Goal: Information Seeking & Learning: Learn about a topic

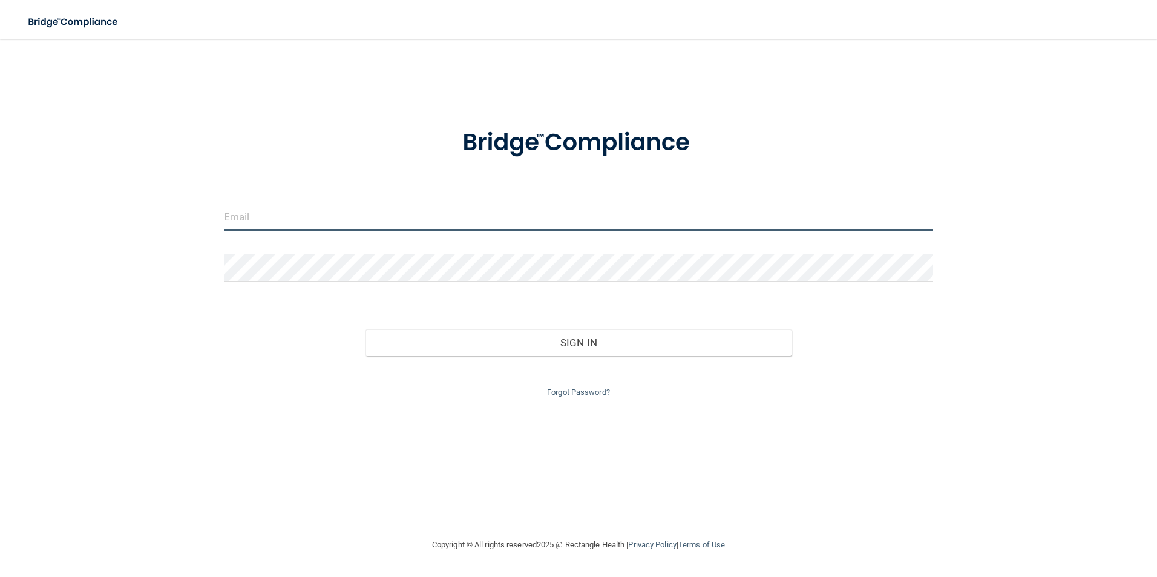
click at [380, 218] on input "email" at bounding box center [579, 216] width 710 height 27
type input "[EMAIL_ADDRESS][DOMAIN_NAME]"
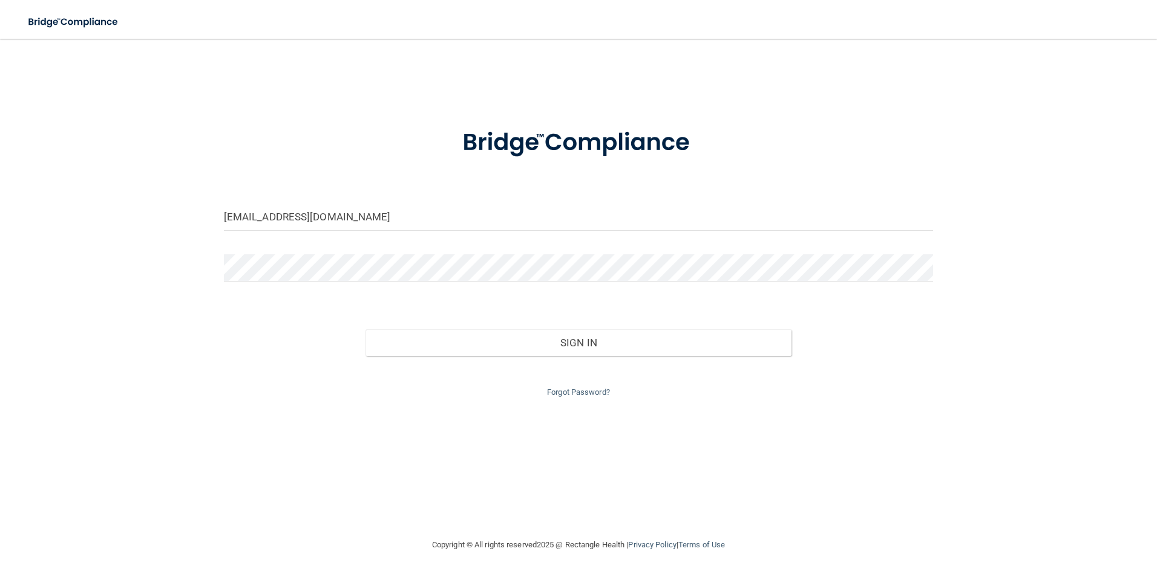
click at [300, 290] on div at bounding box center [579, 272] width 728 height 36
click at [435, 358] on div "Forgot Password?" at bounding box center [579, 378] width 728 height 44
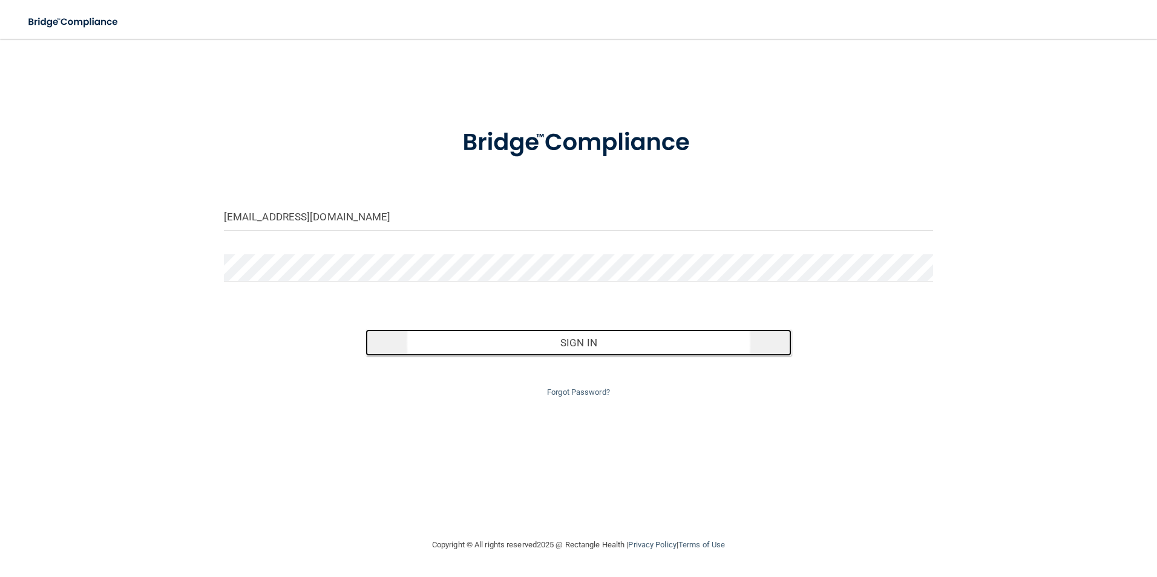
click at [436, 342] on button "Sign In" at bounding box center [578, 342] width 426 height 27
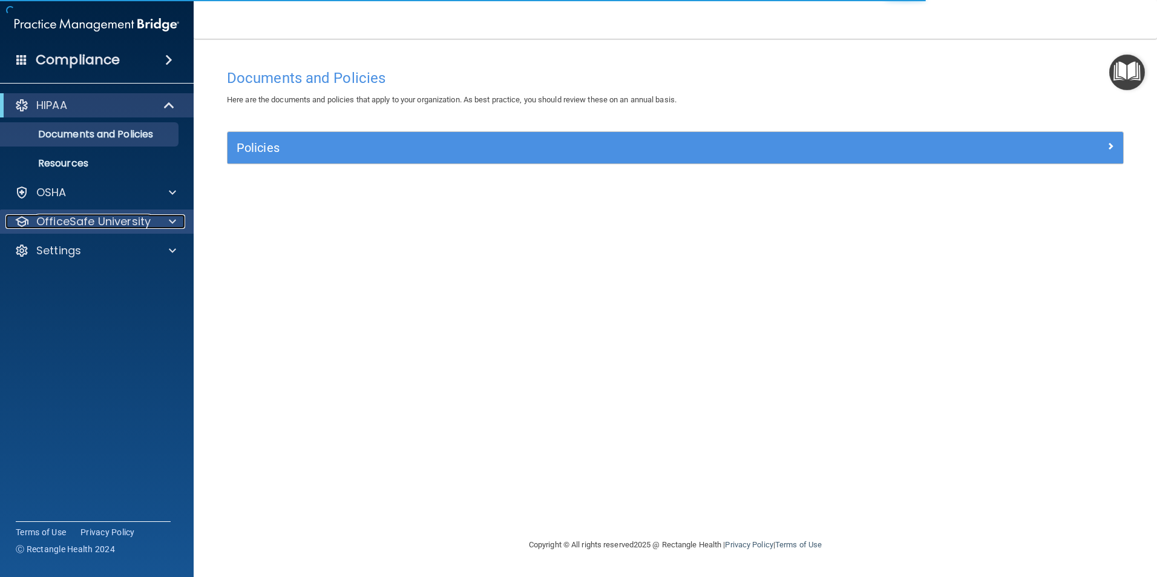
click at [174, 222] on span at bounding box center [172, 221] width 7 height 15
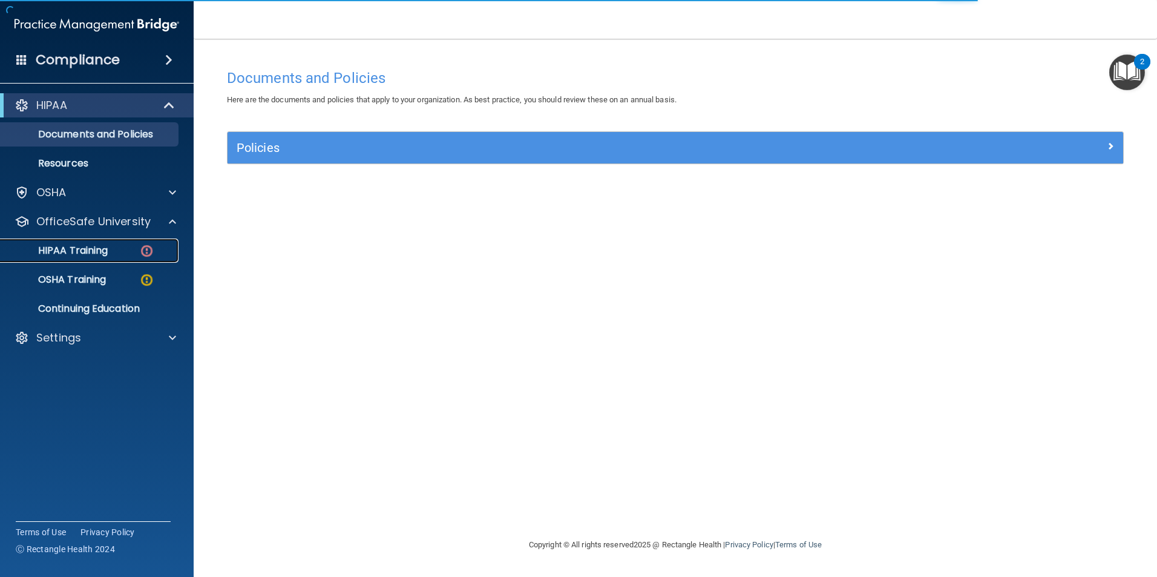
click at [114, 249] on div "HIPAA Training" at bounding box center [90, 250] width 165 height 12
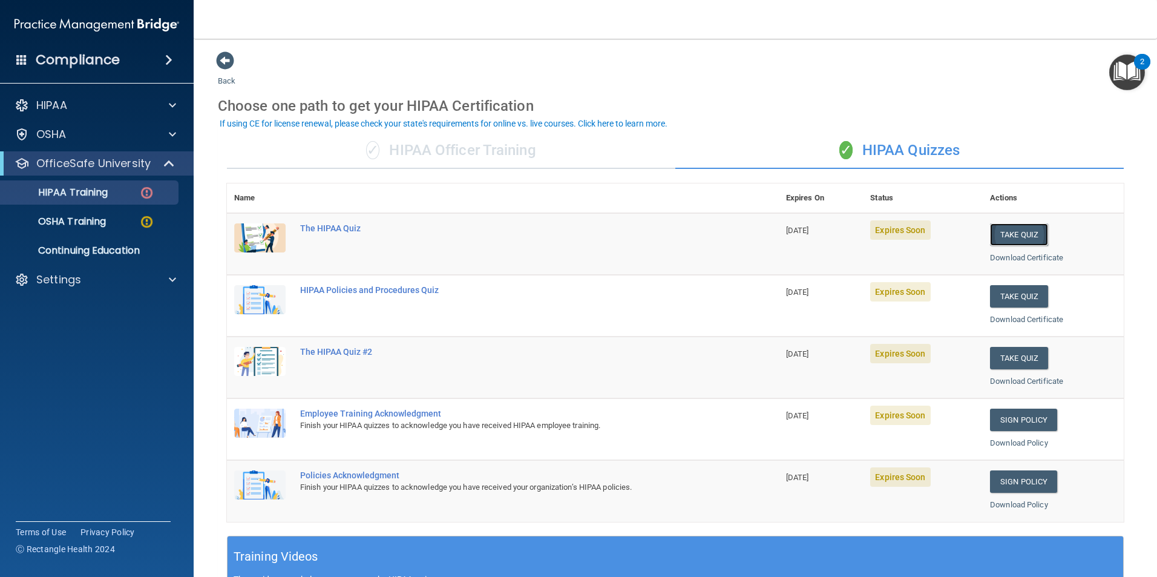
click at [1004, 238] on button "Take Quiz" at bounding box center [1019, 234] width 58 height 22
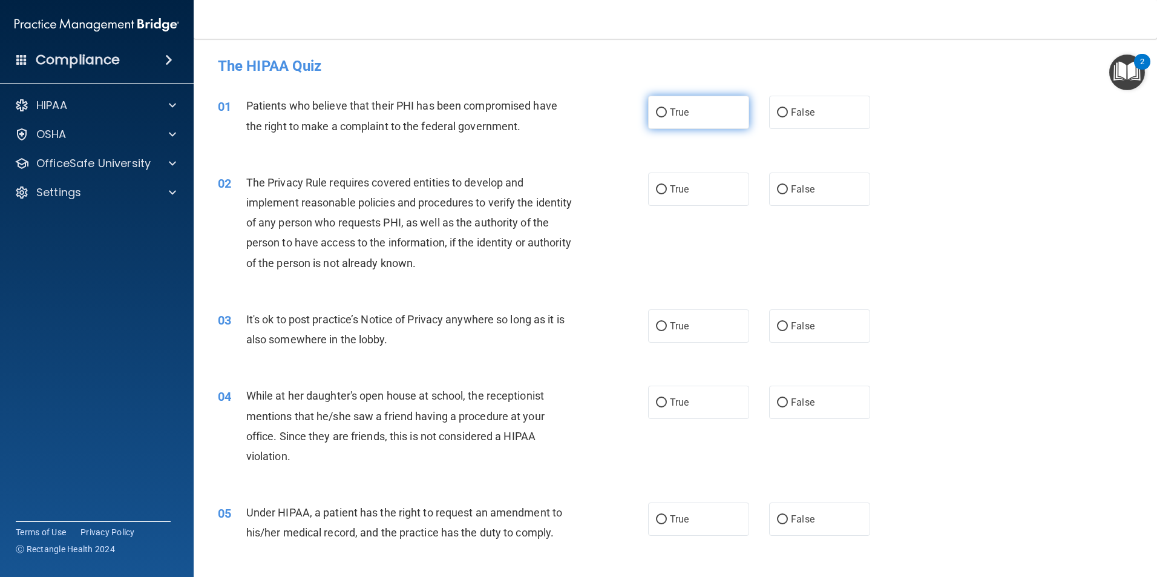
click at [680, 108] on span "True" at bounding box center [679, 111] width 19 height 11
click at [667, 108] on input "True" at bounding box center [661, 112] width 11 height 9
radio input "true"
click at [683, 189] on span "True" at bounding box center [679, 188] width 19 height 11
click at [667, 189] on input "True" at bounding box center [661, 189] width 11 height 9
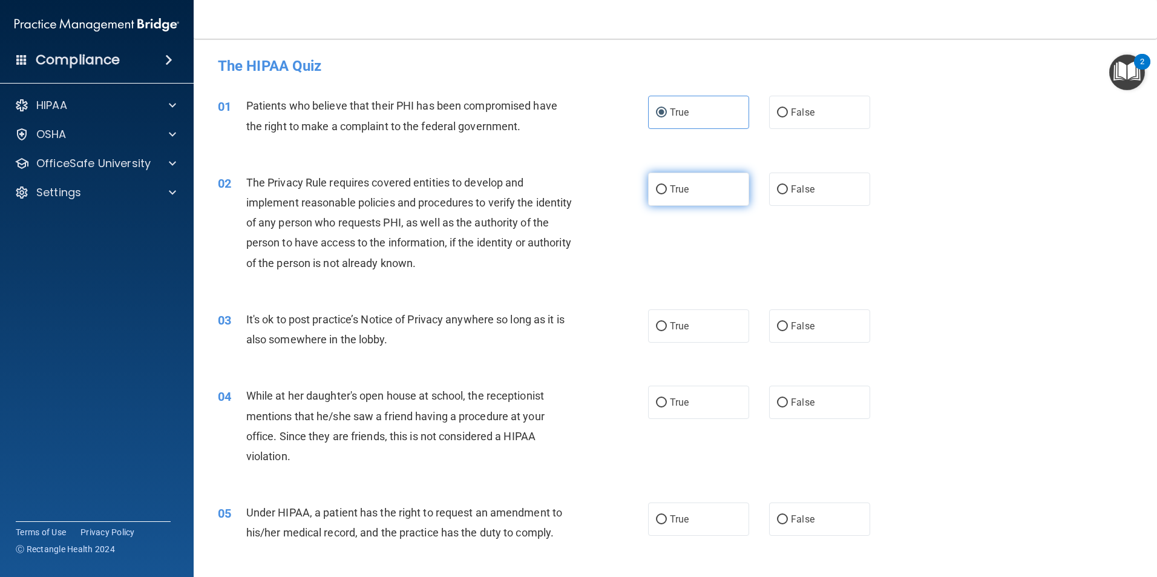
radio input "true"
drag, startPoint x: 849, startPoint y: 333, endPoint x: 847, endPoint y: 370, distance: 36.4
click at [848, 334] on label "False" at bounding box center [819, 325] width 101 height 33
click at [788, 331] on input "False" at bounding box center [782, 326] width 11 height 9
radio input "true"
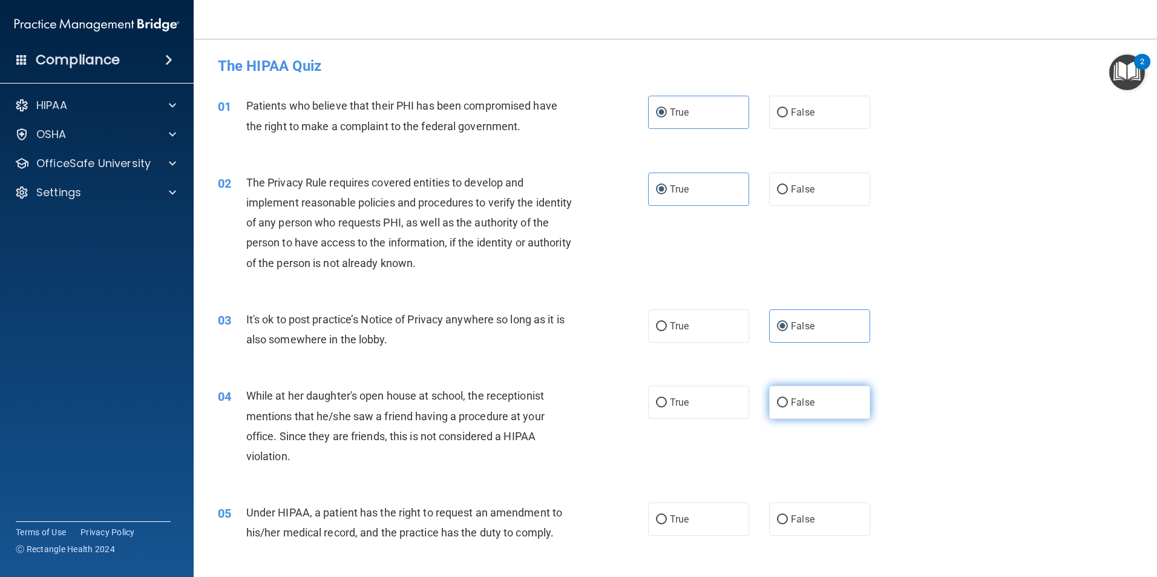
click at [845, 395] on label "False" at bounding box center [819, 401] width 101 height 33
click at [788, 398] on input "False" at bounding box center [782, 402] width 11 height 9
radio input "true"
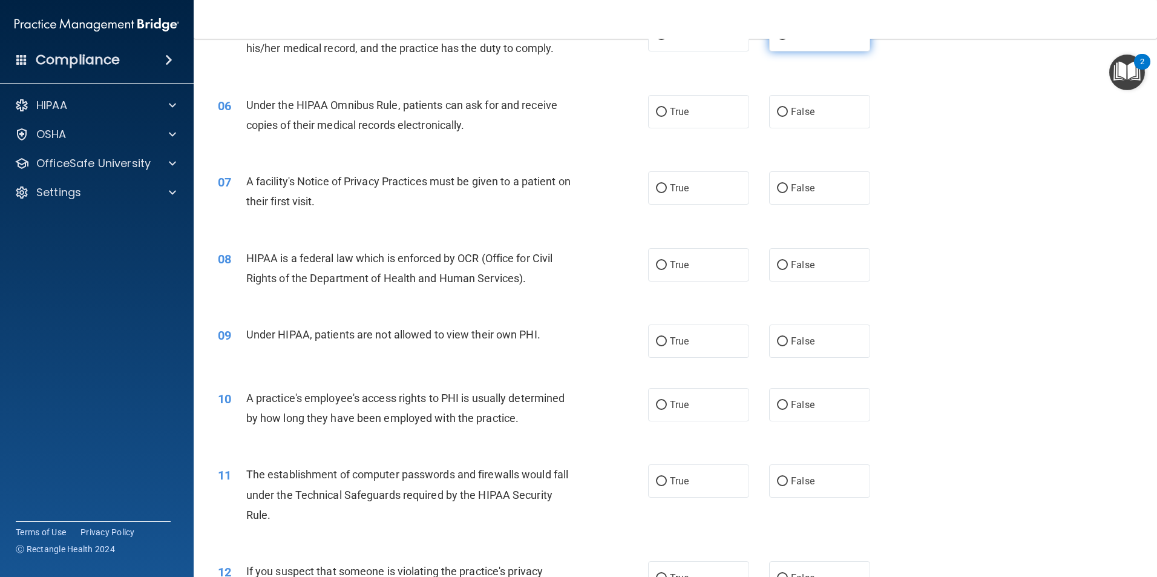
scroll to position [424, 0]
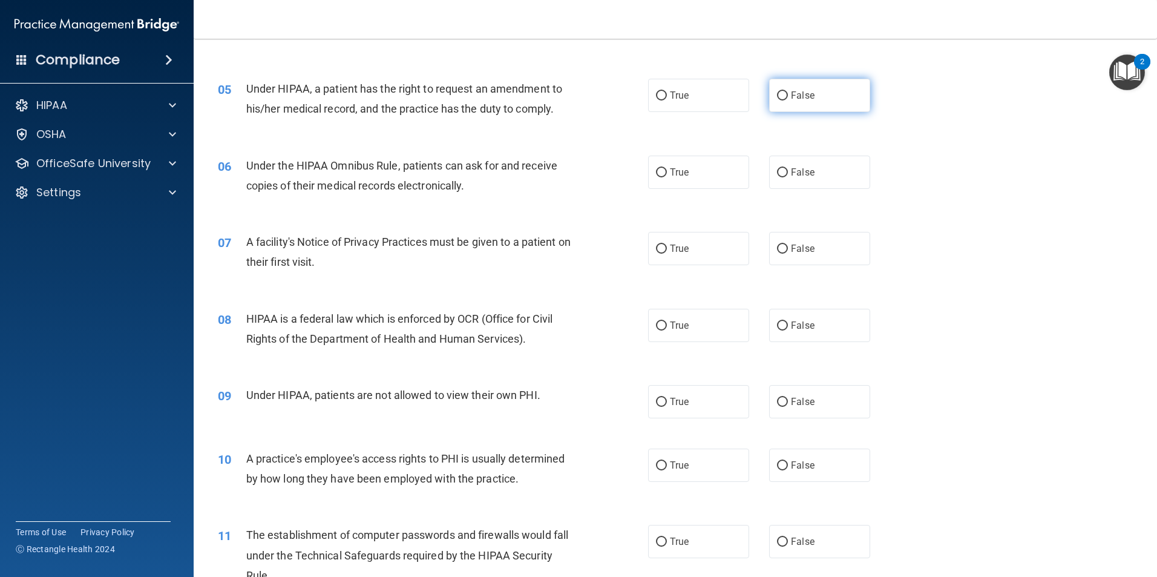
click at [801, 90] on span "False" at bounding box center [803, 95] width 24 height 11
click at [788, 91] on input "False" at bounding box center [782, 95] width 11 height 9
radio input "true"
drag, startPoint x: 689, startPoint y: 169, endPoint x: 683, endPoint y: 191, distance: 22.5
click at [687, 171] on label "True" at bounding box center [698, 172] width 101 height 33
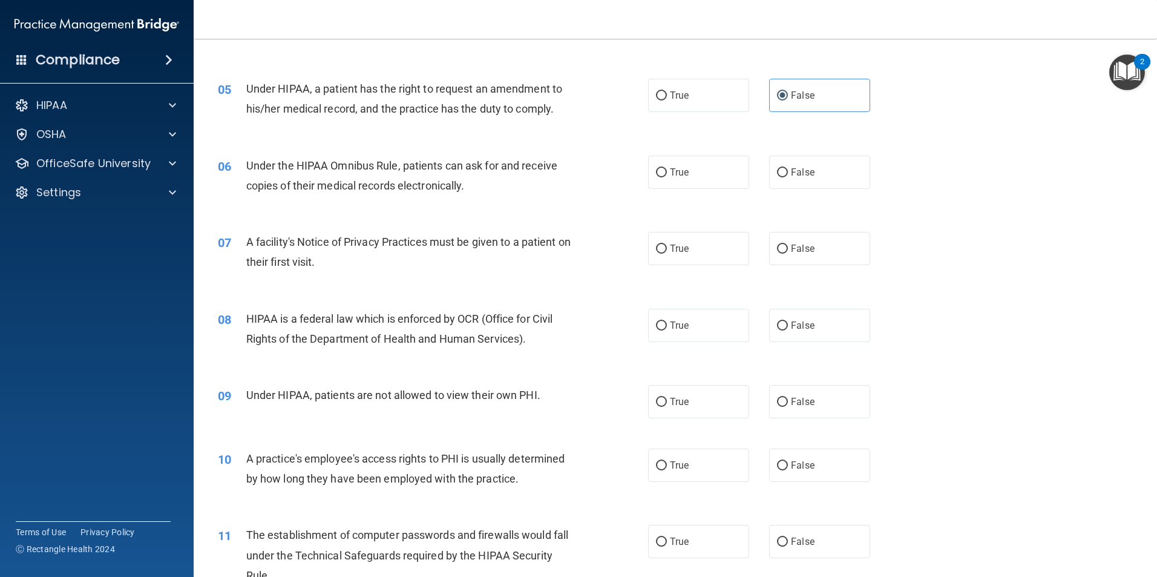
click at [667, 171] on input "True" at bounding box center [661, 172] width 11 height 9
radio input "true"
drag, startPoint x: 681, startPoint y: 235, endPoint x: 686, endPoint y: 267, distance: 33.0
click at [680, 235] on label "True" at bounding box center [698, 248] width 101 height 33
click at [667, 244] on input "True" at bounding box center [661, 248] width 11 height 9
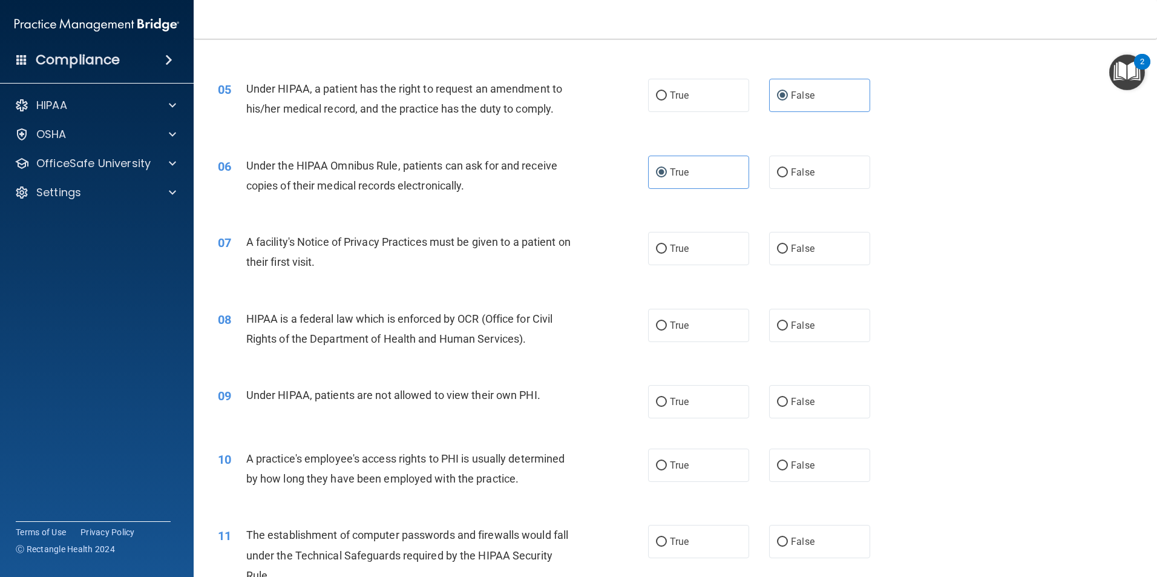
radio input "true"
click at [687, 318] on label "True" at bounding box center [698, 325] width 101 height 33
click at [667, 321] on input "True" at bounding box center [661, 325] width 11 height 9
radio input "true"
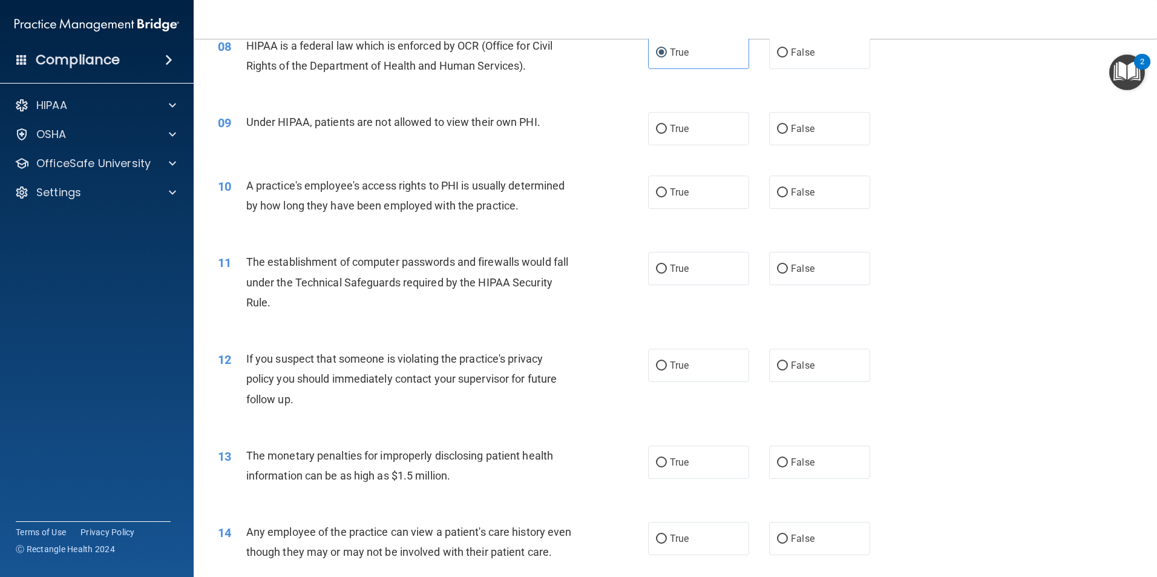
scroll to position [726, 0]
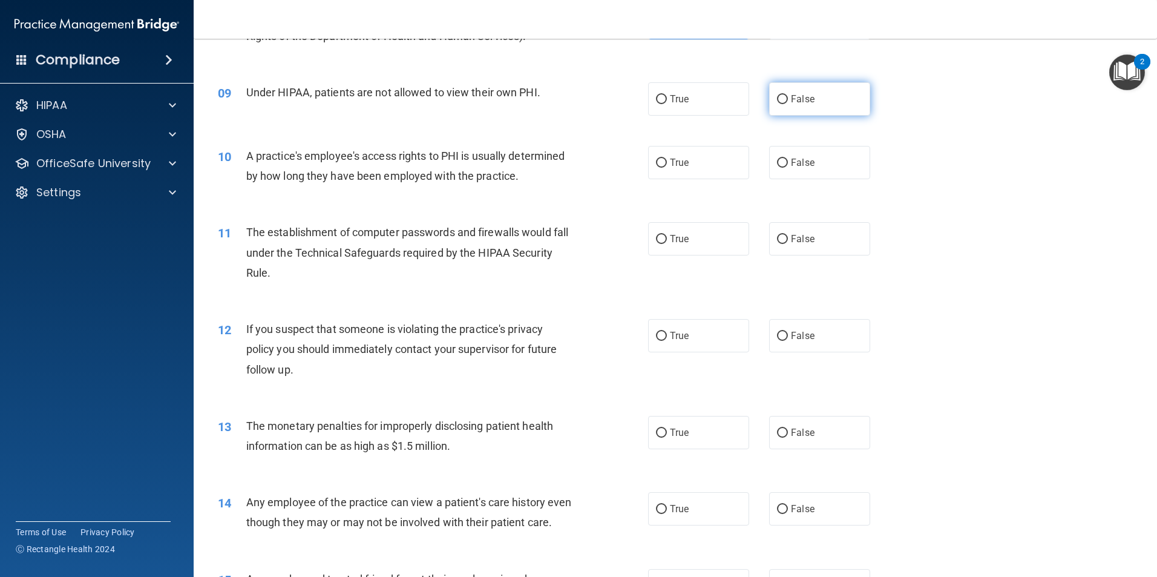
click at [796, 103] on span "False" at bounding box center [803, 98] width 24 height 11
click at [788, 103] on input "False" at bounding box center [782, 99] width 11 height 9
radio input "true"
click at [828, 168] on label "False" at bounding box center [819, 162] width 101 height 33
click at [788, 168] on input "False" at bounding box center [782, 163] width 11 height 9
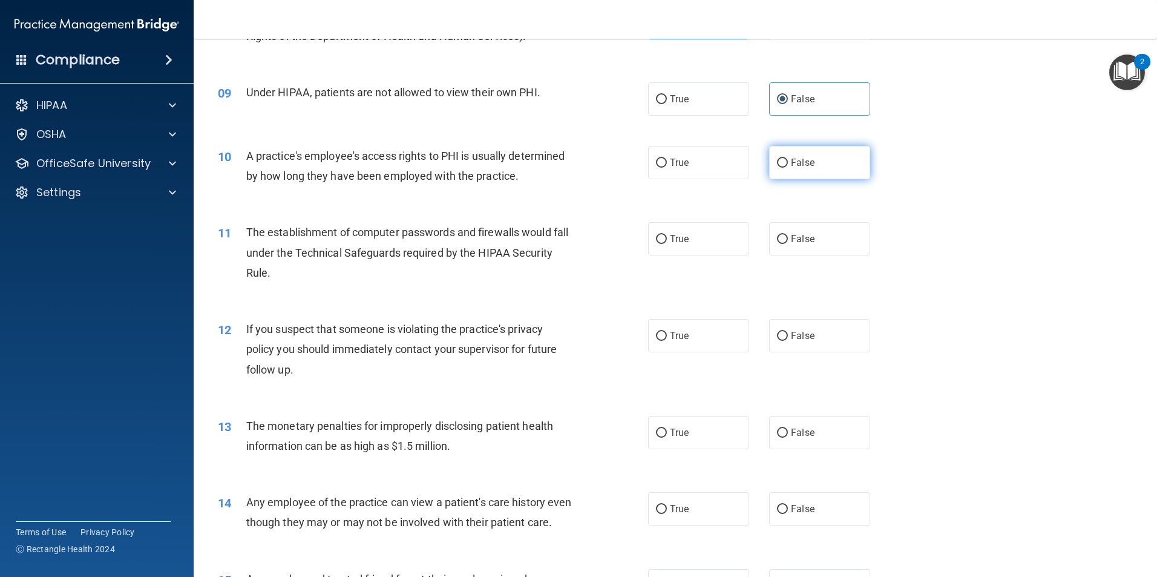
radio input "true"
click at [722, 244] on label "True" at bounding box center [698, 238] width 101 height 33
click at [667, 244] on input "True" at bounding box center [661, 239] width 11 height 9
radio input "true"
drag, startPoint x: 707, startPoint y: 333, endPoint x: 706, endPoint y: 373, distance: 39.9
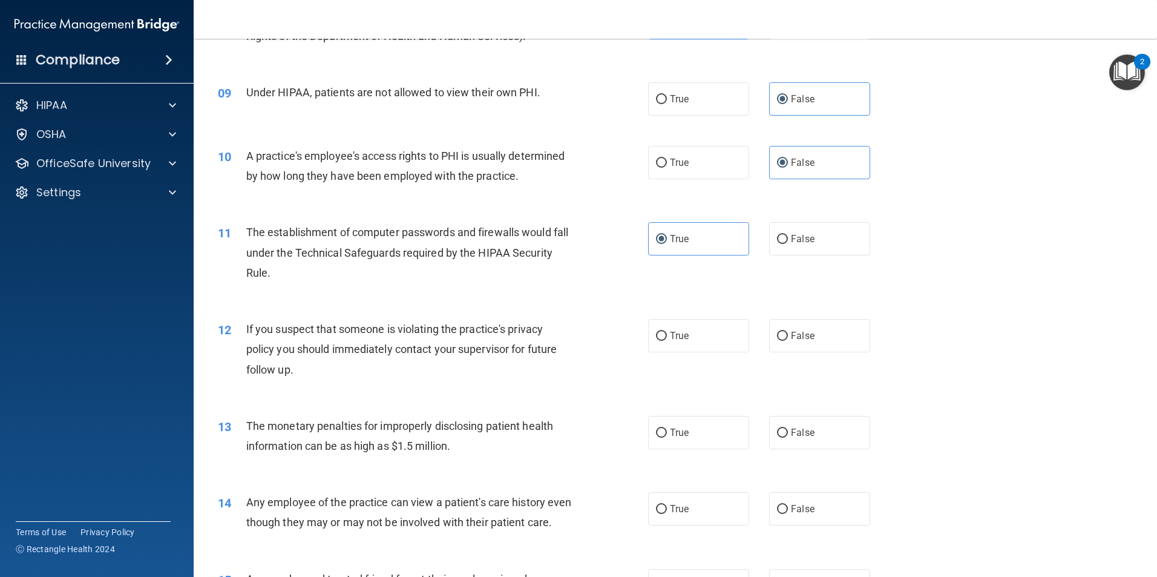
click at [707, 338] on label "True" at bounding box center [698, 335] width 101 height 33
click at [667, 338] on input "True" at bounding box center [661, 336] width 11 height 9
radio input "true"
click at [704, 425] on label "True" at bounding box center [698, 432] width 101 height 33
click at [667, 428] on input "True" at bounding box center [661, 432] width 11 height 9
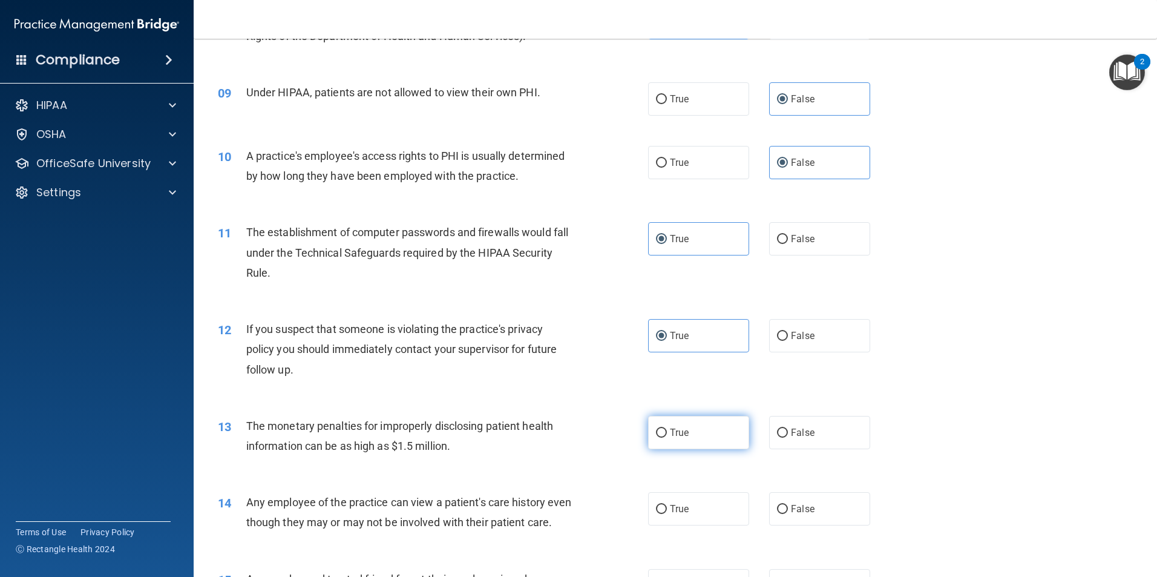
radio input "true"
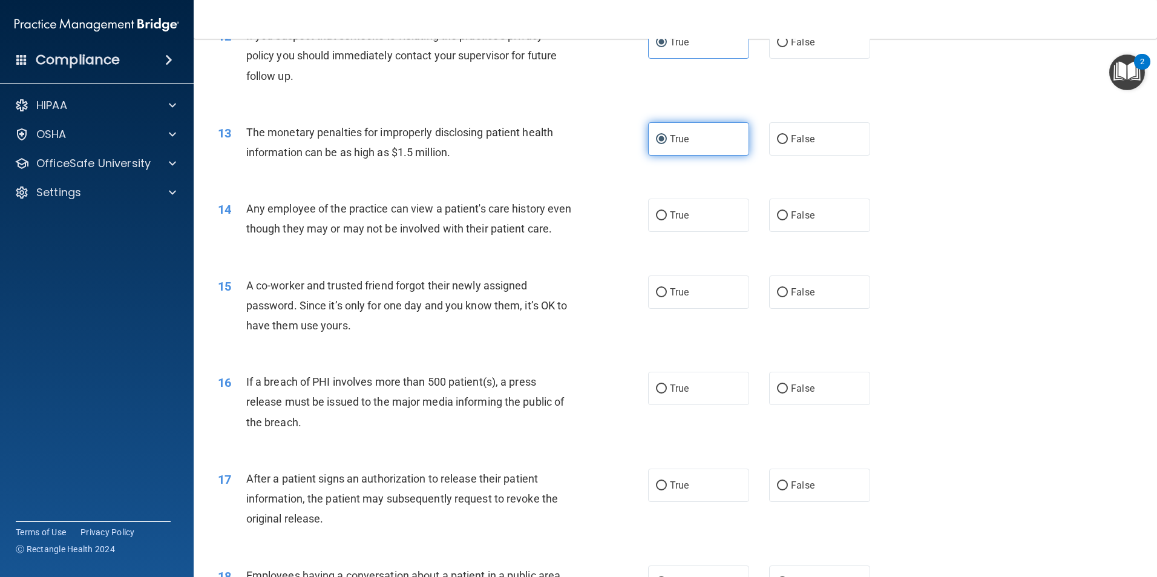
scroll to position [1029, 0]
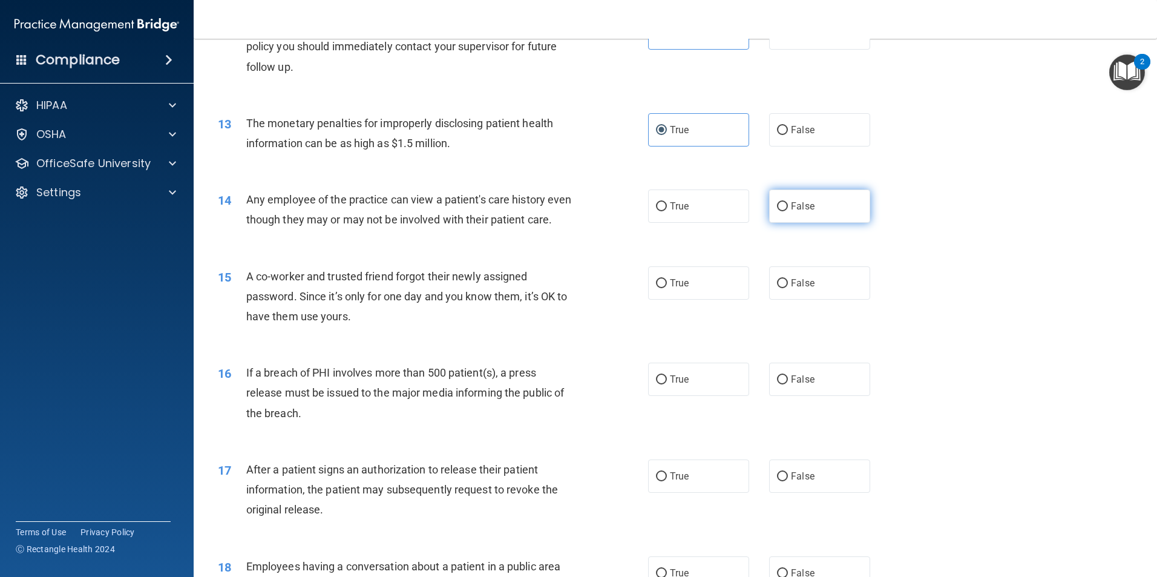
click at [823, 209] on label "False" at bounding box center [819, 205] width 101 height 33
click at [788, 209] on input "False" at bounding box center [782, 206] width 11 height 9
radio input "true"
click at [813, 293] on label "False" at bounding box center [819, 282] width 101 height 33
click at [788, 288] on input "False" at bounding box center [782, 283] width 11 height 9
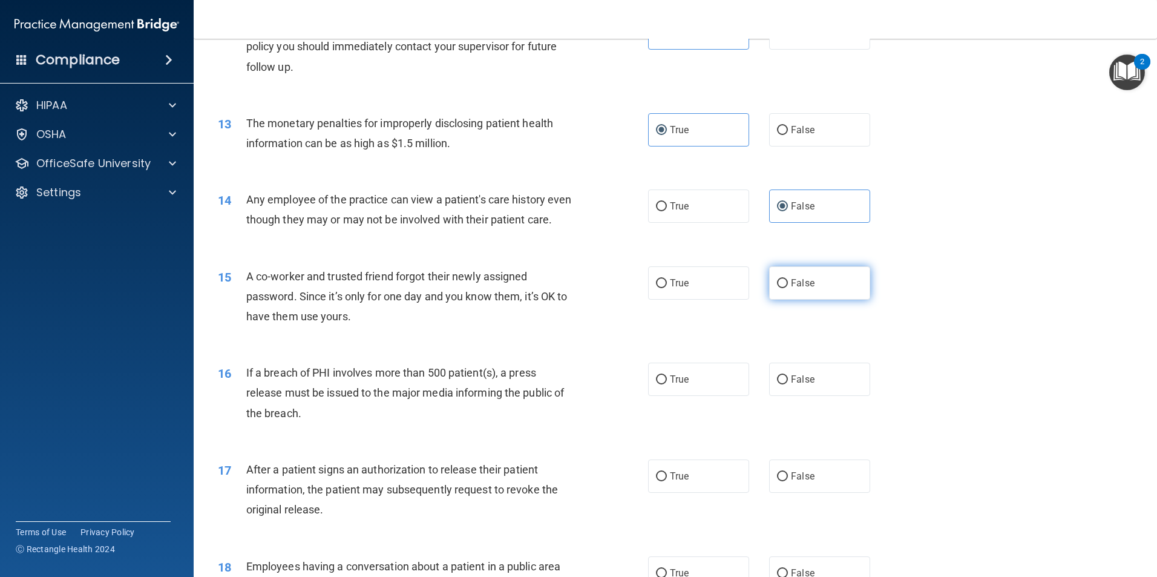
radio input "true"
click at [680, 385] on span "True" at bounding box center [679, 378] width 19 height 11
click at [667, 384] on input "True" at bounding box center [661, 379] width 11 height 9
radio input "true"
click at [691, 491] on label "True" at bounding box center [698, 475] width 101 height 33
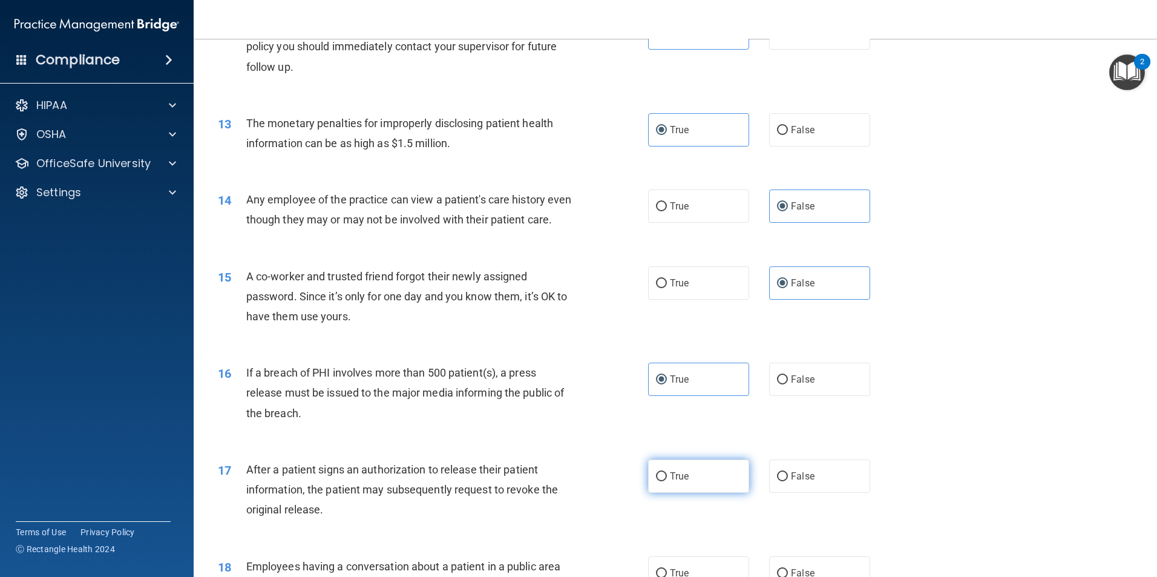
click at [667, 481] on input "True" at bounding box center [661, 476] width 11 height 9
radio input "true"
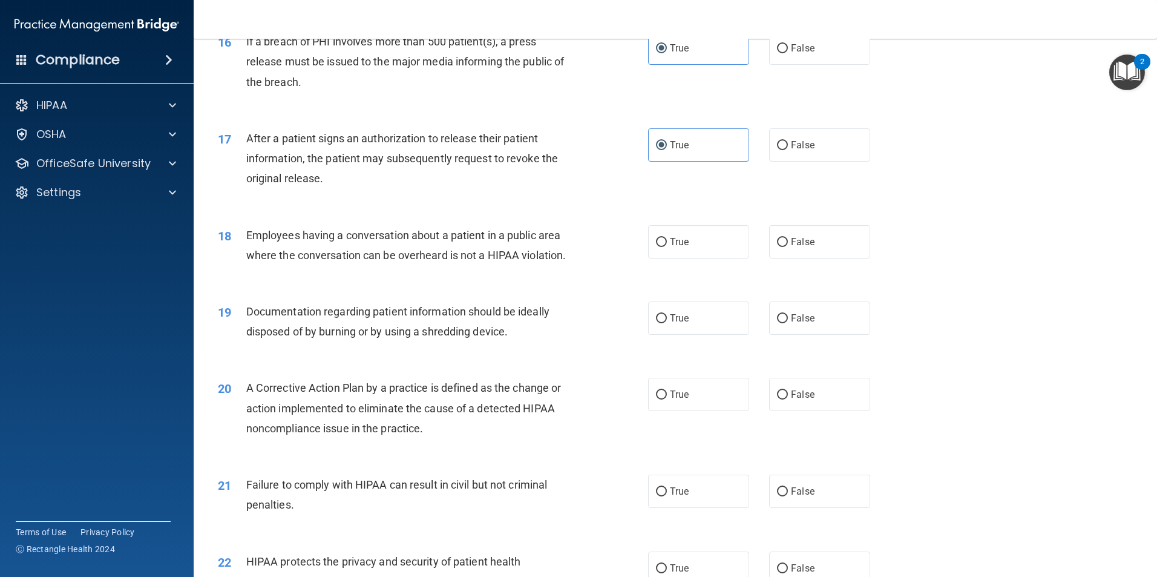
scroll to position [1392, 0]
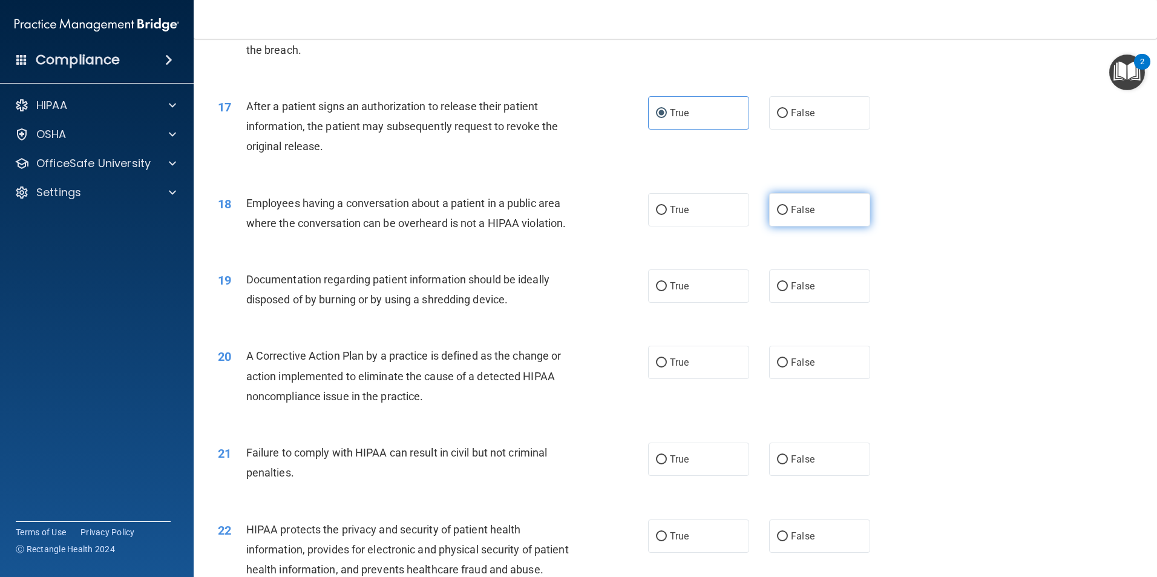
click at [836, 220] on label "False" at bounding box center [819, 209] width 101 height 33
click at [788, 215] on input "False" at bounding box center [782, 210] width 11 height 9
radio input "true"
click at [684, 303] on label "True" at bounding box center [698, 285] width 101 height 33
click at [667, 291] on input "True" at bounding box center [661, 286] width 11 height 9
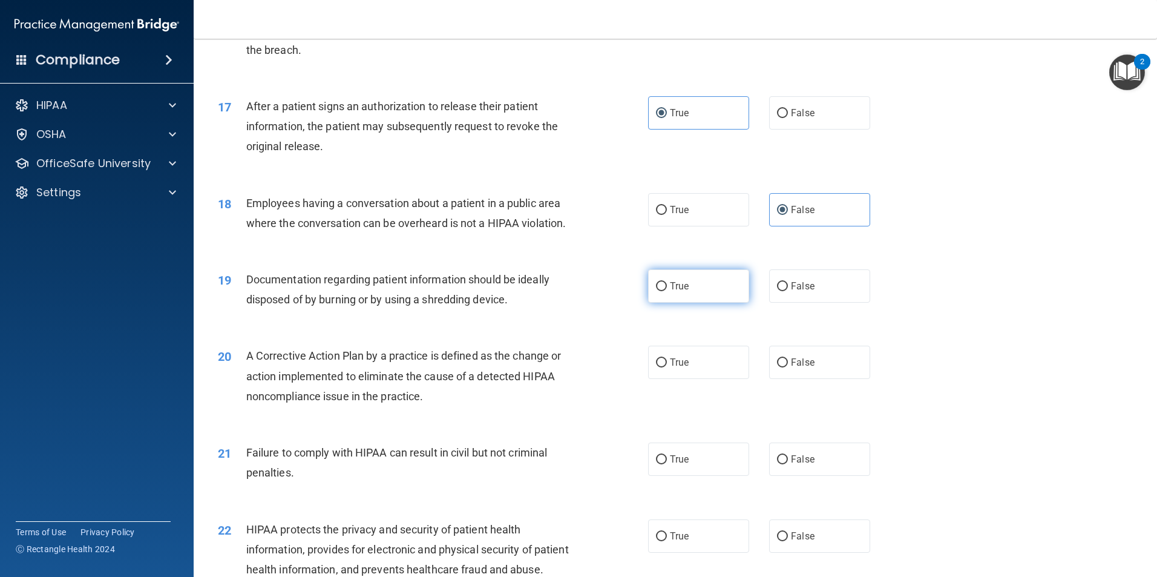
radio input "true"
click at [678, 368] on span "True" at bounding box center [679, 361] width 19 height 11
click at [667, 367] on input "True" at bounding box center [661, 362] width 11 height 9
radio input "true"
click at [791, 465] on span "False" at bounding box center [803, 458] width 24 height 11
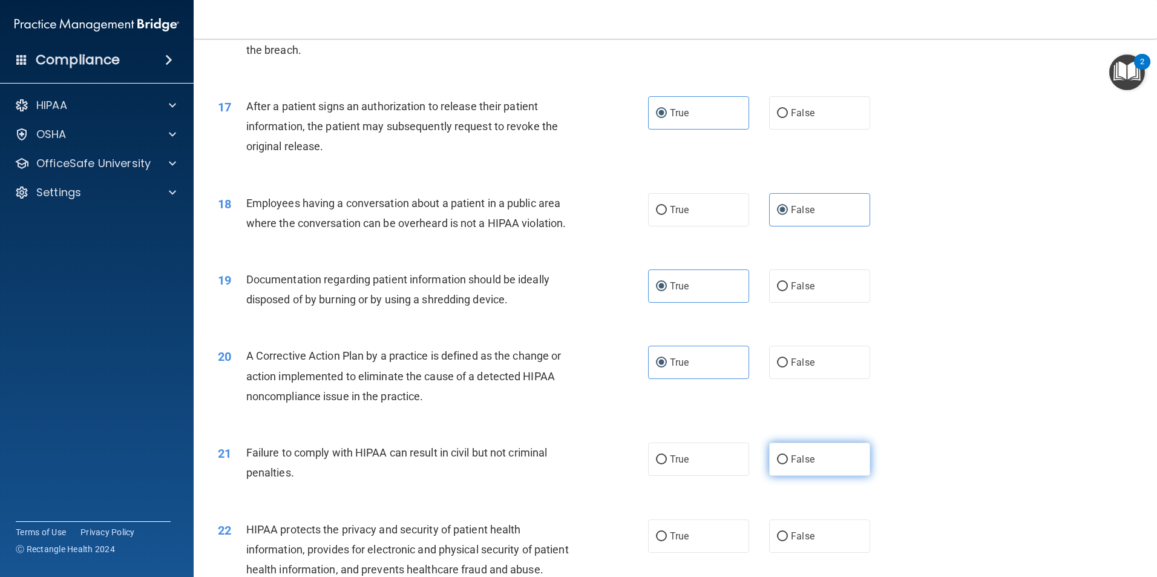
click at [788, 464] on input "False" at bounding box center [782, 459] width 11 height 9
radio input "true"
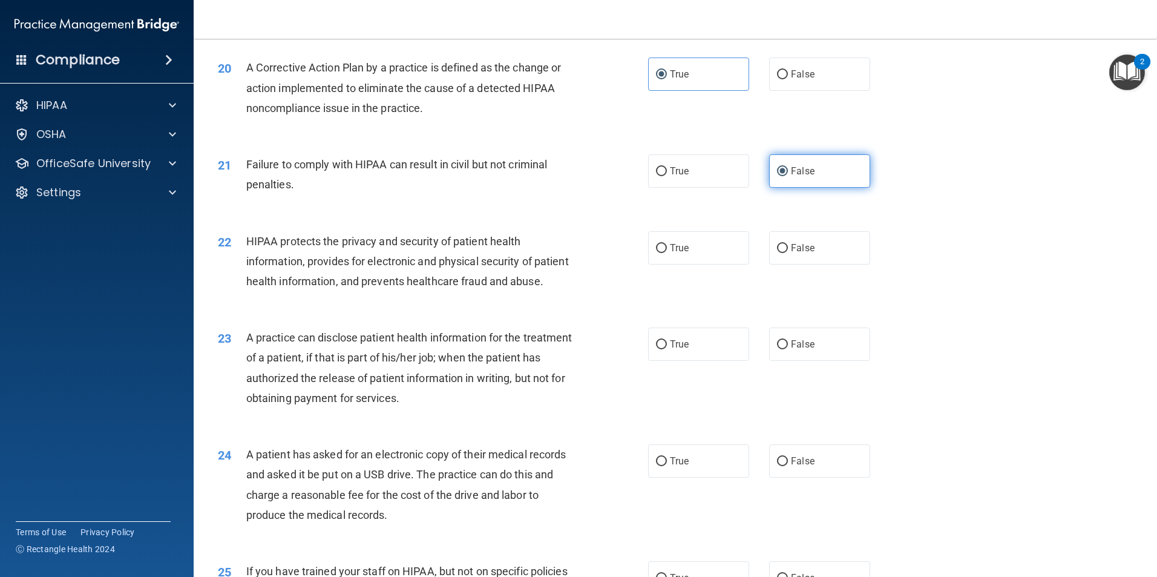
scroll to position [1755, 0]
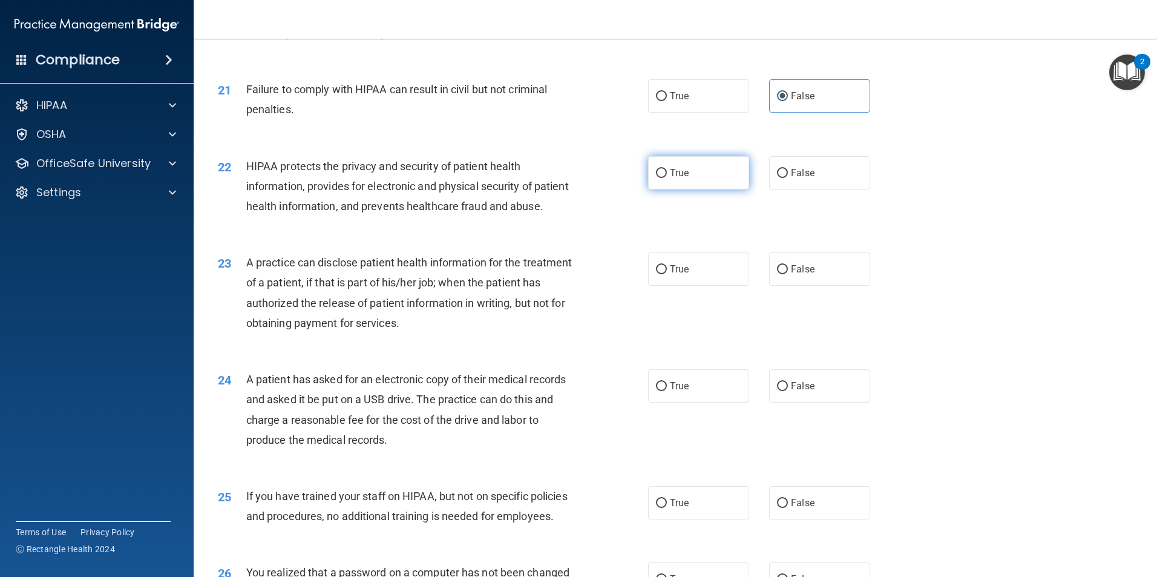
click at [696, 189] on label "True" at bounding box center [698, 172] width 101 height 33
click at [667, 178] on input "True" at bounding box center [661, 173] width 11 height 9
radio input "true"
click at [808, 286] on label "False" at bounding box center [819, 268] width 101 height 33
click at [788, 274] on input "False" at bounding box center [782, 269] width 11 height 9
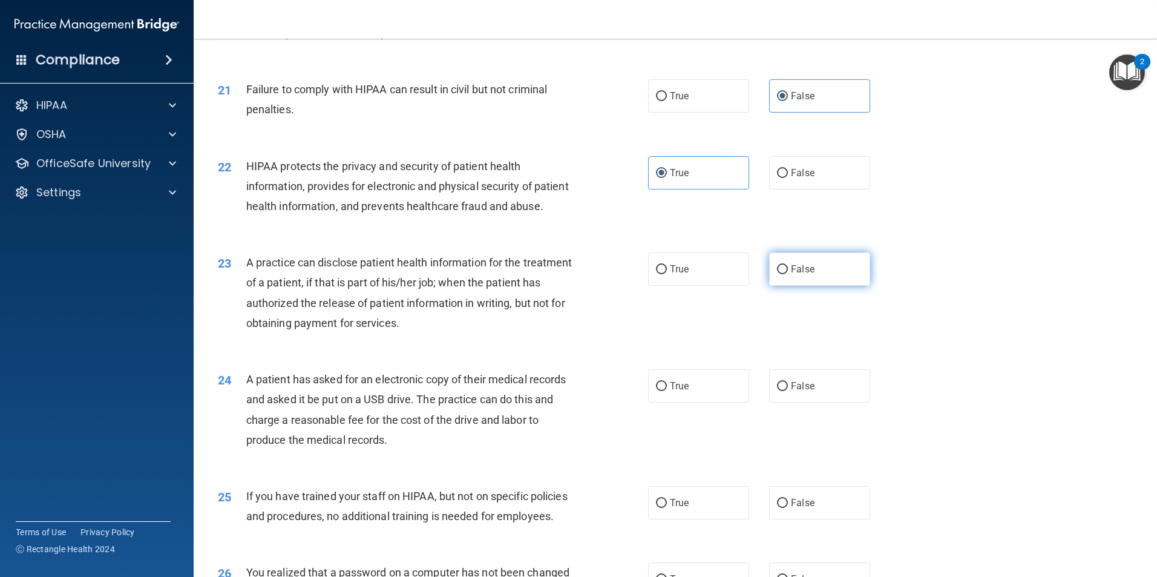
radio input "true"
click at [723, 402] on label "True" at bounding box center [698, 385] width 101 height 33
click at [667, 391] on input "True" at bounding box center [661, 386] width 11 height 9
radio input "true"
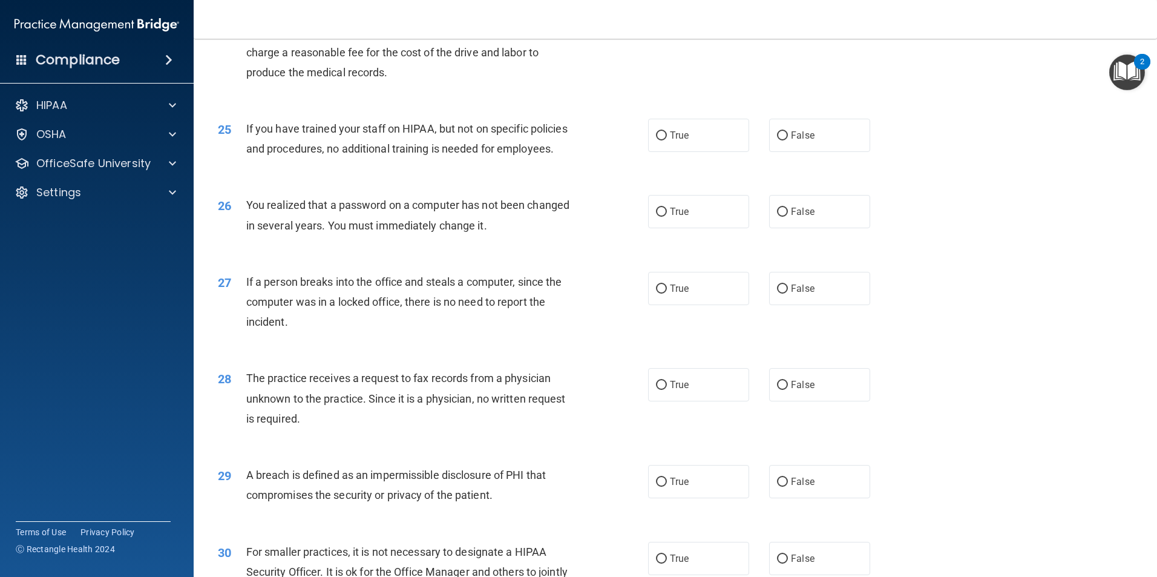
scroll to position [2178, 0]
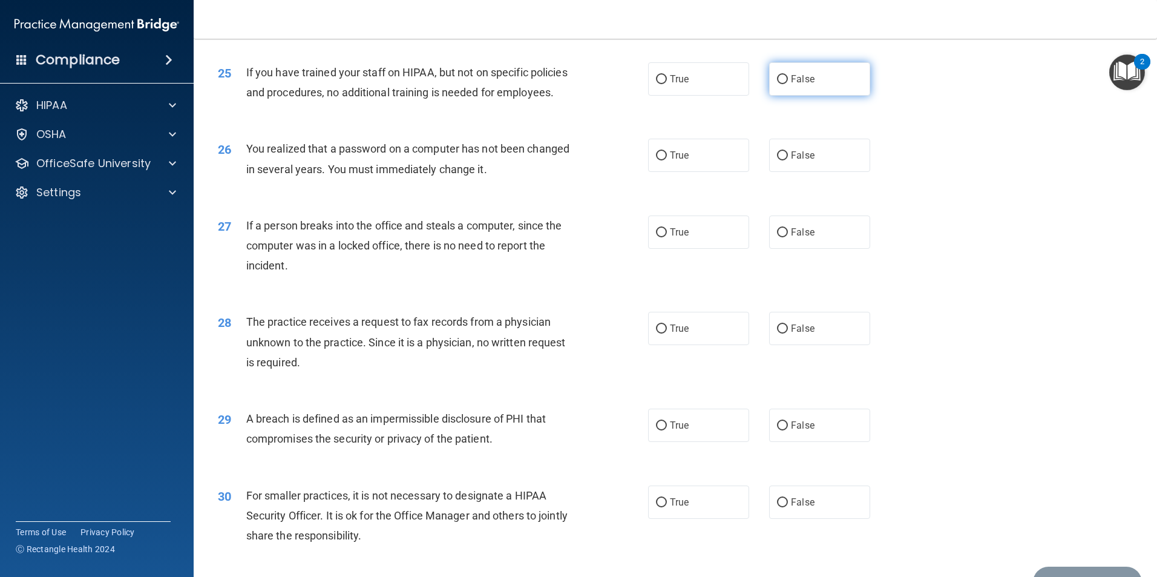
click at [805, 85] on span "False" at bounding box center [803, 78] width 24 height 11
click at [788, 84] on input "False" at bounding box center [782, 79] width 11 height 9
radio input "true"
click at [705, 172] on label "True" at bounding box center [698, 155] width 101 height 33
click at [667, 160] on input "True" at bounding box center [661, 155] width 11 height 9
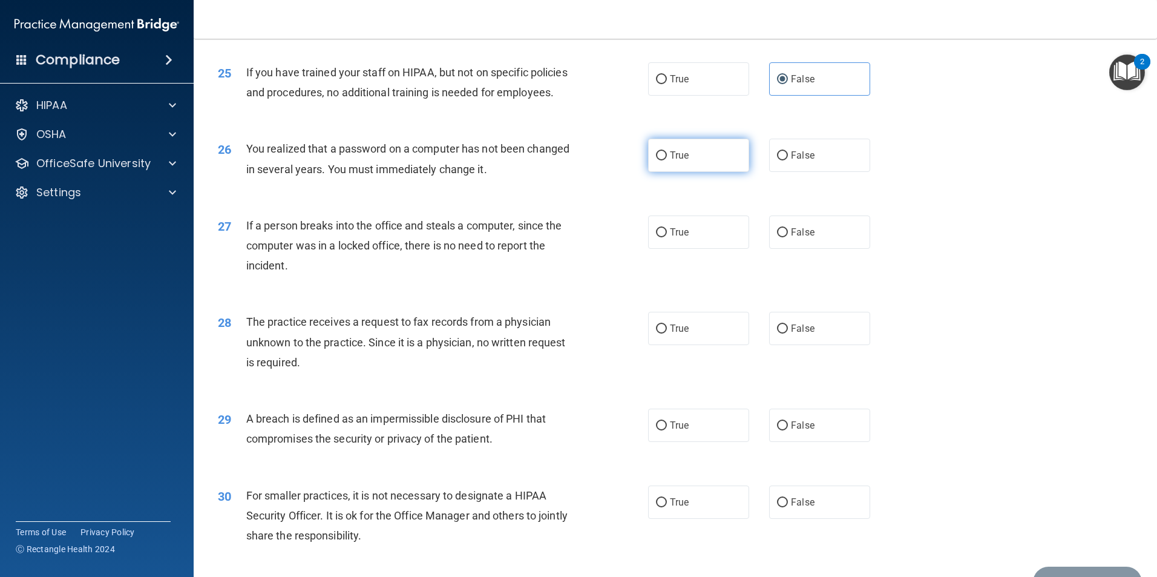
radio input "true"
click at [784, 249] on label "False" at bounding box center [819, 231] width 101 height 33
click at [784, 237] on input "False" at bounding box center [782, 232] width 11 height 9
radio input "true"
click at [801, 334] on span "False" at bounding box center [803, 328] width 24 height 11
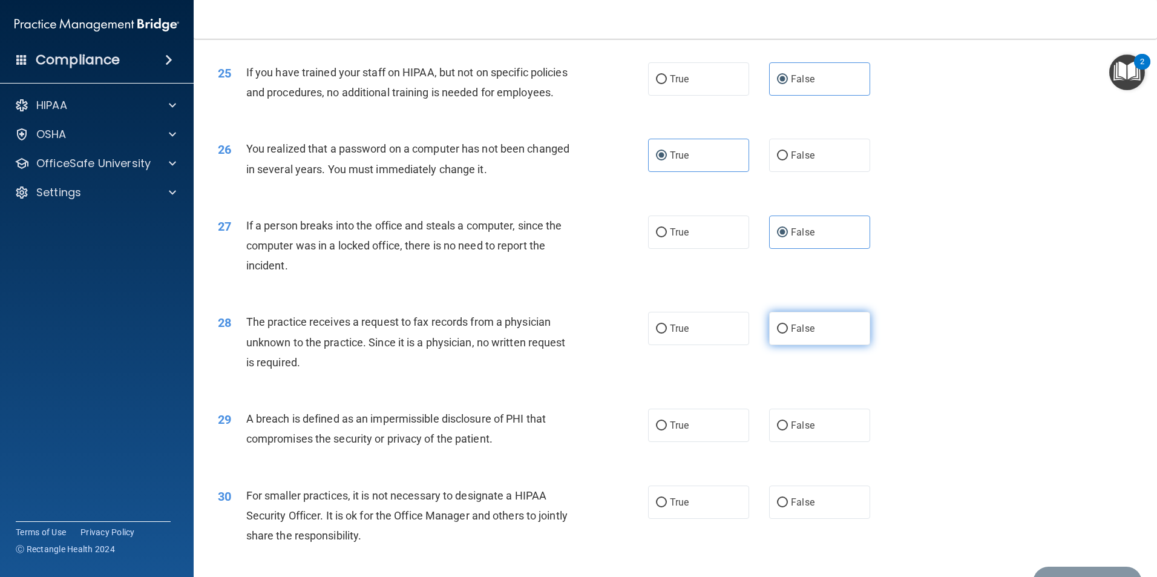
click at [788, 333] on input "False" at bounding box center [782, 328] width 11 height 9
radio input "true"
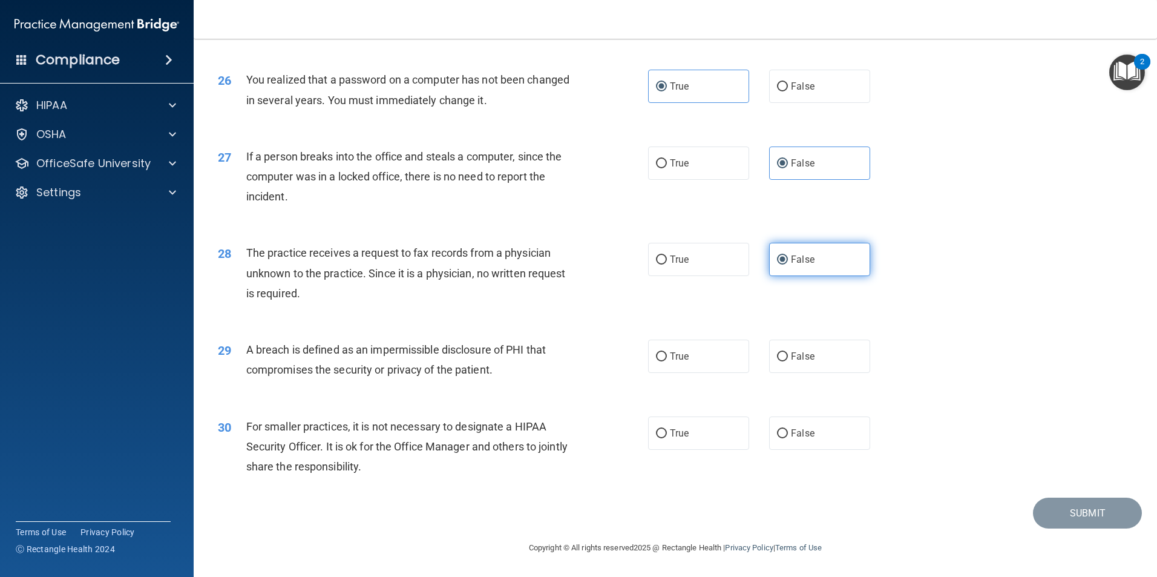
scroll to position [2307, 0]
drag, startPoint x: 705, startPoint y: 358, endPoint x: 712, endPoint y: 359, distance: 6.8
click at [712, 359] on label "True" at bounding box center [698, 355] width 101 height 33
click at [667, 359] on input "True" at bounding box center [661, 356] width 11 height 9
radio input "true"
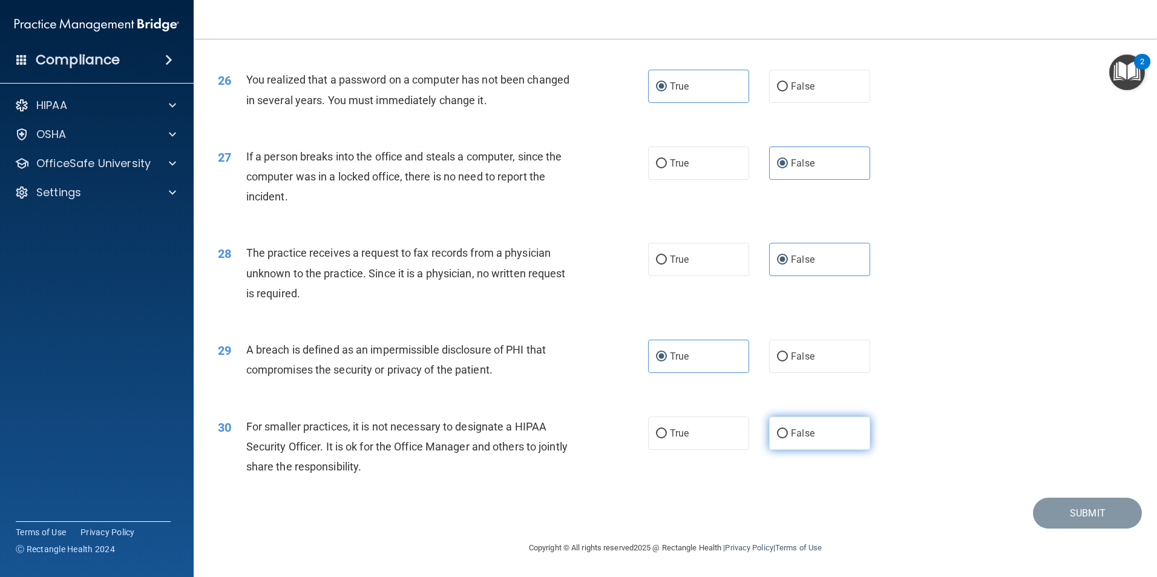
click at [798, 432] on span "False" at bounding box center [803, 432] width 24 height 11
click at [788, 432] on input "False" at bounding box center [782, 433] width 11 height 9
radio input "true"
click at [1056, 513] on button "Submit" at bounding box center [1087, 512] width 109 height 31
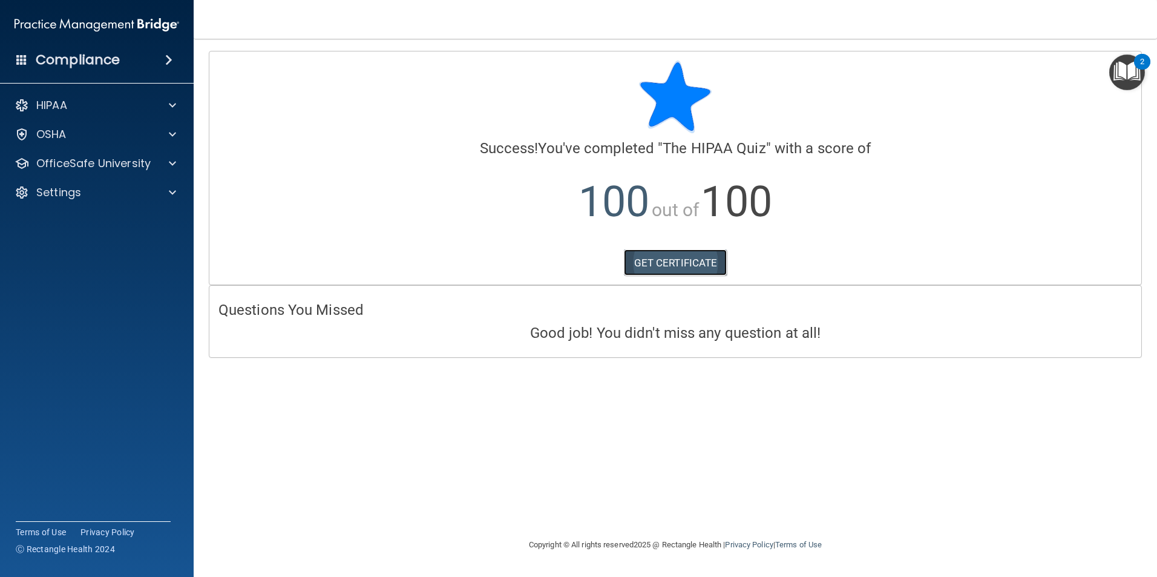
click at [684, 264] on link "GET CERTIFICATE" at bounding box center [675, 262] width 103 height 27
click at [161, 163] on div at bounding box center [171, 163] width 30 height 15
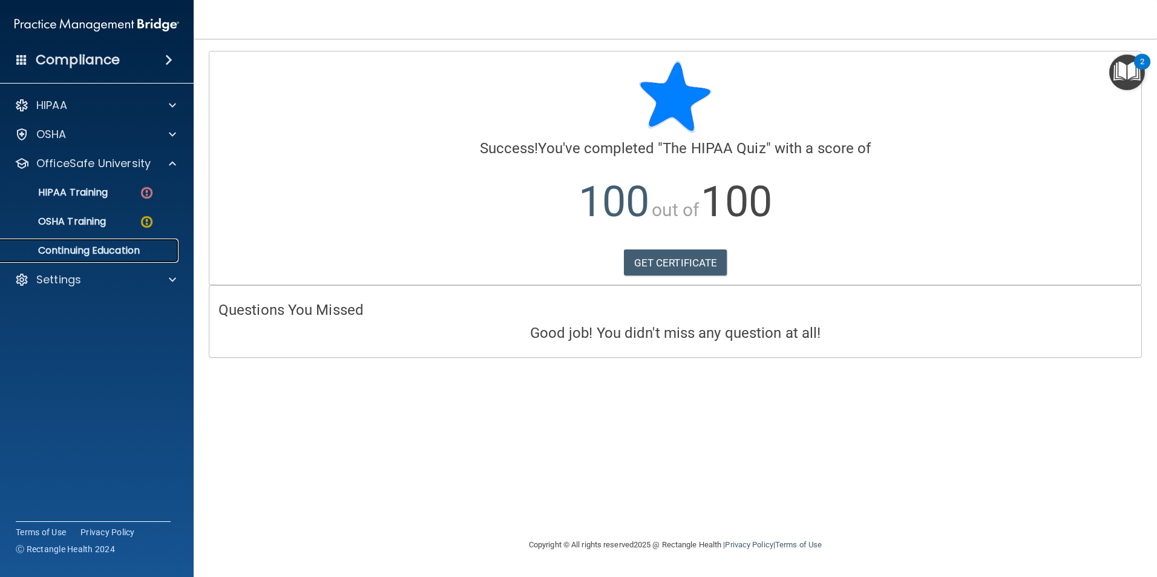
click at [114, 254] on p "Continuing Education" at bounding box center [90, 250] width 165 height 12
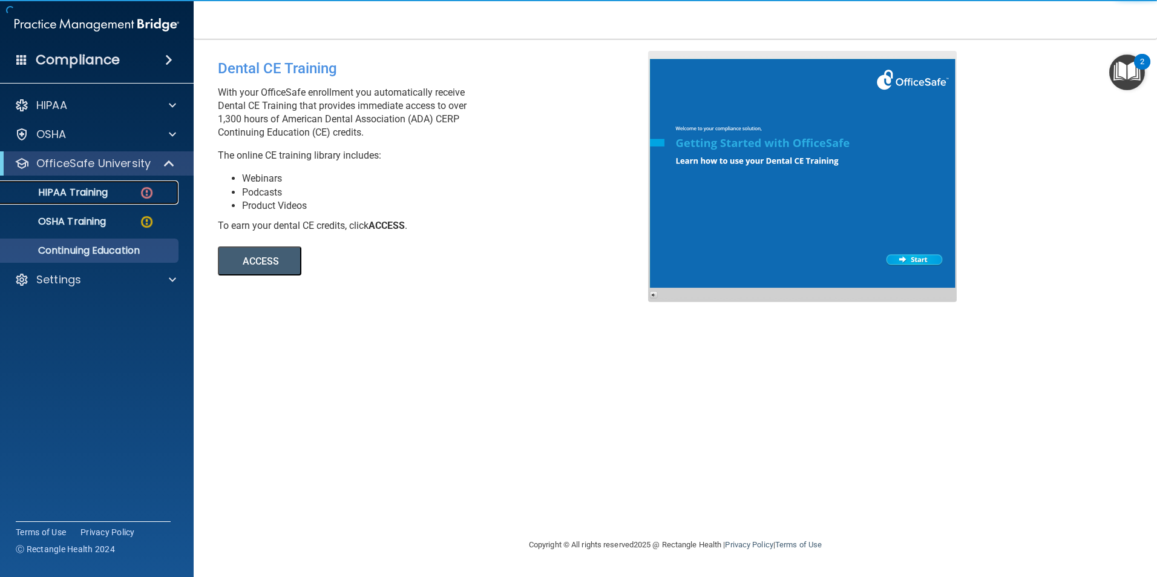
click at [92, 194] on p "HIPAA Training" at bounding box center [58, 192] width 100 height 12
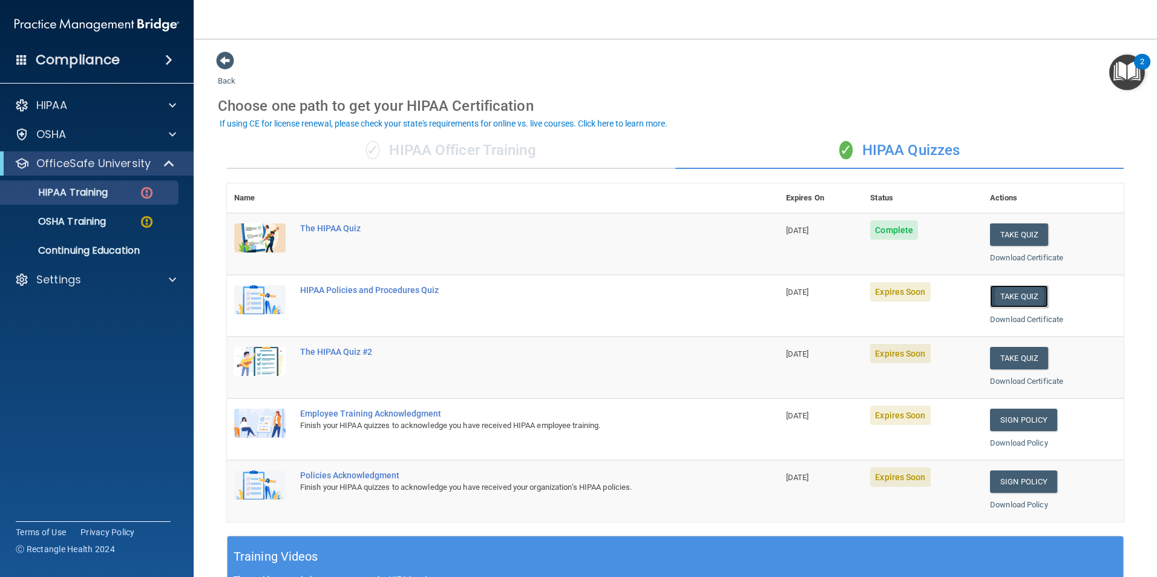
click at [1001, 296] on button "Take Quiz" at bounding box center [1019, 296] width 58 height 22
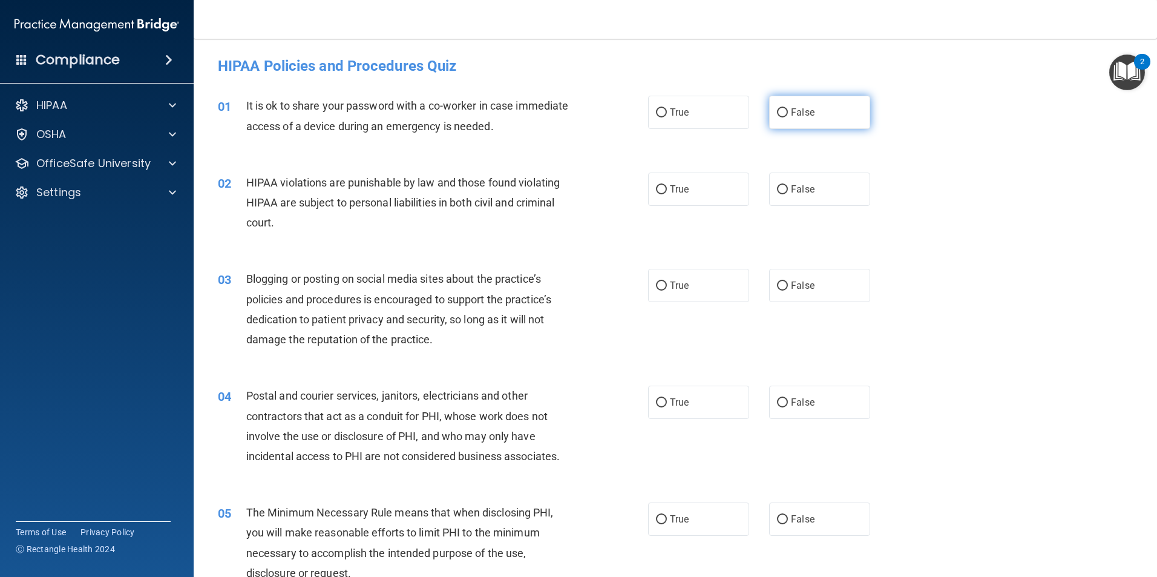
click at [781, 112] on input "False" at bounding box center [782, 112] width 11 height 9
radio input "true"
click at [707, 175] on label "True" at bounding box center [698, 188] width 101 height 33
click at [667, 185] on input "True" at bounding box center [661, 189] width 11 height 9
radio input "true"
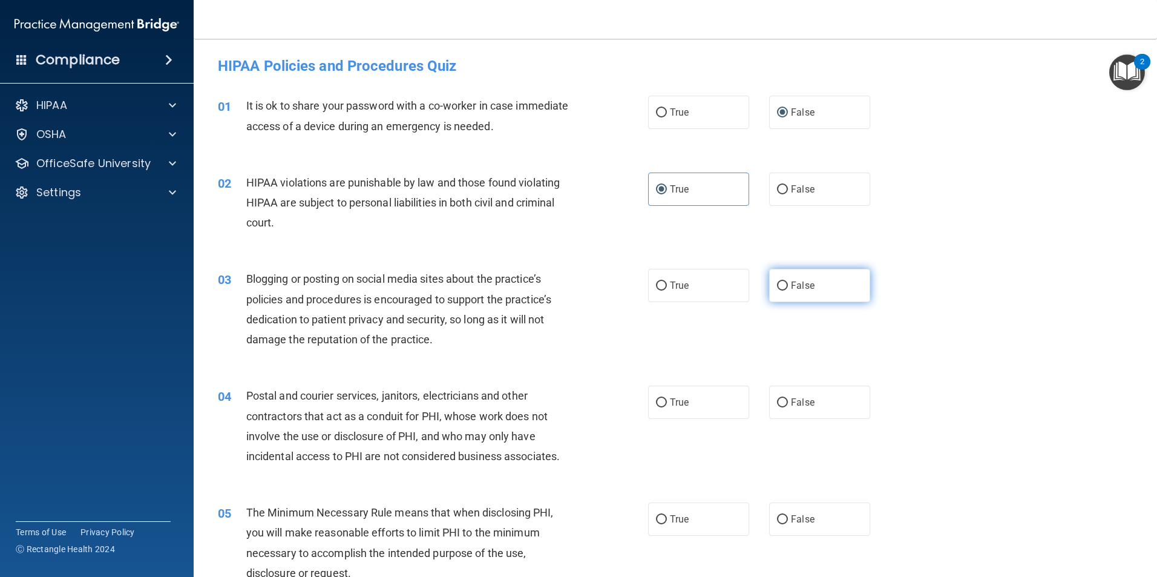
click at [854, 285] on label "False" at bounding box center [819, 285] width 101 height 33
click at [788, 285] on input "False" at bounding box center [782, 285] width 11 height 9
radio input "true"
click at [670, 404] on span "True" at bounding box center [679, 401] width 19 height 11
click at [667, 404] on input "True" at bounding box center [661, 402] width 11 height 9
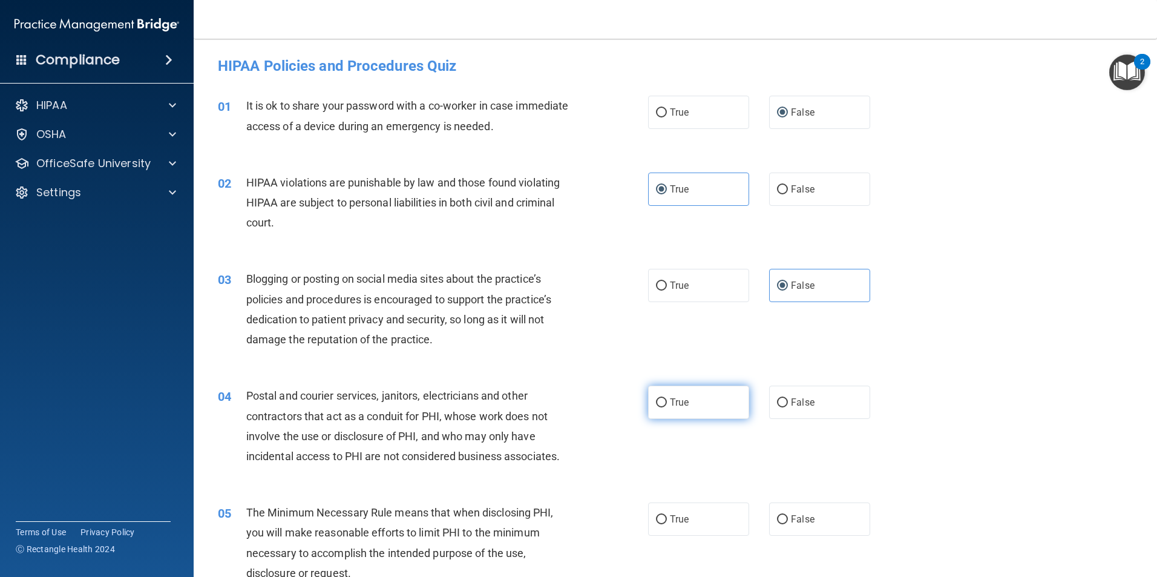
radio input "true"
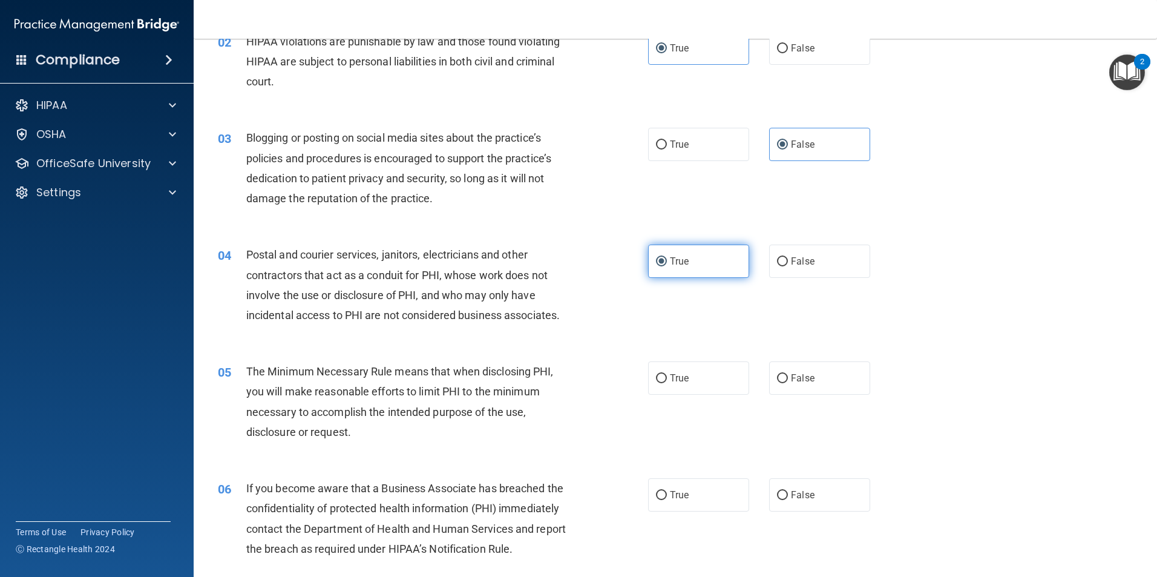
scroll to position [242, 0]
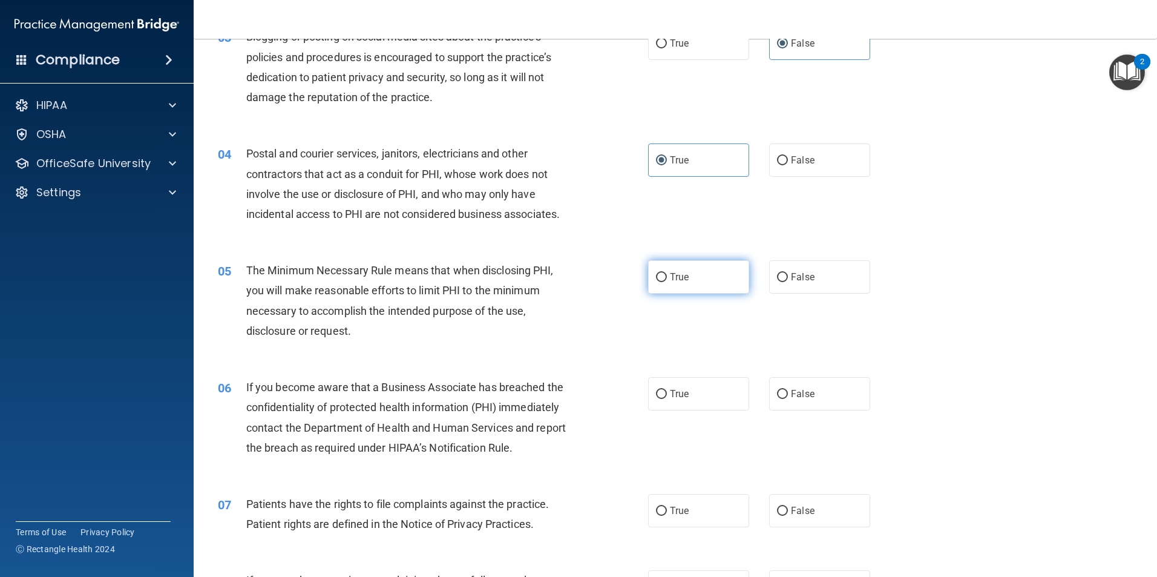
click at [696, 281] on label "True" at bounding box center [698, 276] width 101 height 33
click at [667, 281] on input "True" at bounding box center [661, 277] width 11 height 9
radio input "true"
click at [824, 387] on label "False" at bounding box center [819, 393] width 101 height 33
click at [788, 390] on input "False" at bounding box center [782, 394] width 11 height 9
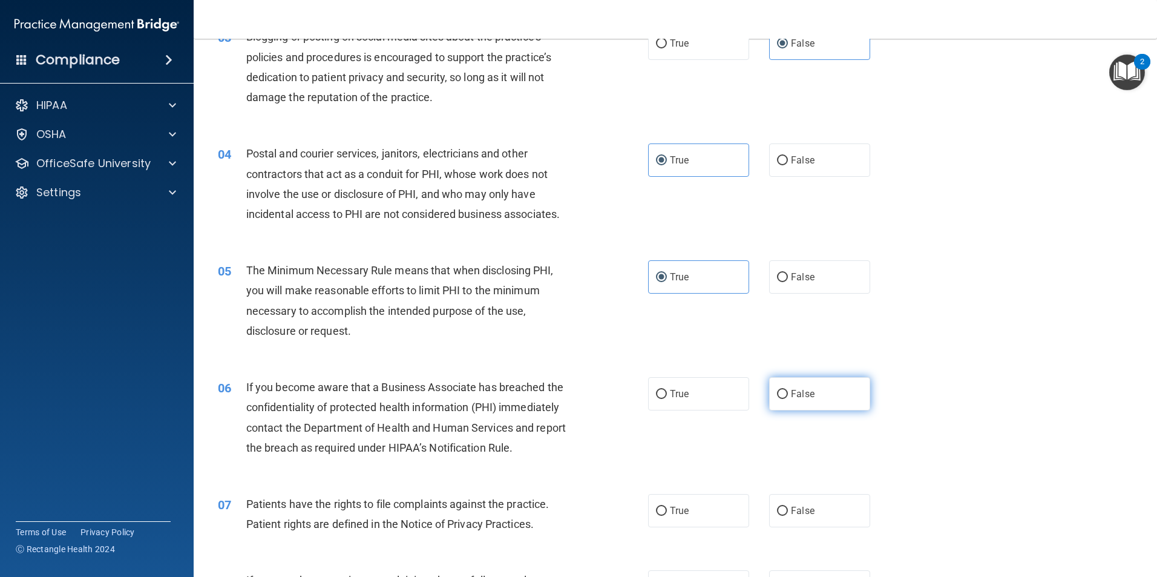
radio input "true"
click at [719, 502] on label "True" at bounding box center [698, 510] width 101 height 33
click at [667, 506] on input "True" at bounding box center [661, 510] width 11 height 9
radio input "true"
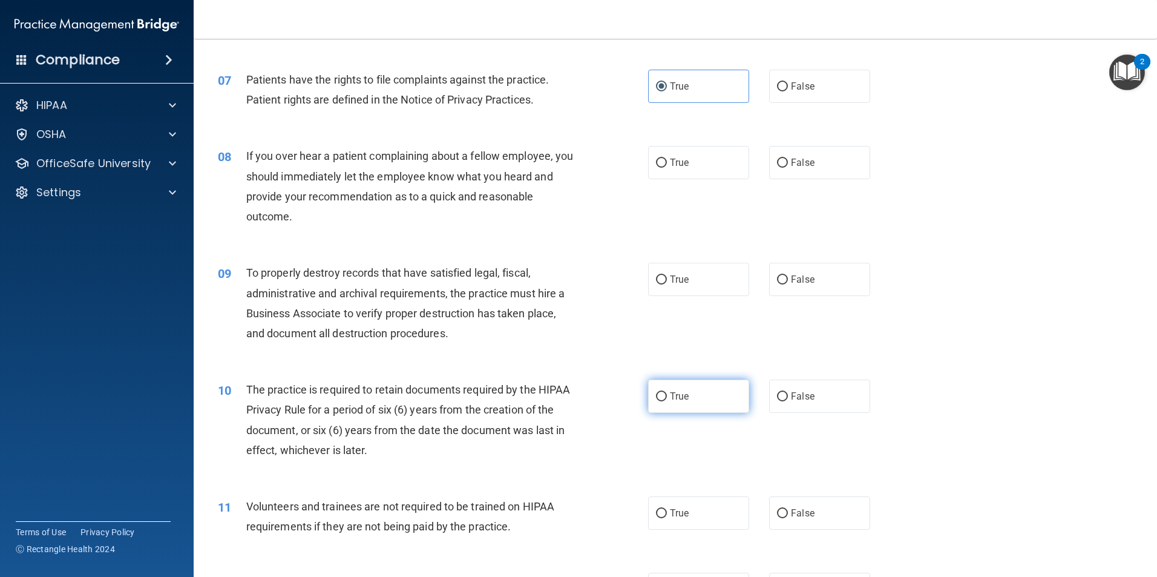
scroll to position [726, 0]
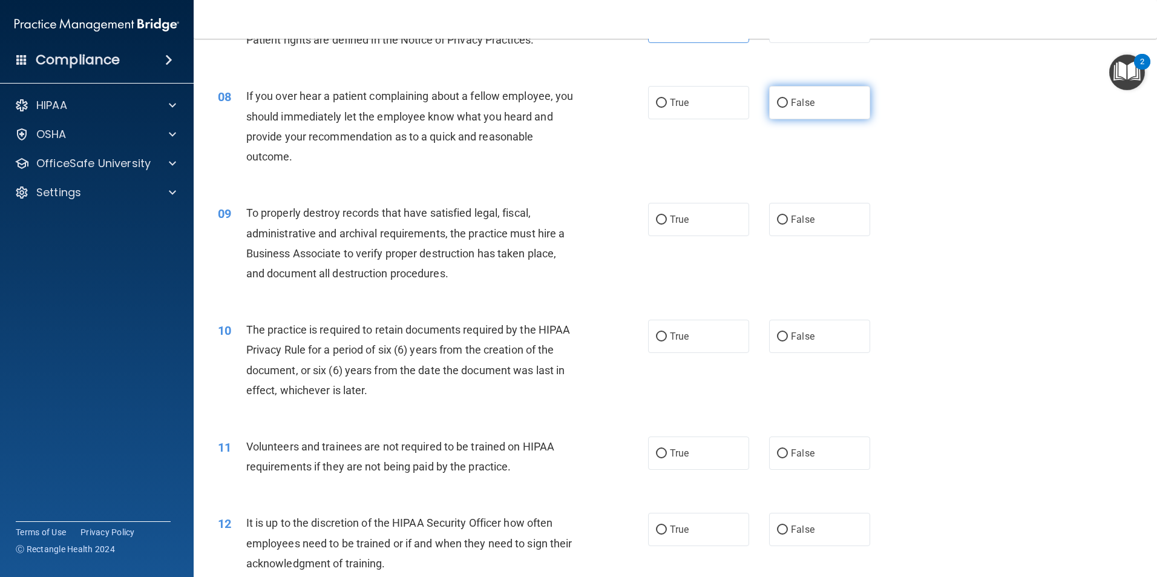
click at [813, 102] on label "False" at bounding box center [819, 102] width 101 height 33
click at [788, 102] on input "False" at bounding box center [782, 103] width 11 height 9
radio input "true"
click at [819, 225] on label "False" at bounding box center [819, 219] width 101 height 33
click at [788, 224] on input "False" at bounding box center [782, 219] width 11 height 9
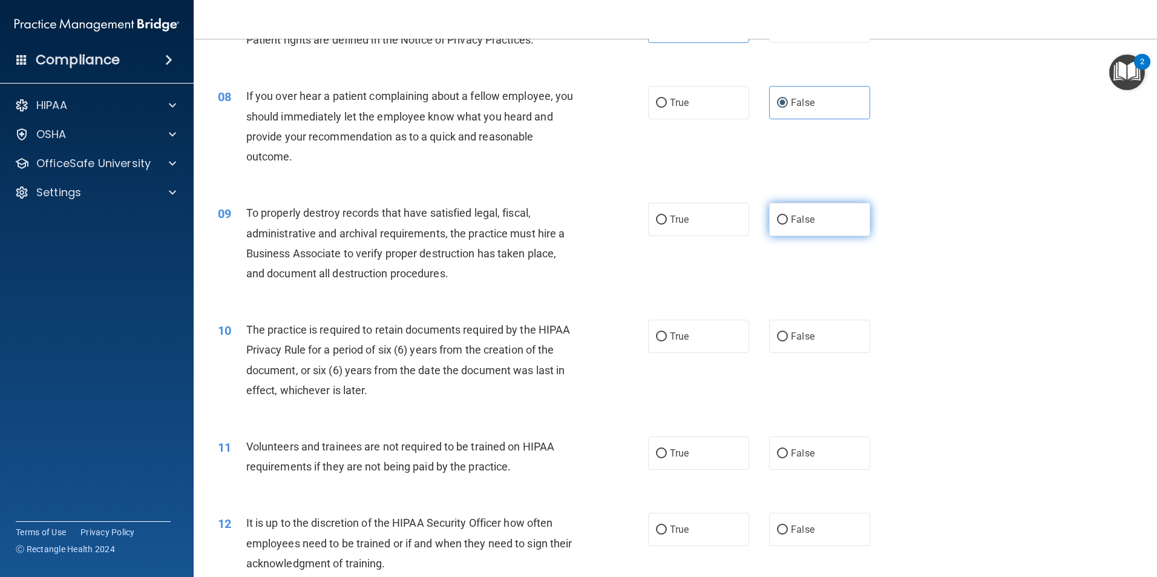
radio input "true"
click at [677, 339] on span "True" at bounding box center [679, 335] width 19 height 11
click at [667, 339] on input "True" at bounding box center [661, 336] width 11 height 9
radio input "true"
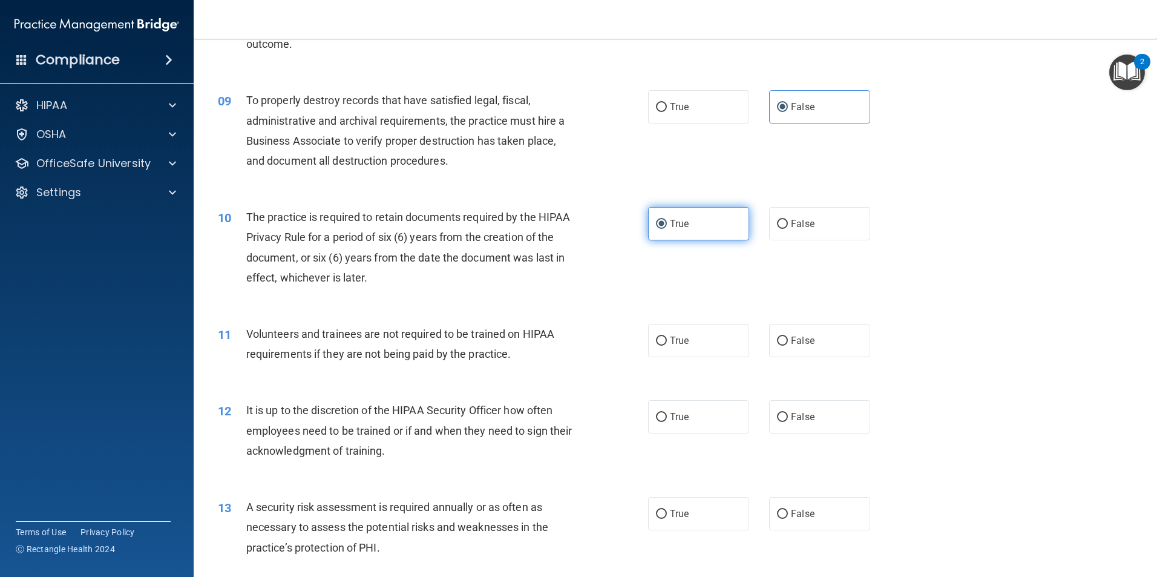
scroll to position [968, 0]
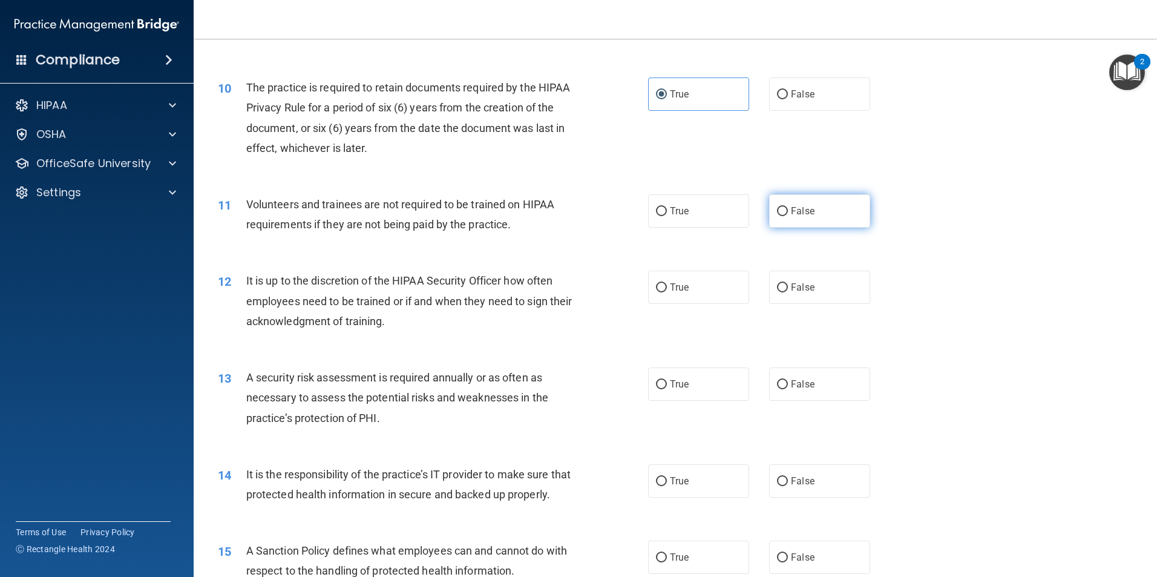
click at [800, 218] on label "False" at bounding box center [819, 210] width 101 height 33
click at [788, 216] on input "False" at bounding box center [782, 211] width 11 height 9
radio input "true"
click at [800, 296] on label "False" at bounding box center [819, 286] width 101 height 33
click at [788, 292] on input "False" at bounding box center [782, 287] width 11 height 9
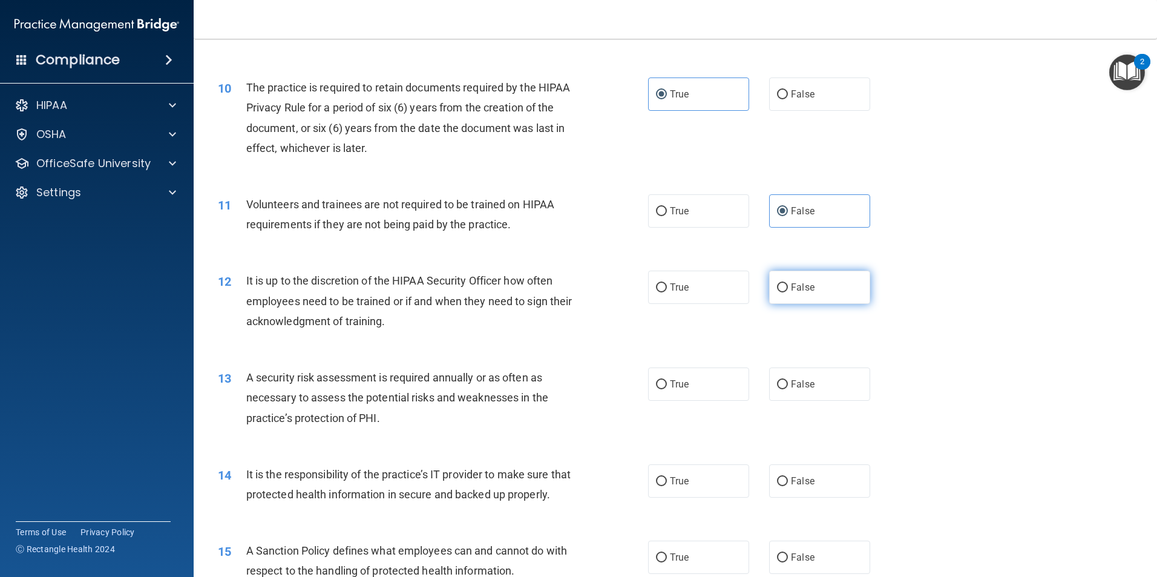
radio input "true"
click at [701, 382] on label "True" at bounding box center [698, 383] width 101 height 33
click at [667, 382] on input "True" at bounding box center [661, 384] width 11 height 9
radio input "true"
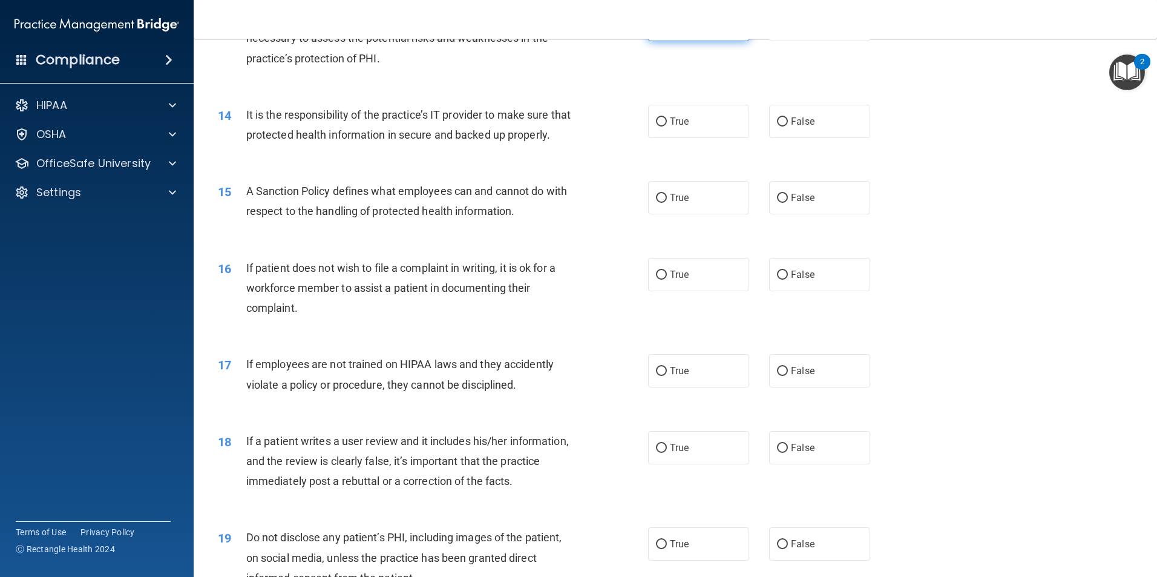
scroll to position [1331, 0]
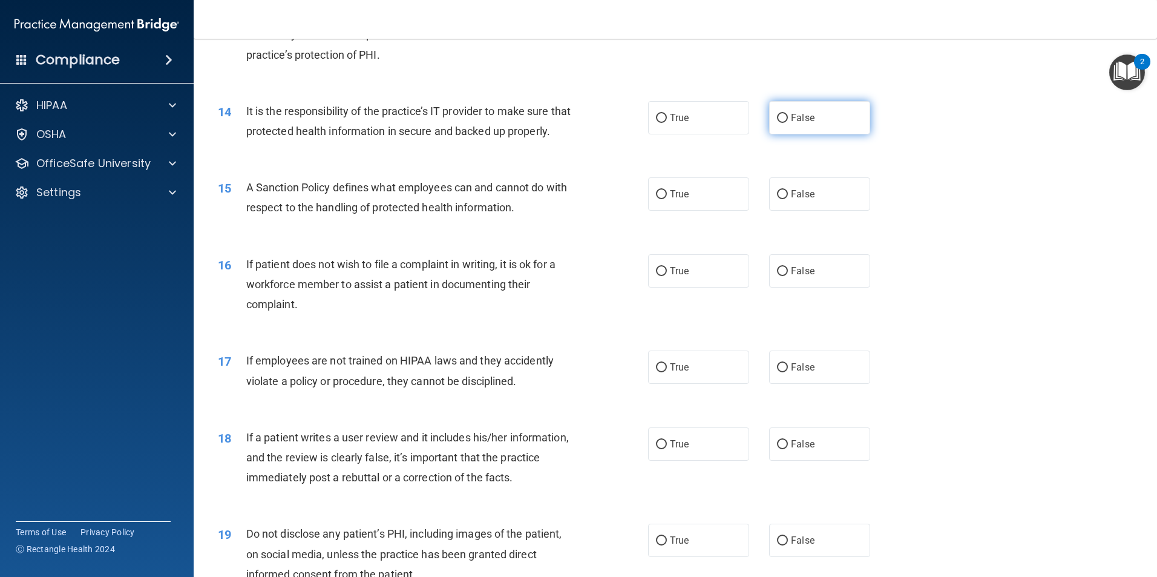
click at [797, 117] on span "False" at bounding box center [803, 117] width 24 height 11
click at [788, 117] on input "False" at bounding box center [782, 118] width 11 height 9
radio input "true"
click at [798, 211] on label "False" at bounding box center [819, 193] width 101 height 33
click at [788, 199] on input "False" at bounding box center [782, 194] width 11 height 9
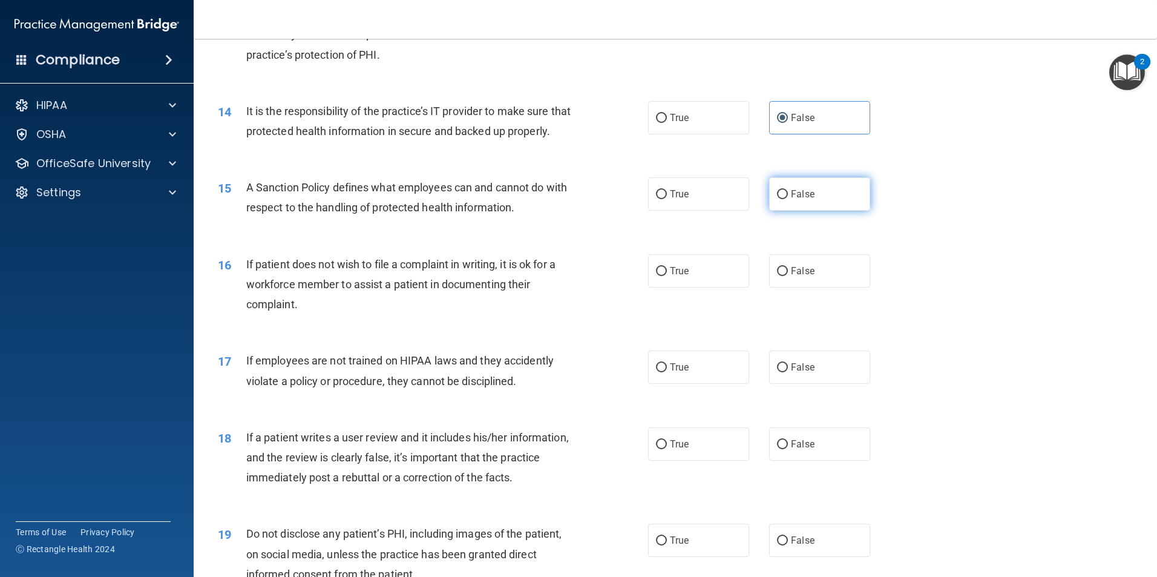
radio input "true"
click at [690, 287] on label "True" at bounding box center [698, 270] width 101 height 33
click at [667, 276] on input "True" at bounding box center [661, 271] width 11 height 9
radio input "true"
click at [811, 384] on label "False" at bounding box center [819, 366] width 101 height 33
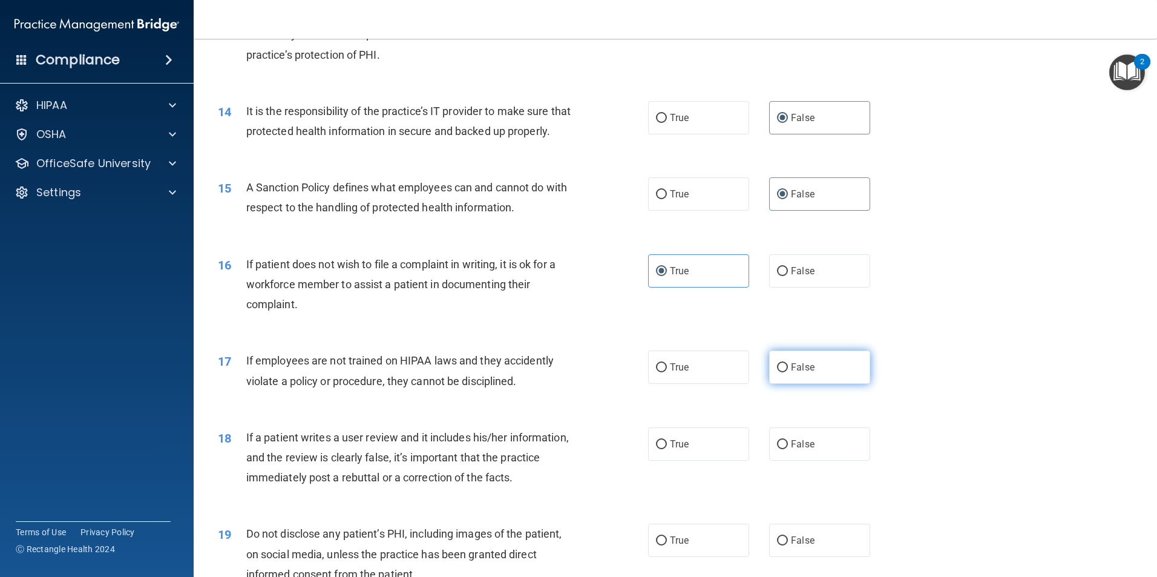
click at [788, 372] on input "False" at bounding box center [782, 367] width 11 height 9
radio input "true"
click at [827, 460] on label "False" at bounding box center [819, 443] width 101 height 33
click at [788, 449] on input "False" at bounding box center [782, 444] width 11 height 9
radio input "true"
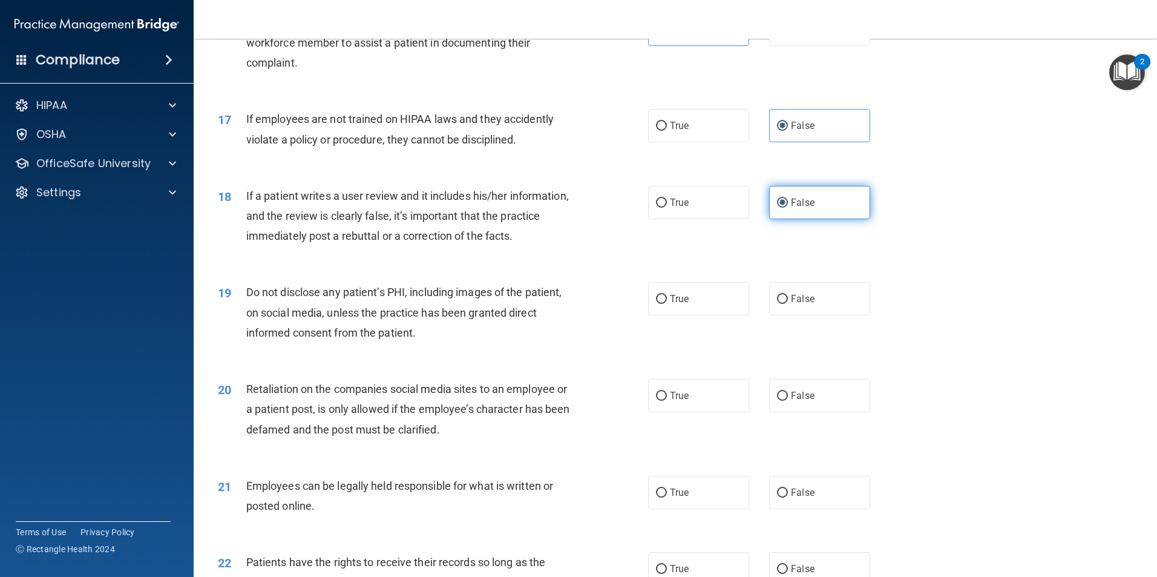
scroll to position [1573, 0]
click at [712, 315] on label "True" at bounding box center [698, 297] width 101 height 33
click at [667, 303] on input "True" at bounding box center [661, 298] width 11 height 9
radio input "true"
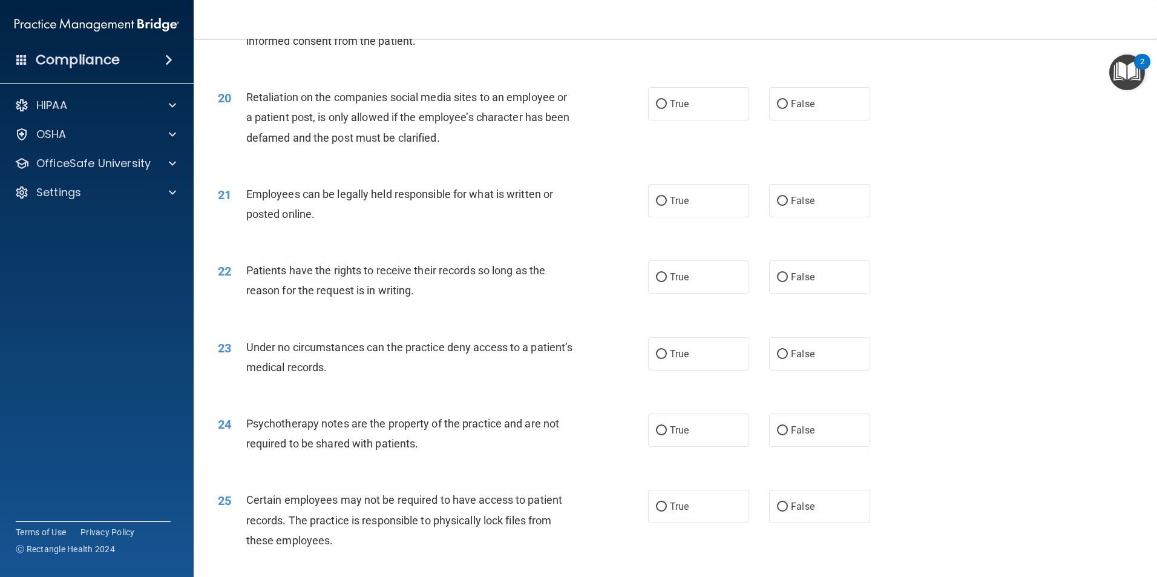
scroll to position [1876, 0]
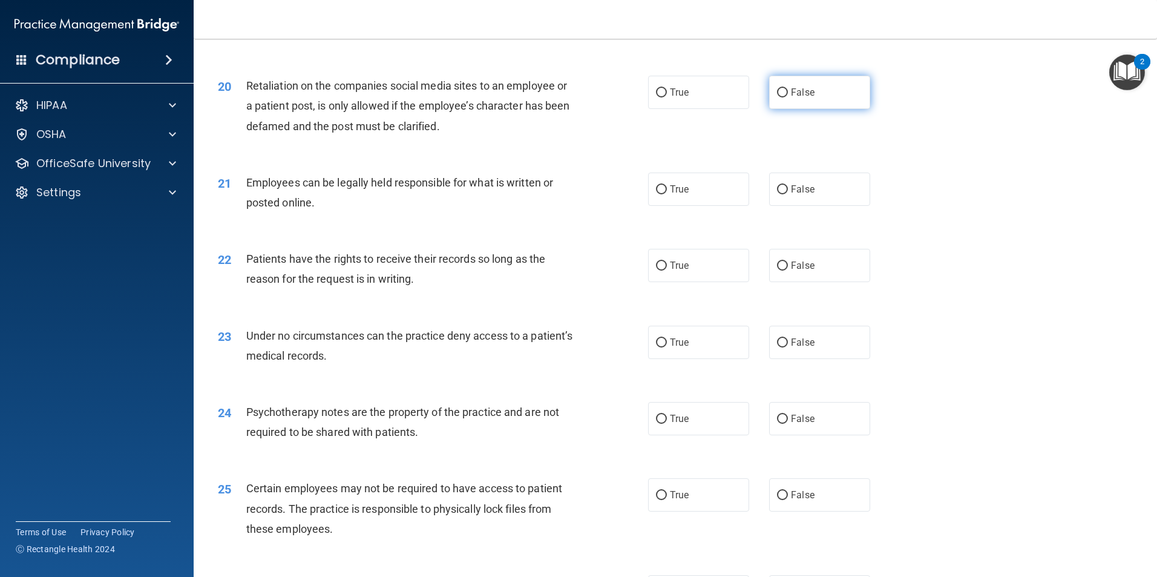
click at [803, 109] on label "False" at bounding box center [819, 92] width 101 height 33
click at [788, 97] on input "False" at bounding box center [782, 92] width 11 height 9
radio input "true"
click at [712, 206] on label "True" at bounding box center [698, 188] width 101 height 33
click at [667, 194] on input "True" at bounding box center [661, 189] width 11 height 9
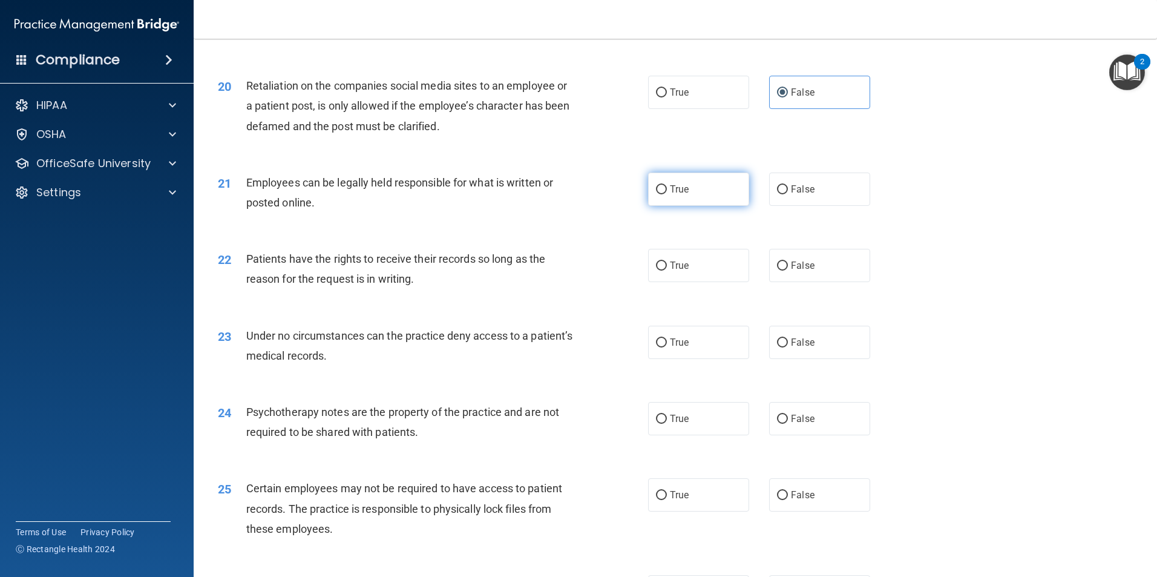
radio input "true"
click at [830, 282] on label "False" at bounding box center [819, 265] width 101 height 33
click at [788, 270] on input "False" at bounding box center [782, 265] width 11 height 9
radio input "true"
click at [822, 349] on label "False" at bounding box center [819, 342] width 101 height 33
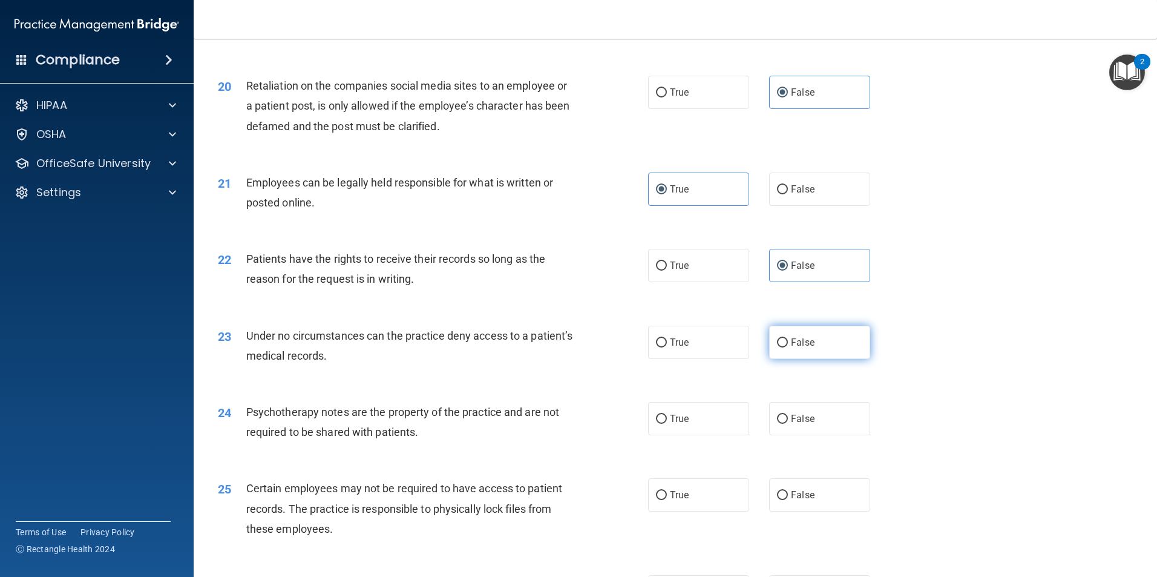
click at [788, 347] on input "False" at bounding box center [782, 342] width 11 height 9
radio input "true"
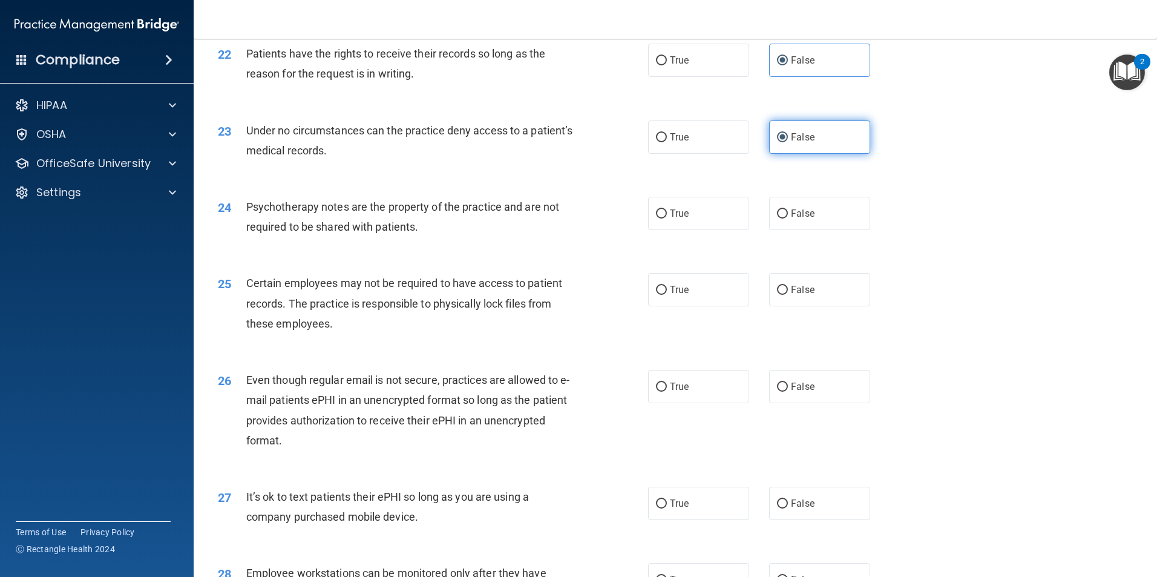
scroll to position [2178, 0]
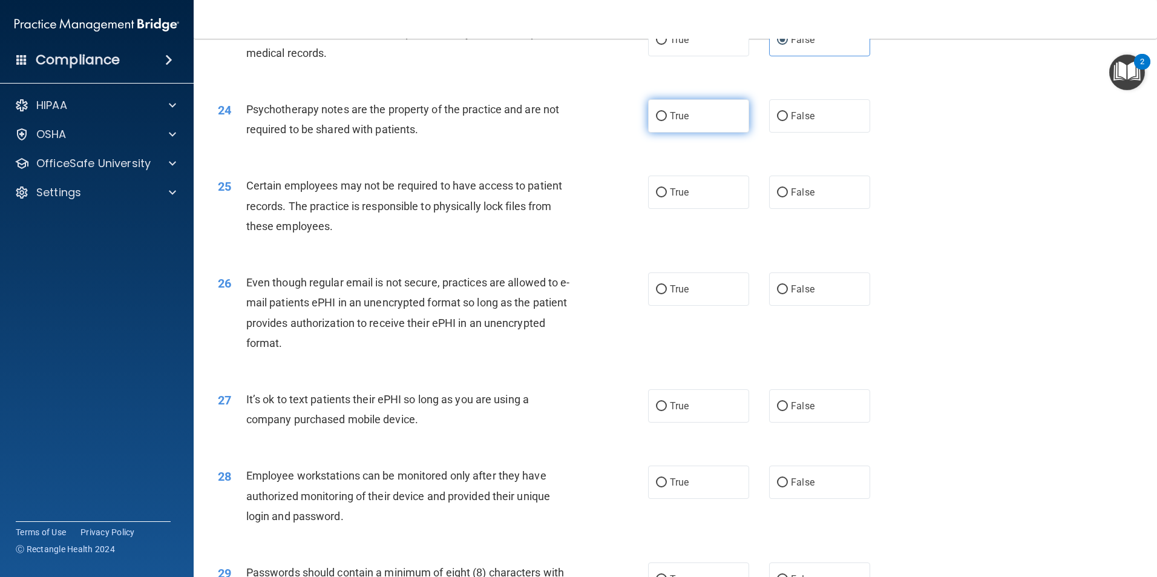
click at [706, 133] on label "True" at bounding box center [698, 115] width 101 height 33
click at [667, 121] on input "True" at bounding box center [661, 116] width 11 height 9
radio input "true"
drag, startPoint x: 696, startPoint y: 210, endPoint x: 693, endPoint y: 275, distance: 64.8
click at [696, 209] on label "True" at bounding box center [698, 191] width 101 height 33
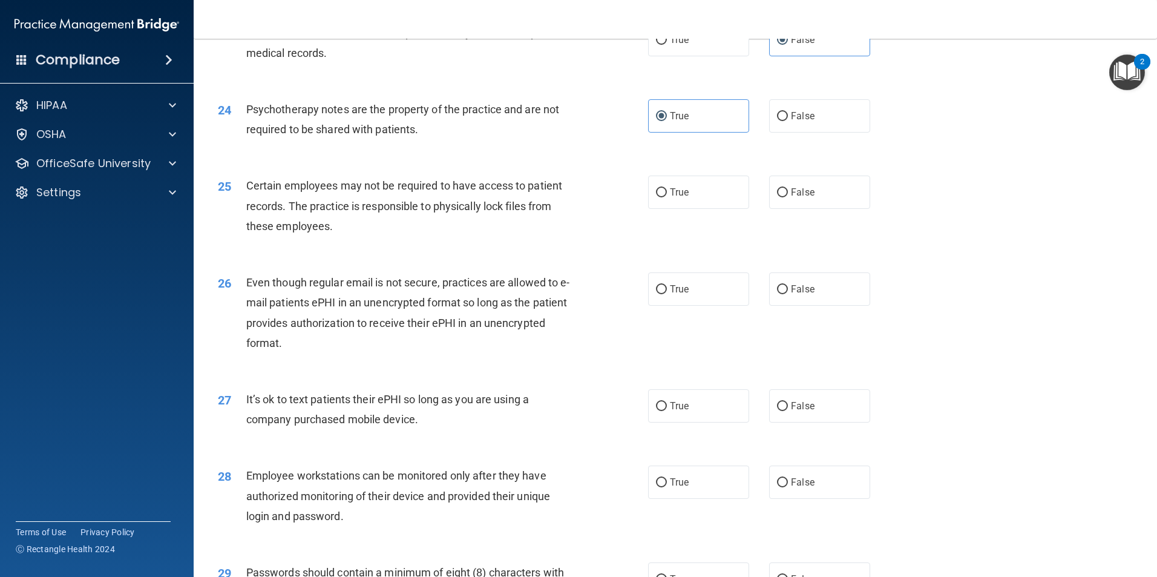
click at [667, 197] on input "True" at bounding box center [661, 192] width 11 height 9
radio input "true"
click at [693, 306] on label "True" at bounding box center [698, 288] width 101 height 33
click at [667, 294] on input "True" at bounding box center [661, 289] width 11 height 9
radio input "true"
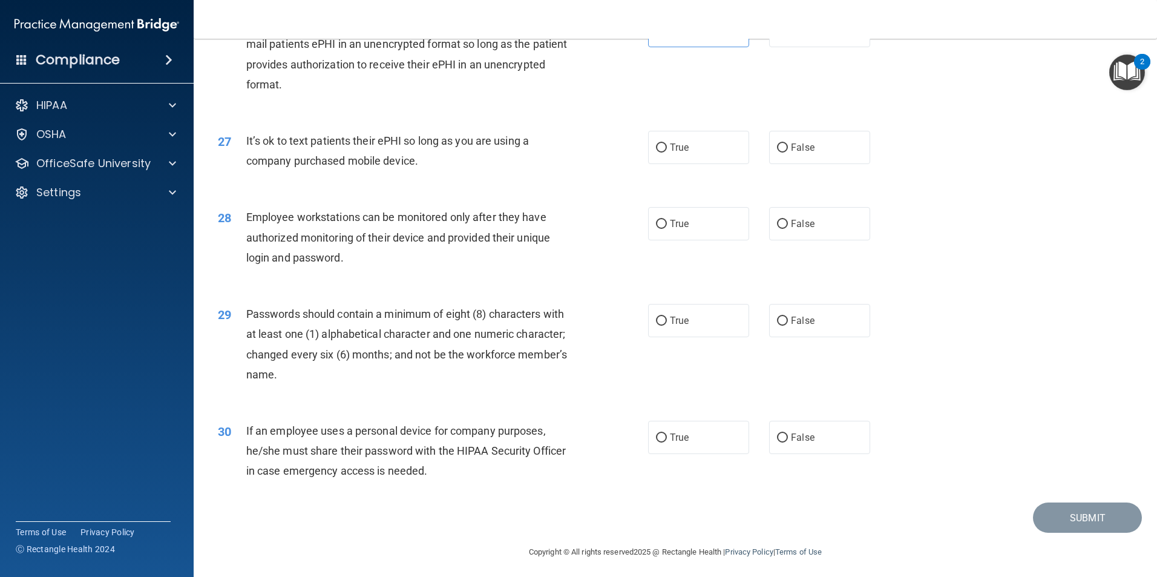
scroll to position [2461, 0]
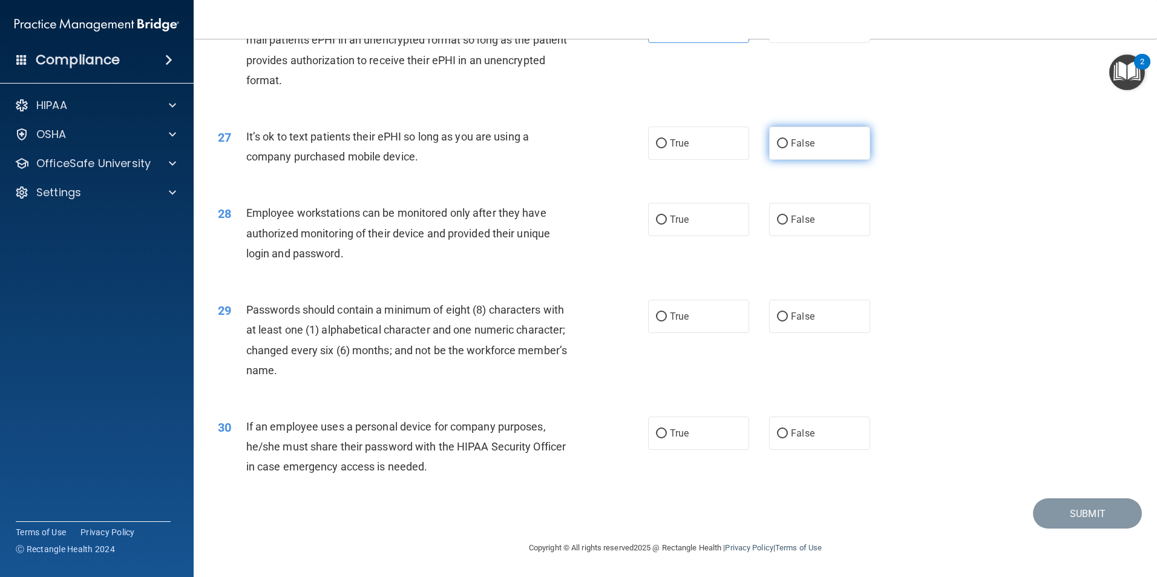
click at [804, 146] on span "False" at bounding box center [803, 142] width 24 height 11
click at [788, 146] on input "False" at bounding box center [782, 143] width 11 height 9
radio input "true"
click at [813, 216] on label "False" at bounding box center [819, 219] width 101 height 33
click at [788, 216] on input "False" at bounding box center [782, 219] width 11 height 9
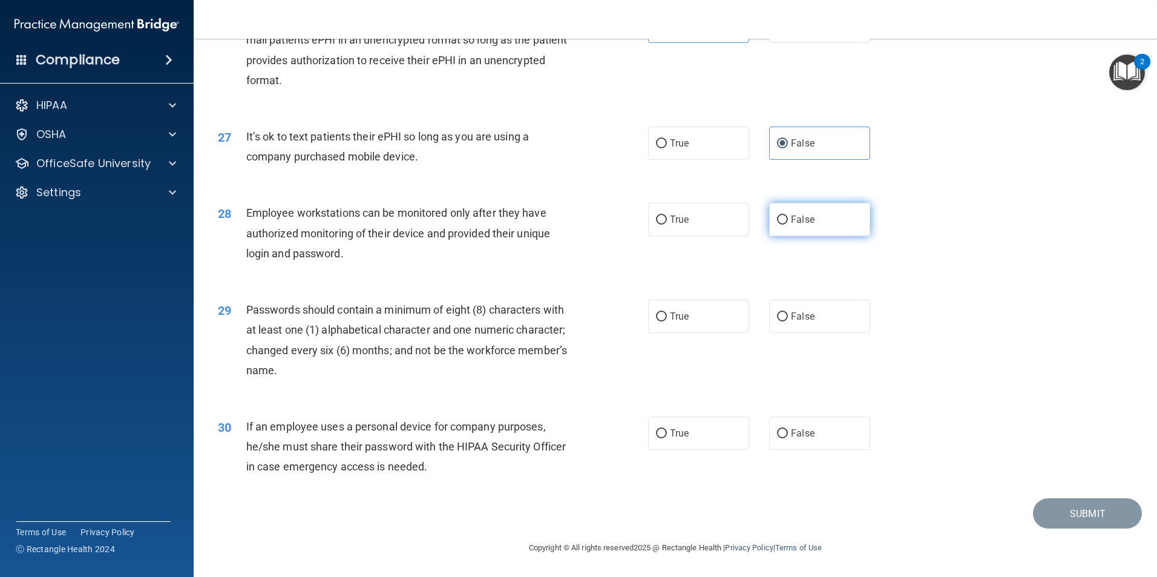
radio input "true"
click at [703, 308] on label "True" at bounding box center [698, 316] width 101 height 33
click at [667, 312] on input "True" at bounding box center [661, 316] width 11 height 9
radio input "true"
click at [817, 437] on label "False" at bounding box center [819, 432] width 101 height 33
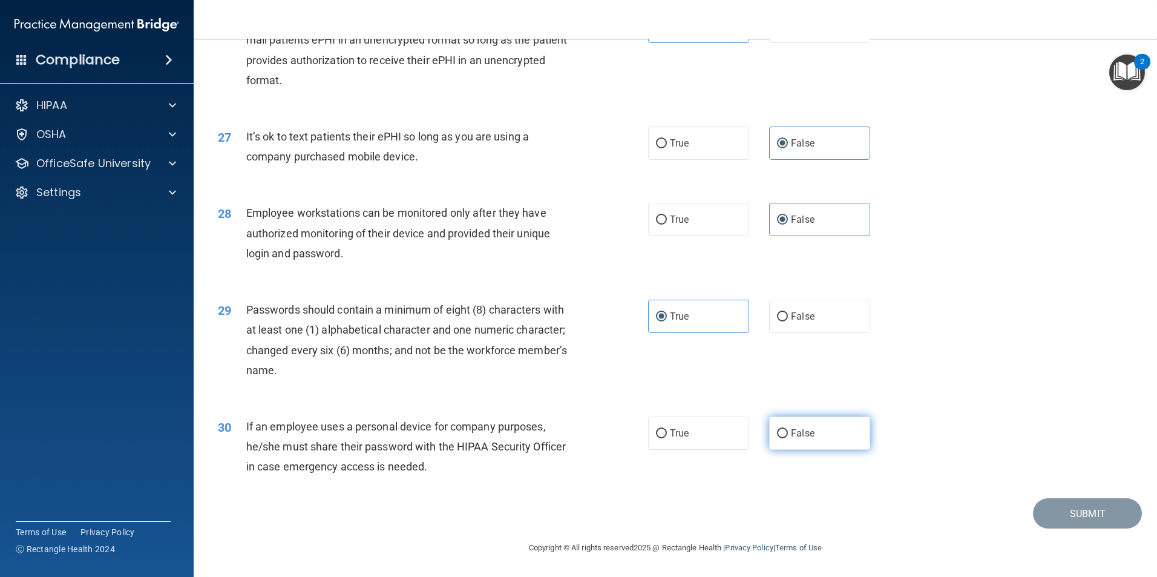
click at [788, 437] on input "False" at bounding box center [782, 433] width 11 height 9
radio input "true"
click at [1033, 507] on button "Submit" at bounding box center [1087, 513] width 109 height 31
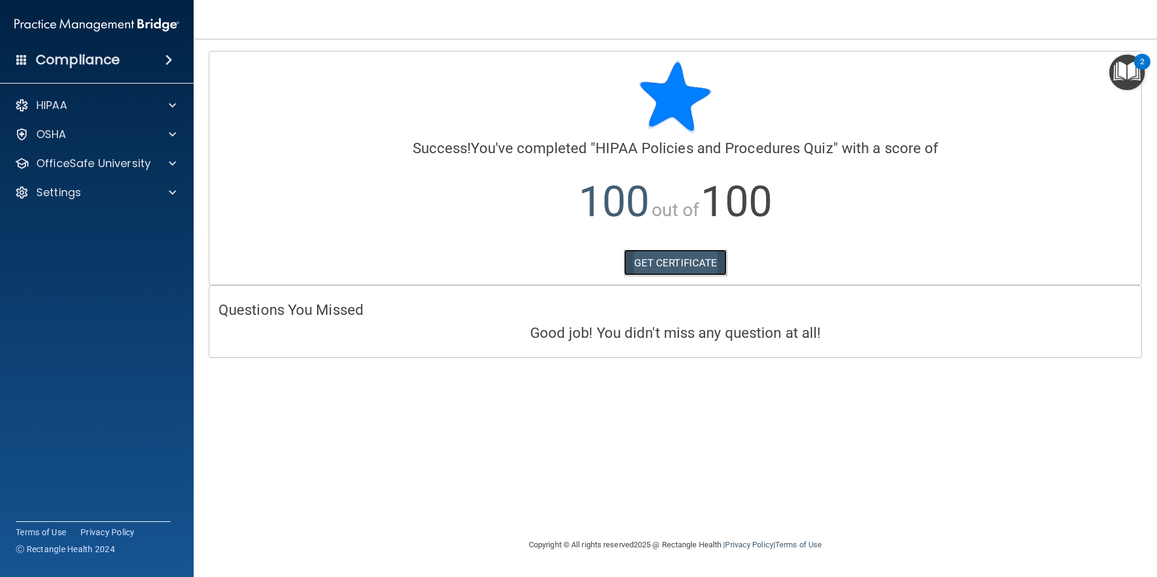
click at [699, 264] on link "GET CERTIFICATE" at bounding box center [675, 262] width 103 height 27
click at [154, 163] on div "OfficeSafe University" at bounding box center [80, 163] width 150 height 15
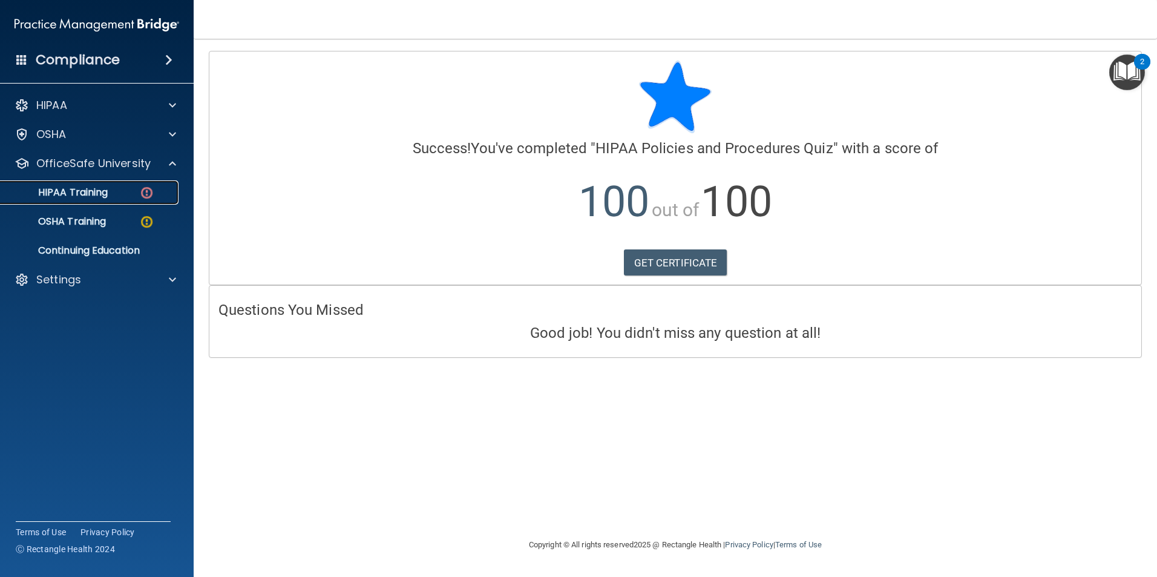
click at [129, 196] on div "HIPAA Training" at bounding box center [90, 192] width 165 height 12
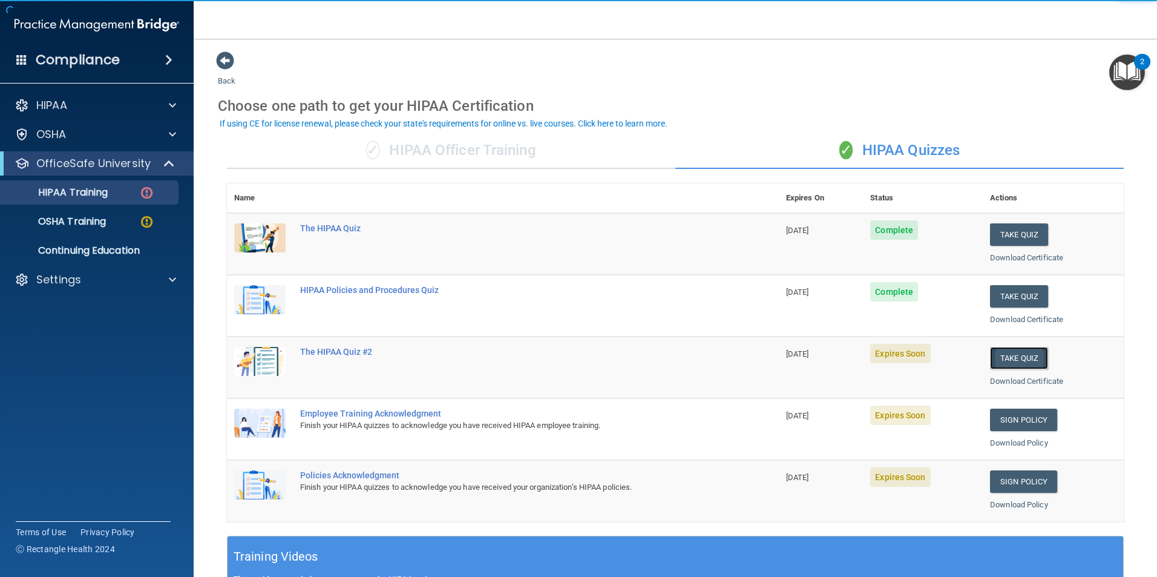
click at [1004, 360] on button "Take Quiz" at bounding box center [1019, 358] width 58 height 22
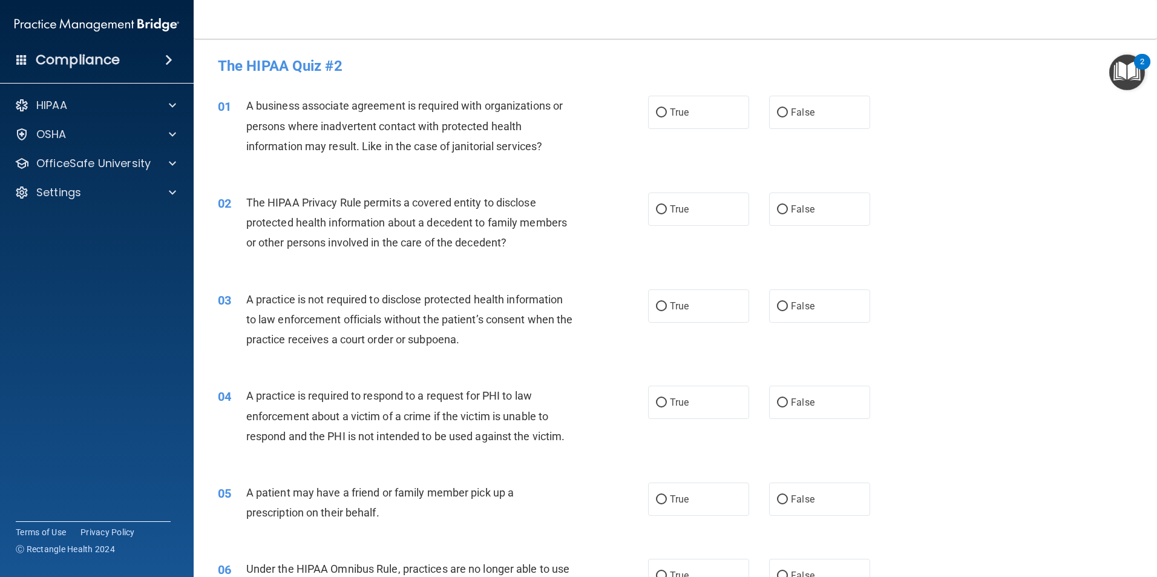
drag, startPoint x: 802, startPoint y: 104, endPoint x: 780, endPoint y: 177, distance: 76.0
click at [802, 106] on label "False" at bounding box center [819, 112] width 101 height 33
click at [788, 108] on input "False" at bounding box center [782, 112] width 11 height 9
radio input "true"
click at [724, 201] on label "True" at bounding box center [698, 208] width 101 height 33
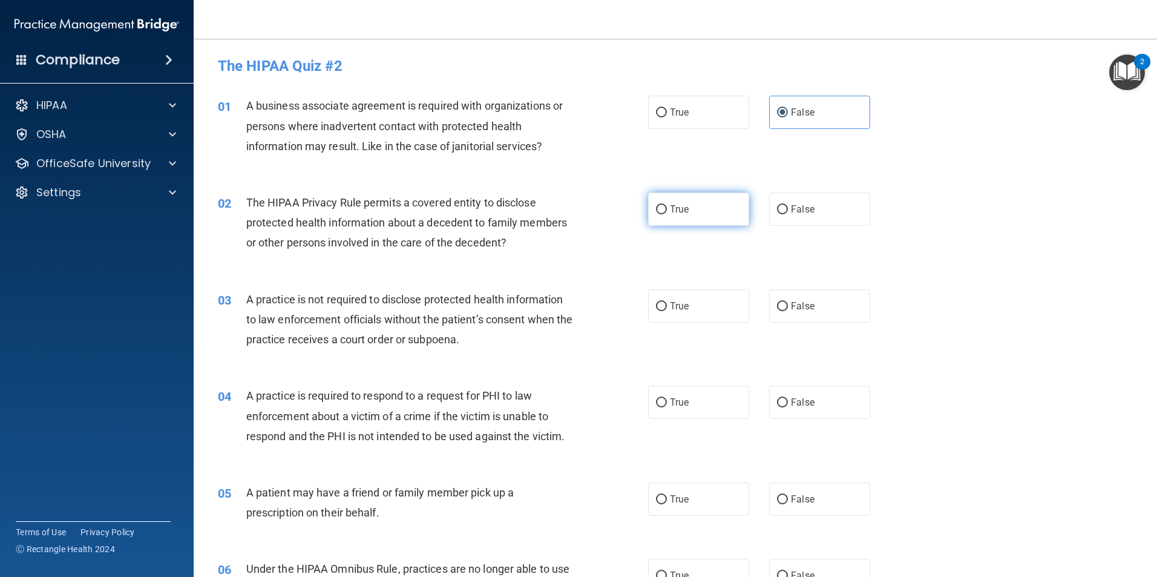
click at [667, 205] on input "True" at bounding box center [661, 209] width 11 height 9
radio input "true"
click at [800, 318] on label "False" at bounding box center [819, 305] width 101 height 33
click at [788, 311] on input "False" at bounding box center [782, 306] width 11 height 9
radio input "true"
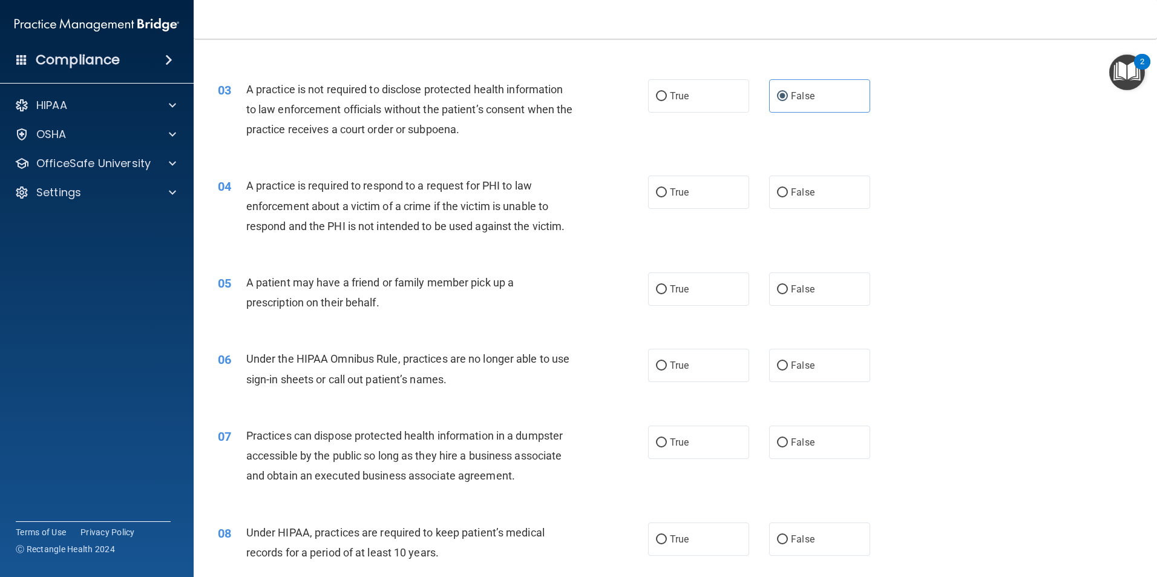
scroll to position [303, 0]
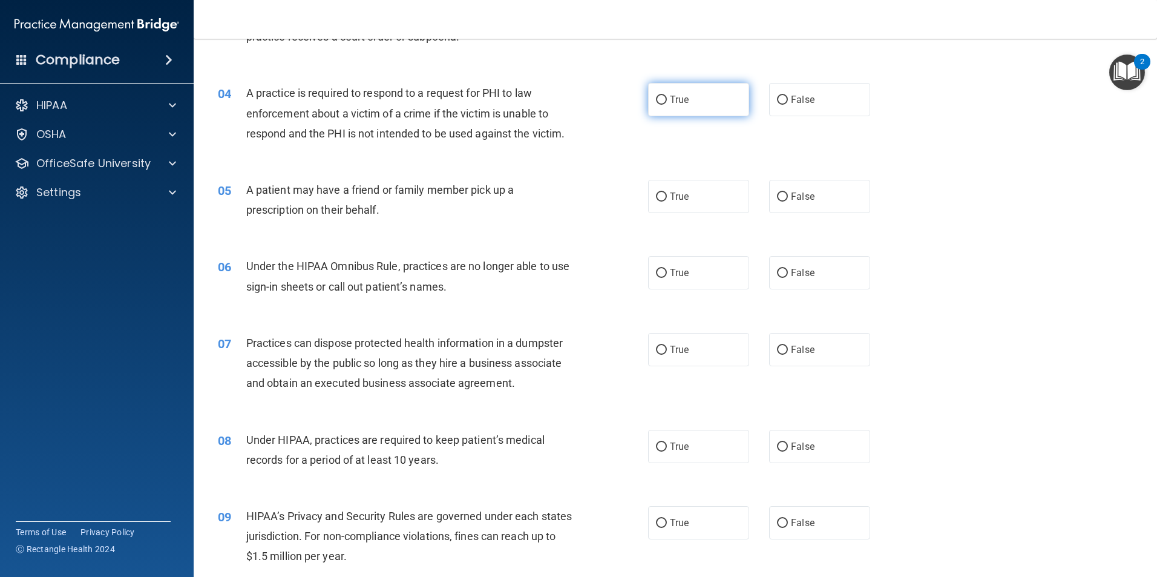
click at [678, 102] on span "True" at bounding box center [679, 99] width 19 height 11
click at [667, 102] on input "True" at bounding box center [661, 100] width 11 height 9
radio input "true"
click at [675, 195] on span "True" at bounding box center [679, 196] width 19 height 11
click at [667, 195] on input "True" at bounding box center [661, 196] width 11 height 9
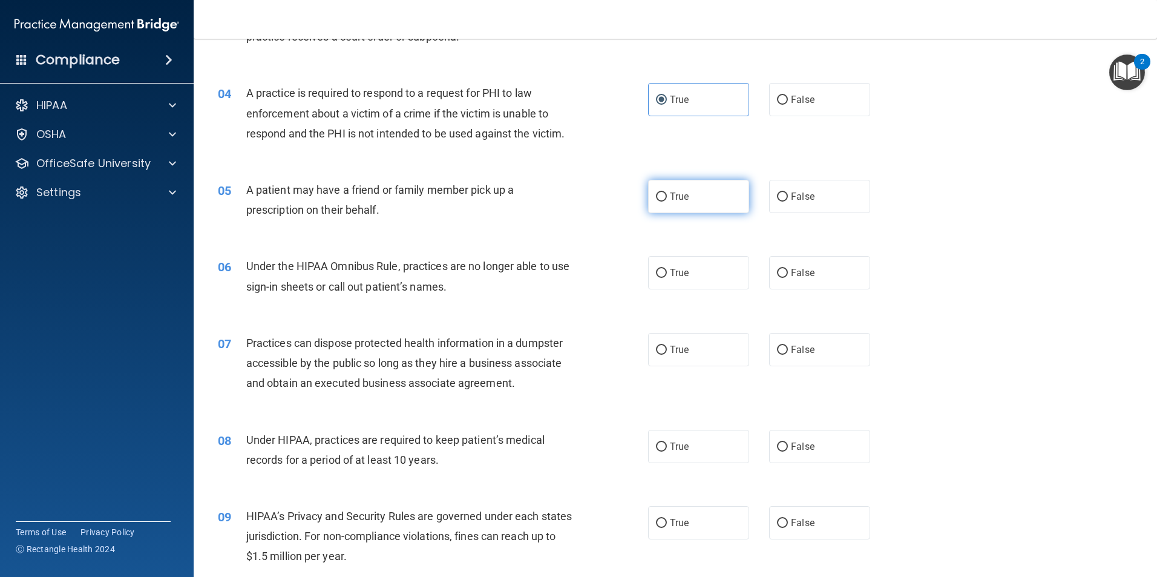
radio input "true"
click at [791, 271] on span "False" at bounding box center [803, 272] width 24 height 11
click at [788, 271] on input "False" at bounding box center [782, 273] width 11 height 9
radio input "true"
click at [791, 344] on span "False" at bounding box center [803, 349] width 24 height 11
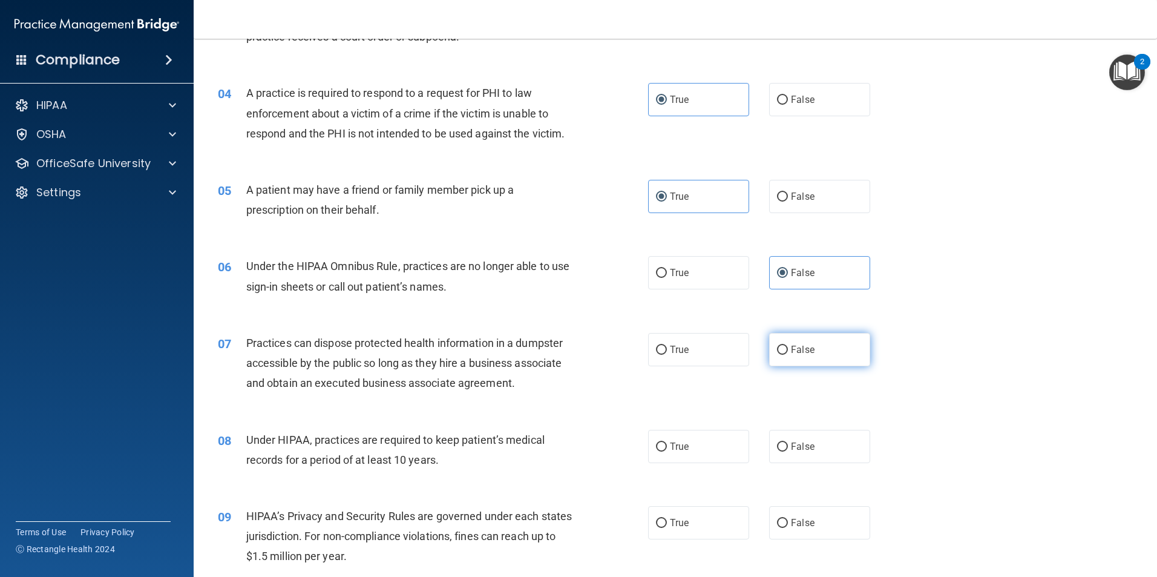
click at [788, 346] on input "False" at bounding box center [782, 350] width 11 height 9
radio input "true"
drag, startPoint x: 798, startPoint y: 433, endPoint x: 802, endPoint y: 469, distance: 36.0
click at [799, 440] on label "False" at bounding box center [819, 446] width 101 height 33
click at [788, 442] on input "False" at bounding box center [782, 446] width 11 height 9
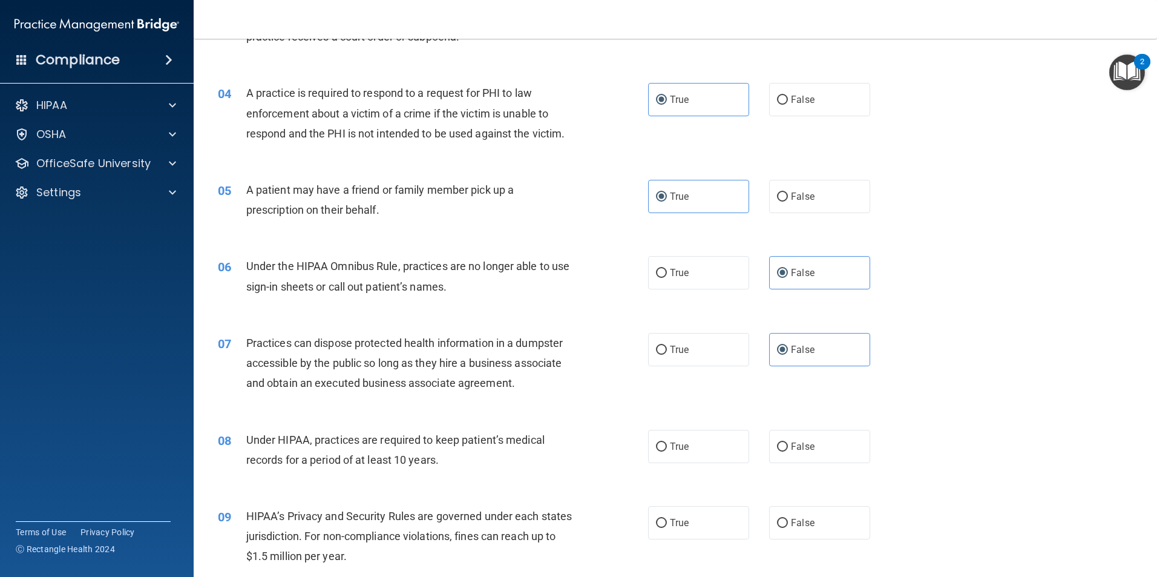
radio input "true"
click at [785, 519] on label "False" at bounding box center [819, 522] width 101 height 33
click at [785, 519] on input "False" at bounding box center [782, 523] width 11 height 9
radio input "true"
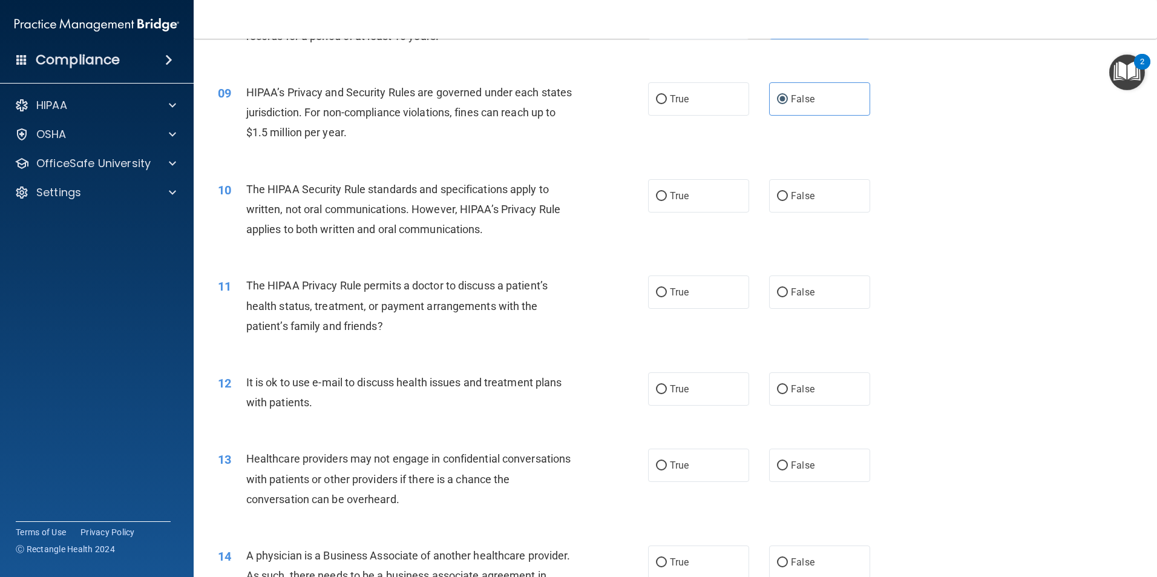
scroll to position [787, 0]
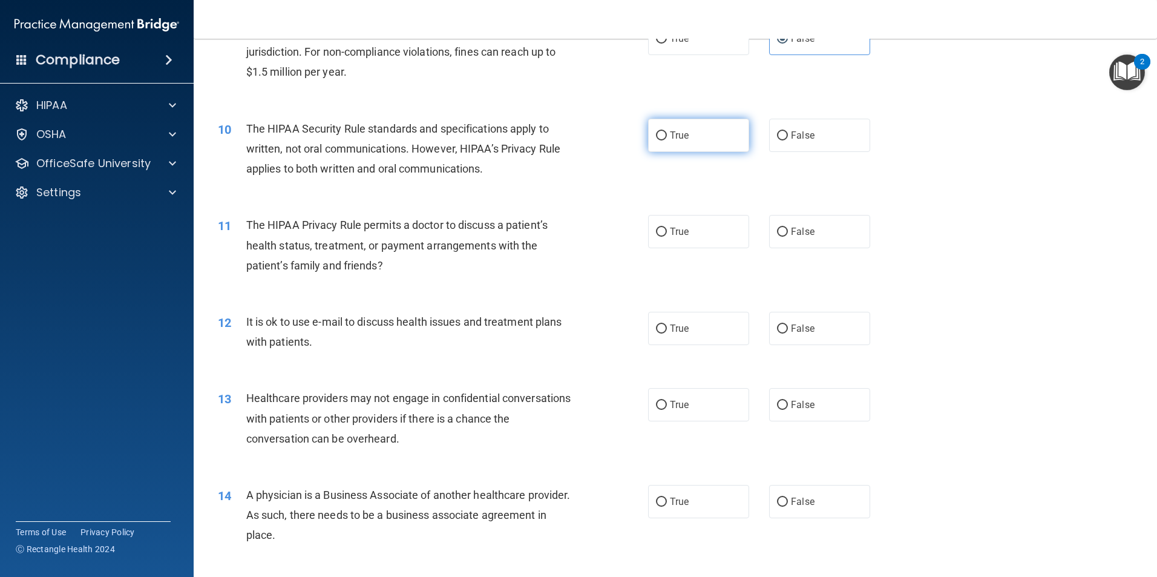
click at [696, 135] on label "True" at bounding box center [698, 135] width 101 height 33
click at [667, 135] on input "True" at bounding box center [661, 135] width 11 height 9
radio input "true"
click at [689, 230] on label "True" at bounding box center [698, 231] width 101 height 33
click at [667, 230] on input "True" at bounding box center [661, 232] width 11 height 9
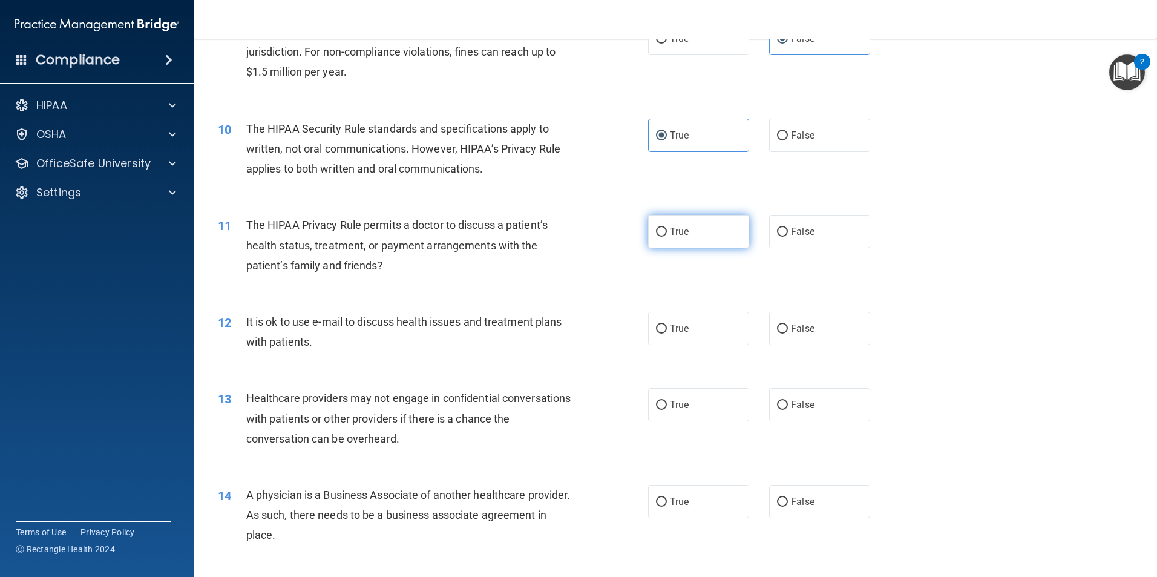
radio input "true"
click at [680, 332] on span "True" at bounding box center [679, 328] width 19 height 11
click at [667, 332] on input "True" at bounding box center [661, 328] width 11 height 9
radio input "true"
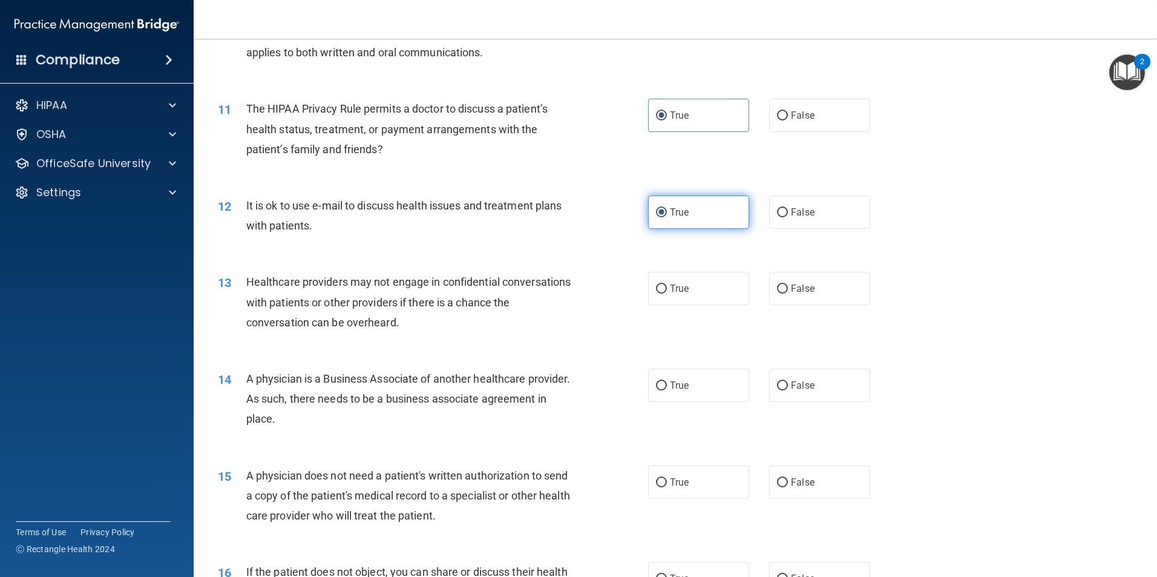
scroll to position [968, 0]
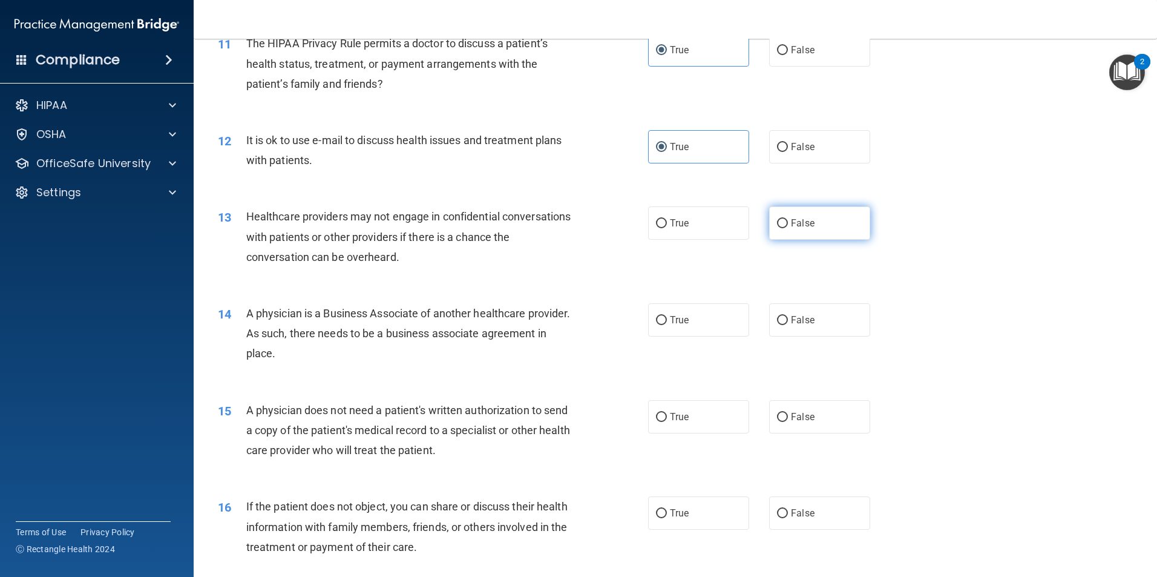
click at [814, 224] on label "False" at bounding box center [819, 222] width 101 height 33
click at [788, 224] on input "False" at bounding box center [782, 223] width 11 height 9
radio input "true"
click at [803, 325] on span "False" at bounding box center [803, 319] width 24 height 11
click at [788, 325] on input "False" at bounding box center [782, 320] width 11 height 9
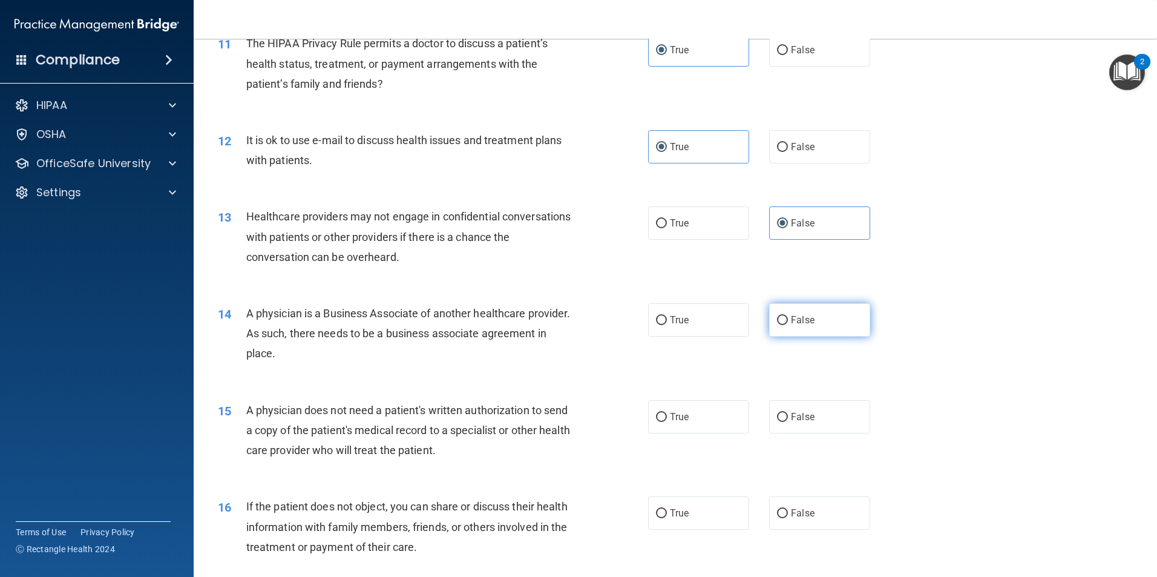
radio input "true"
click at [694, 411] on label "True" at bounding box center [698, 416] width 101 height 33
click at [667, 413] on input "True" at bounding box center [661, 417] width 11 height 9
radio input "true"
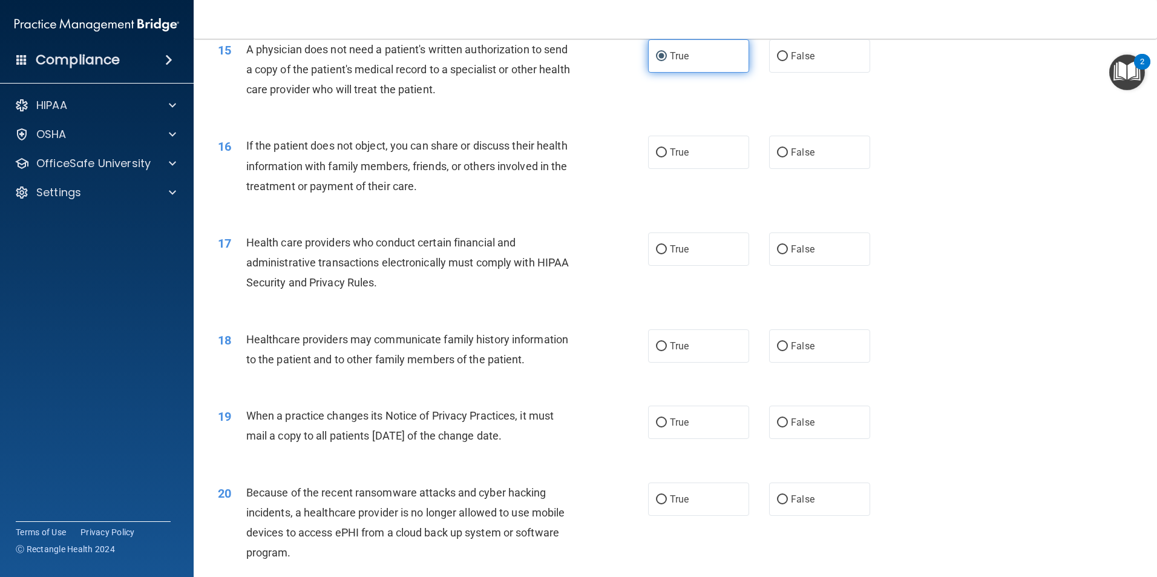
scroll to position [1392, 0]
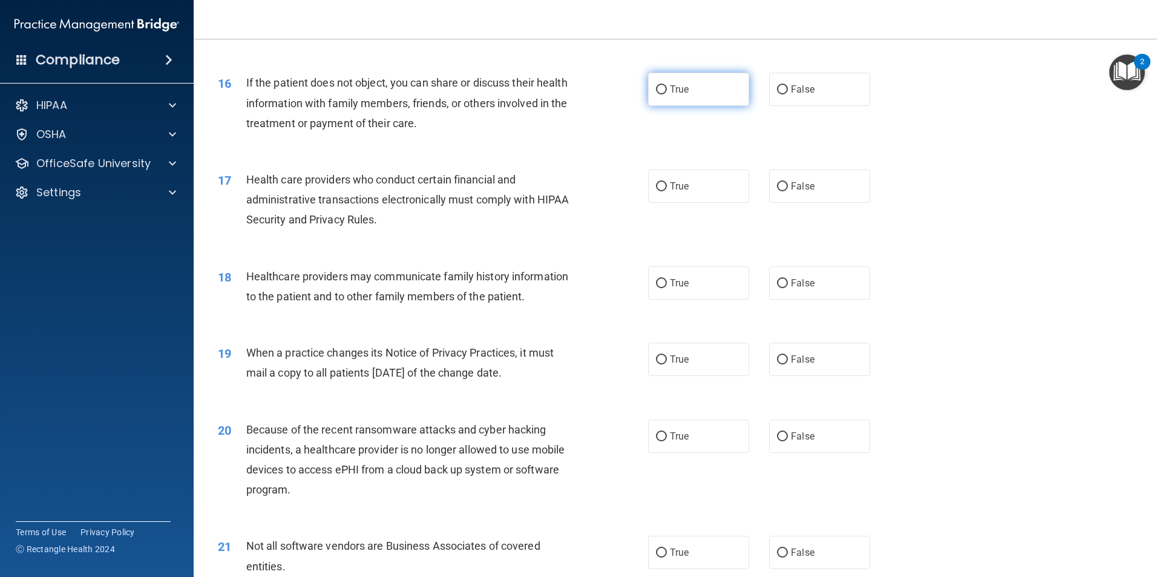
click at [703, 94] on label "True" at bounding box center [698, 89] width 101 height 33
click at [667, 94] on input "True" at bounding box center [661, 89] width 11 height 9
radio input "true"
click at [699, 188] on label "True" at bounding box center [698, 185] width 101 height 33
click at [667, 188] on input "True" at bounding box center [661, 186] width 11 height 9
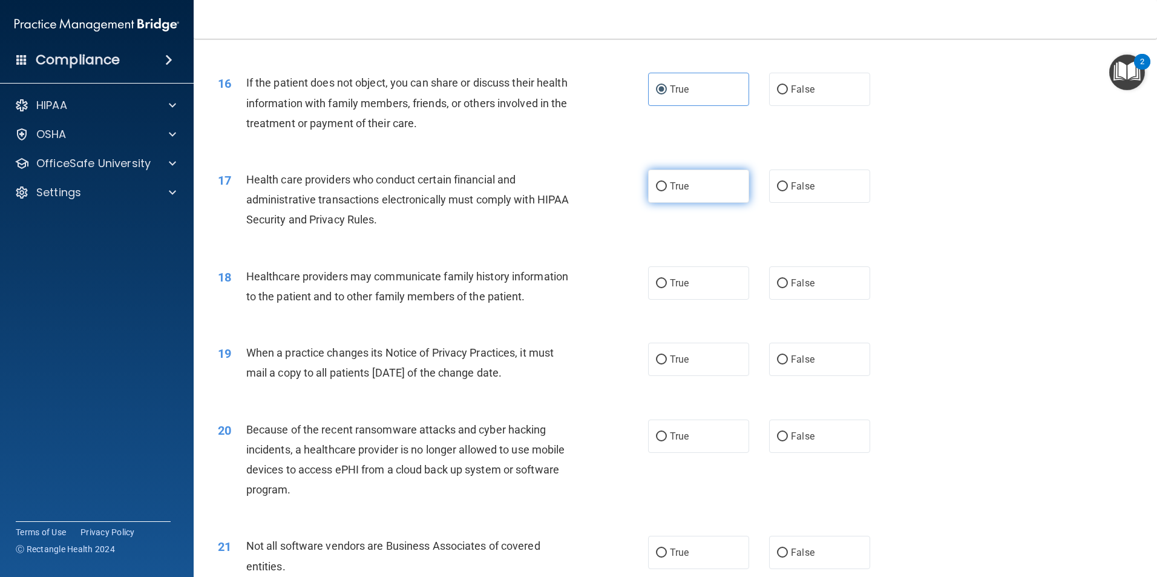
radio input "true"
click at [796, 267] on div "18 Healthcare providers may communicate family history information to the patie…" at bounding box center [675, 289] width 933 height 76
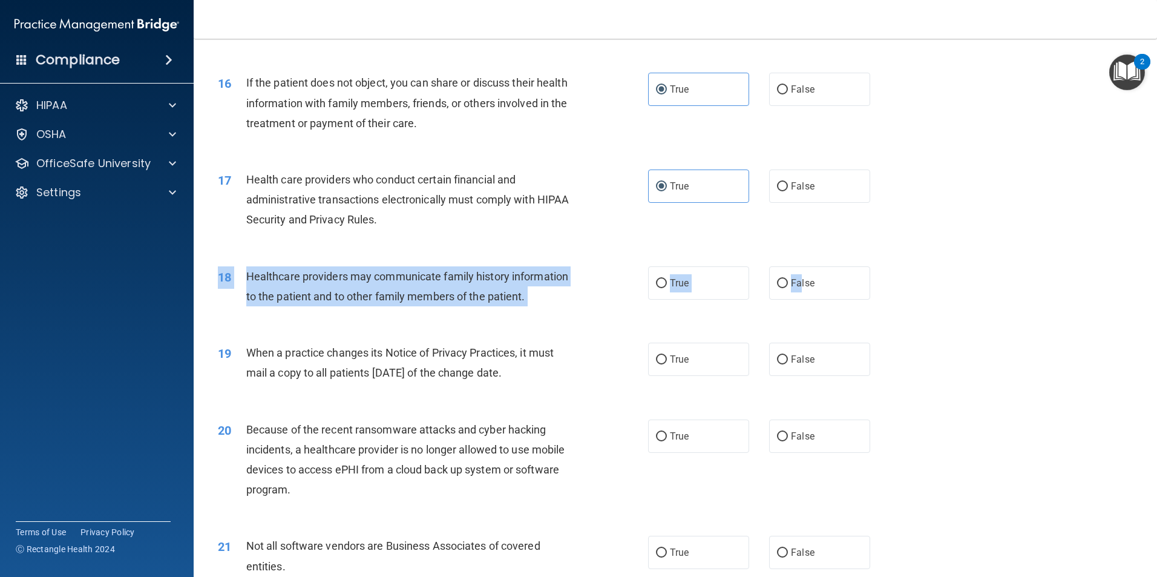
drag, startPoint x: 796, startPoint y: 267, endPoint x: 759, endPoint y: 288, distance: 43.1
click at [759, 288] on div "True False" at bounding box center [769, 282] width 243 height 33
click at [782, 289] on label "False" at bounding box center [819, 282] width 101 height 33
click at [782, 288] on input "False" at bounding box center [782, 283] width 11 height 9
radio input "true"
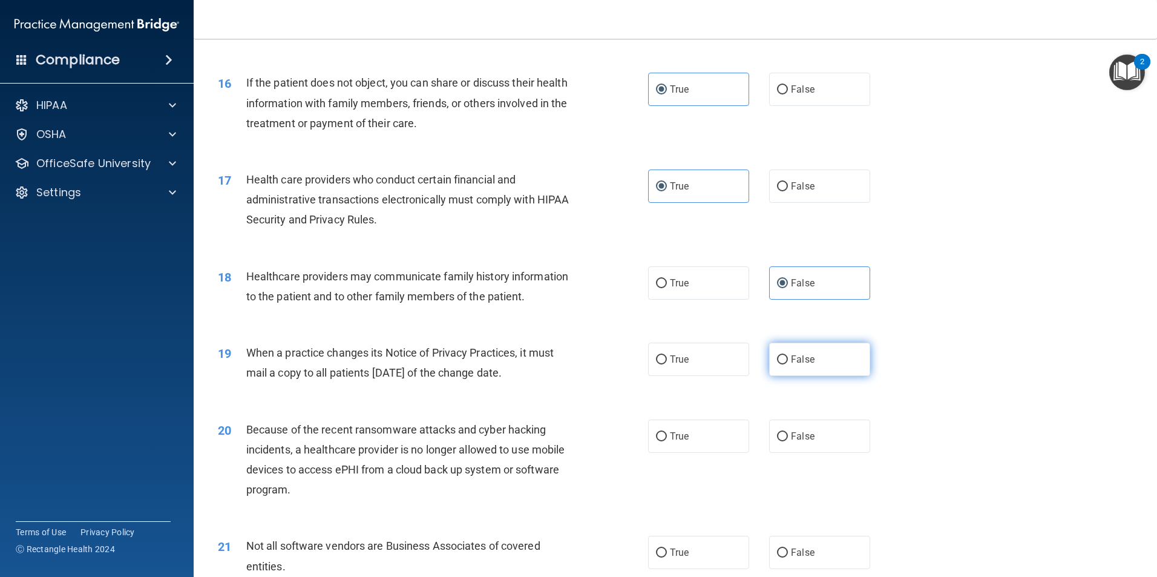
drag, startPoint x: 817, startPoint y: 373, endPoint x: 824, endPoint y: 401, distance: 28.6
click at [817, 373] on label "False" at bounding box center [819, 358] width 101 height 33
click at [788, 364] on input "False" at bounding box center [782, 359] width 11 height 9
radio input "true"
click at [823, 432] on label "False" at bounding box center [819, 435] width 101 height 33
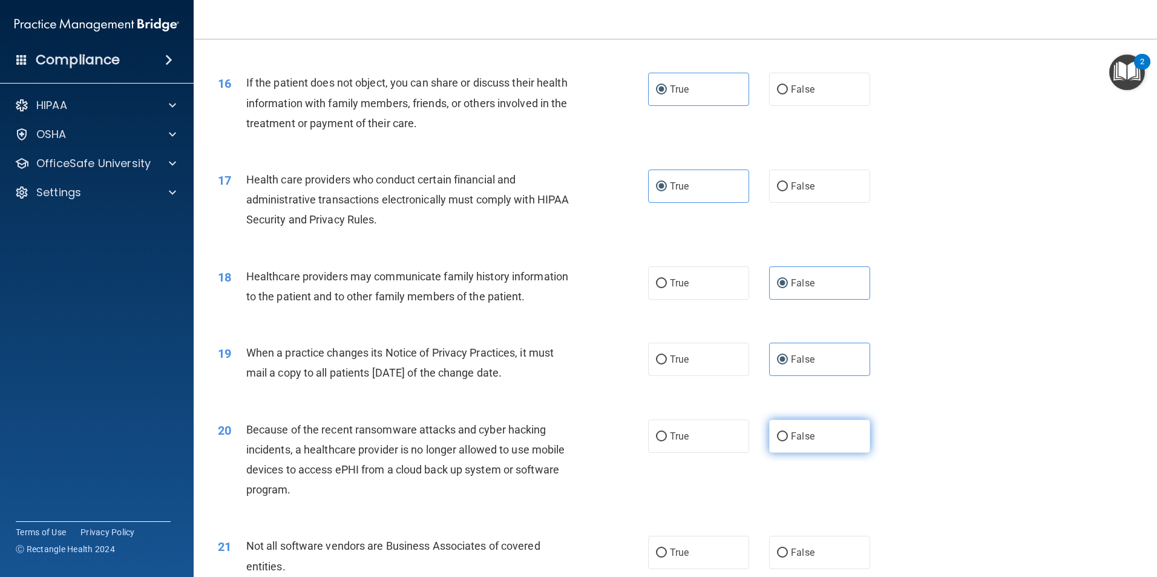
click at [788, 432] on input "False" at bounding box center [782, 436] width 11 height 9
radio input "true"
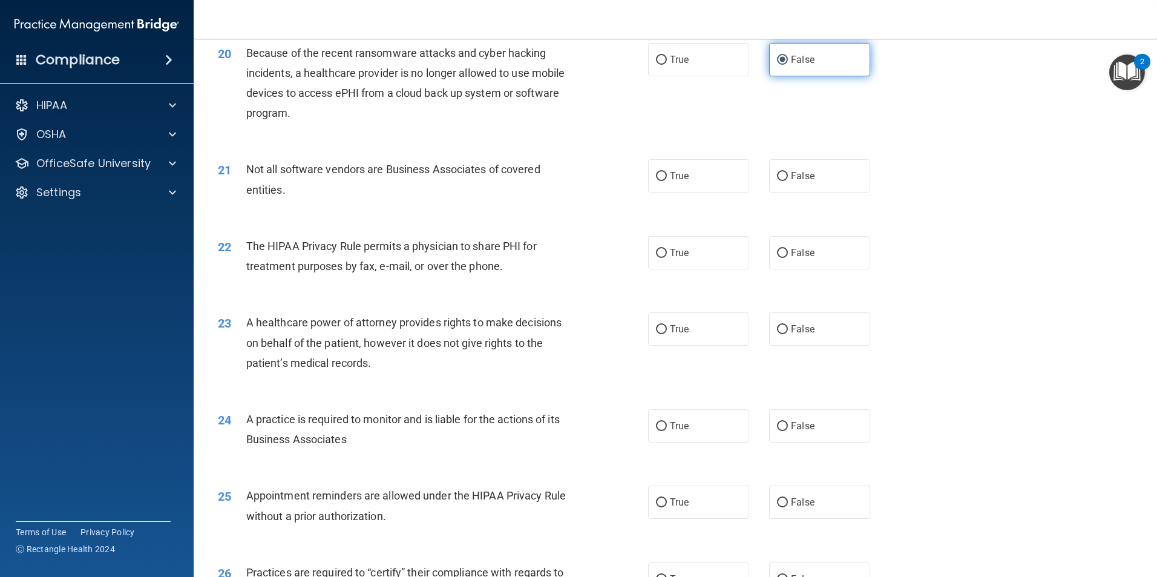
scroll to position [1815, 0]
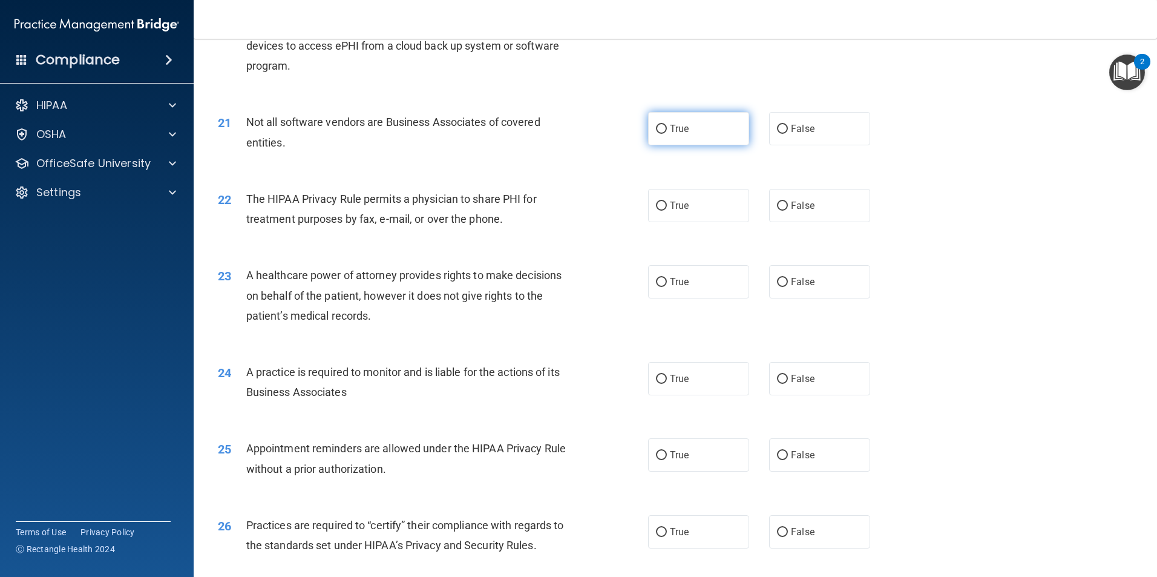
click at [698, 141] on label "True" at bounding box center [698, 128] width 101 height 33
click at [667, 134] on input "True" at bounding box center [661, 129] width 11 height 9
radio input "true"
click at [706, 209] on label "True" at bounding box center [698, 205] width 101 height 33
click at [667, 209] on input "True" at bounding box center [661, 205] width 11 height 9
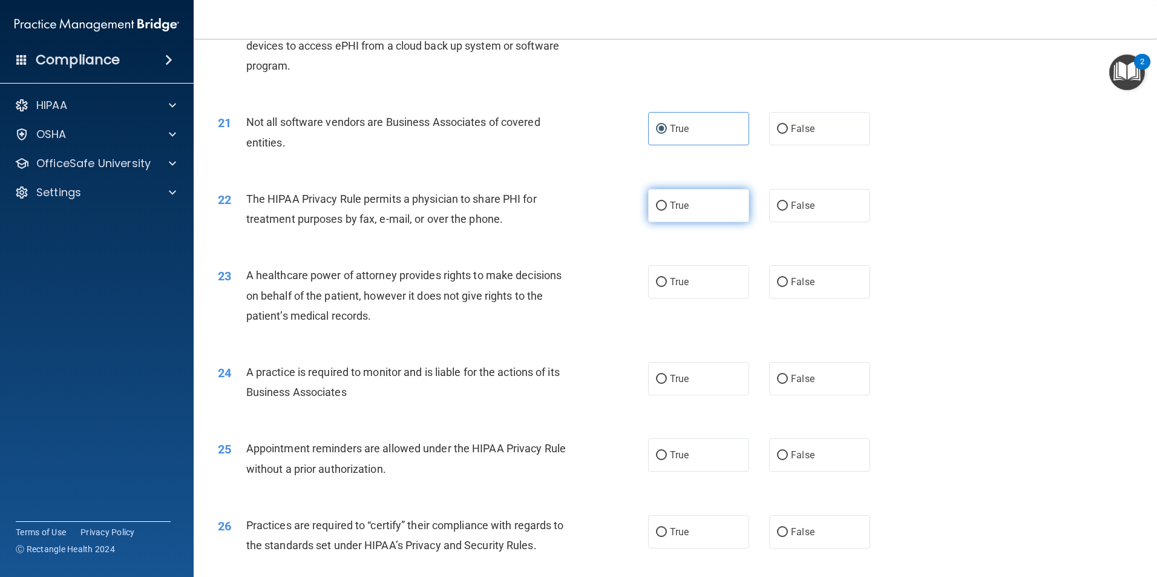
radio input "true"
click at [795, 289] on label "False" at bounding box center [819, 281] width 101 height 33
click at [788, 287] on input "False" at bounding box center [782, 282] width 11 height 9
radio input "true"
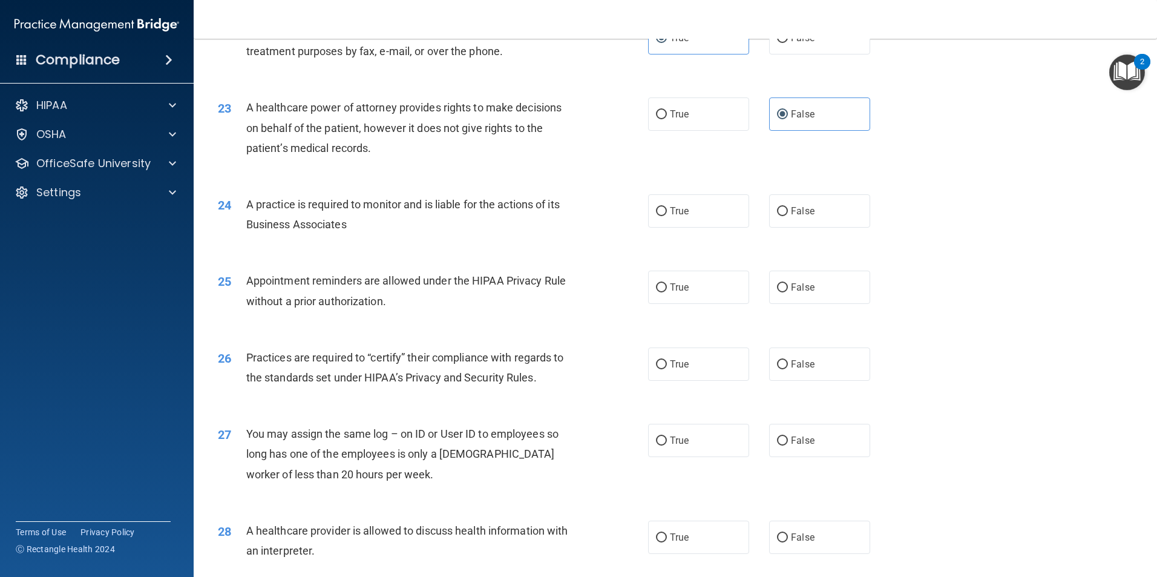
scroll to position [1997, 0]
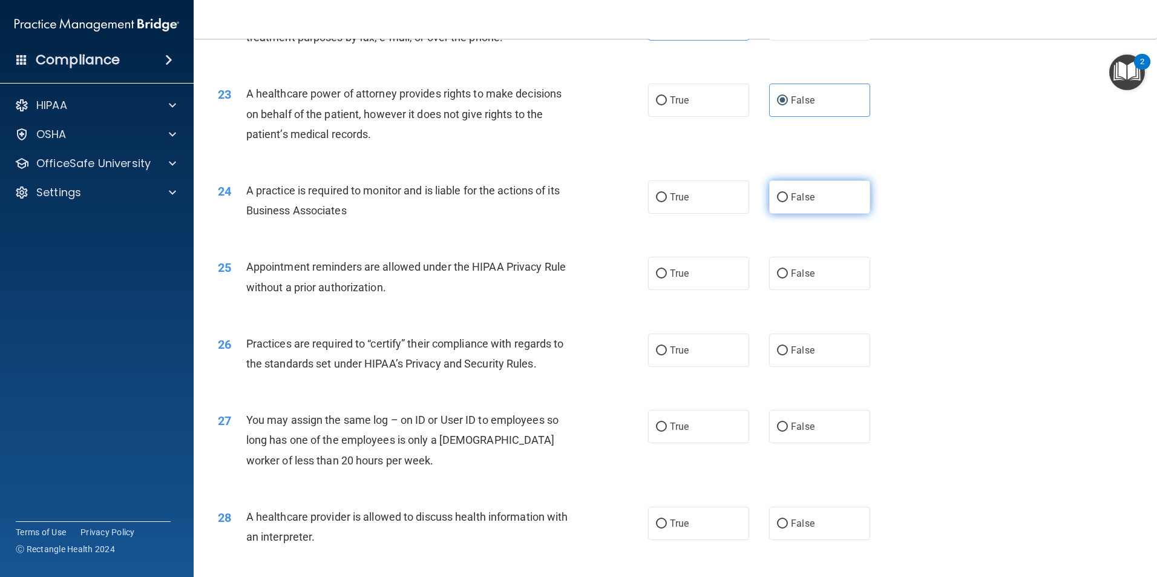
click at [807, 206] on label "False" at bounding box center [819, 196] width 101 height 33
click at [788, 202] on input "False" at bounding box center [782, 197] width 11 height 9
radio input "true"
click at [697, 272] on label "True" at bounding box center [698, 273] width 101 height 33
click at [667, 272] on input "True" at bounding box center [661, 273] width 11 height 9
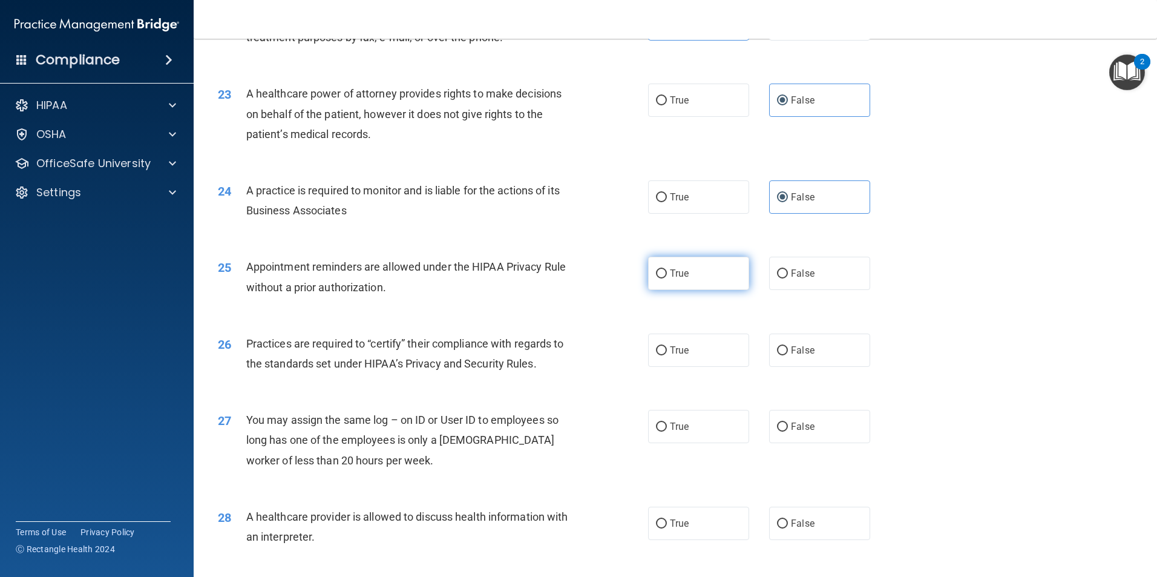
radio input "true"
click at [817, 348] on label "False" at bounding box center [819, 349] width 101 height 33
click at [788, 348] on input "False" at bounding box center [782, 350] width 11 height 9
radio input "true"
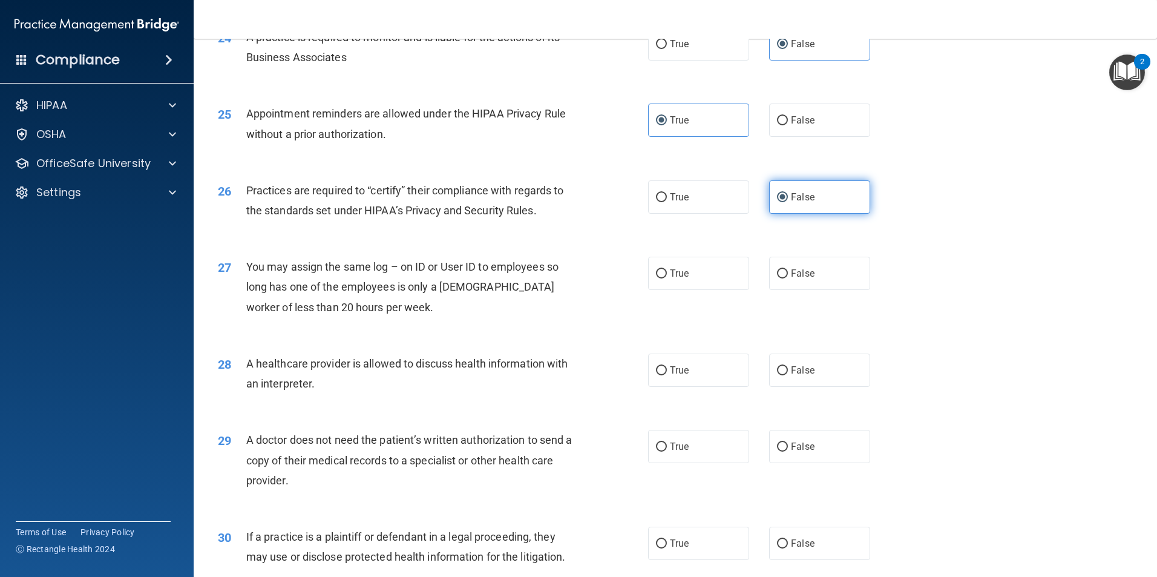
scroll to position [2239, 0]
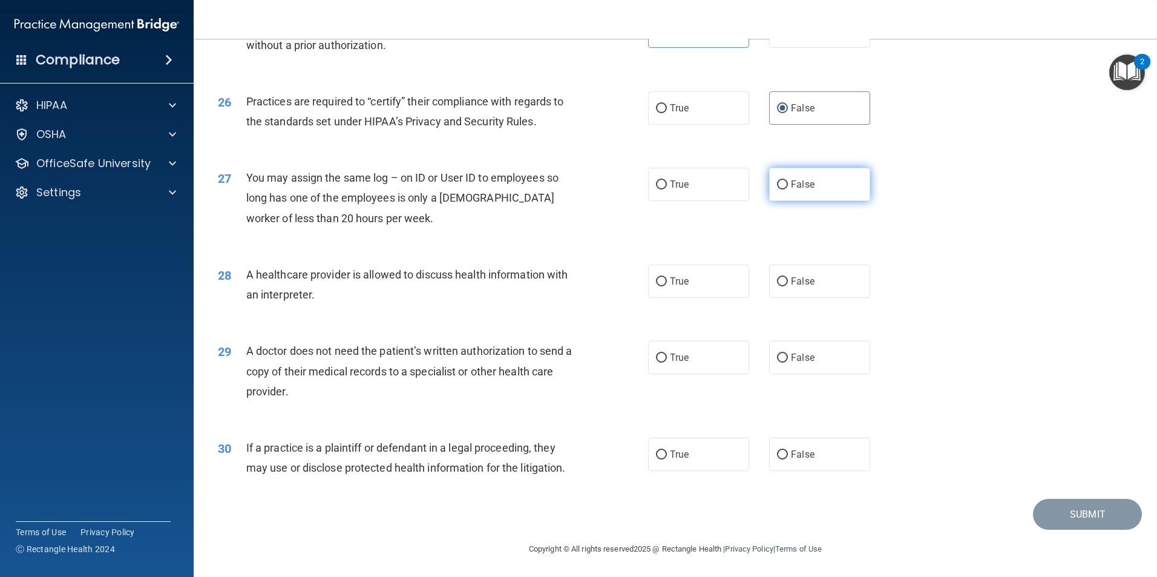
click at [822, 176] on label "False" at bounding box center [819, 184] width 101 height 33
click at [788, 180] on input "False" at bounding box center [782, 184] width 11 height 9
radio input "true"
click at [715, 286] on label "True" at bounding box center [698, 280] width 101 height 33
click at [667, 286] on input "True" at bounding box center [661, 281] width 11 height 9
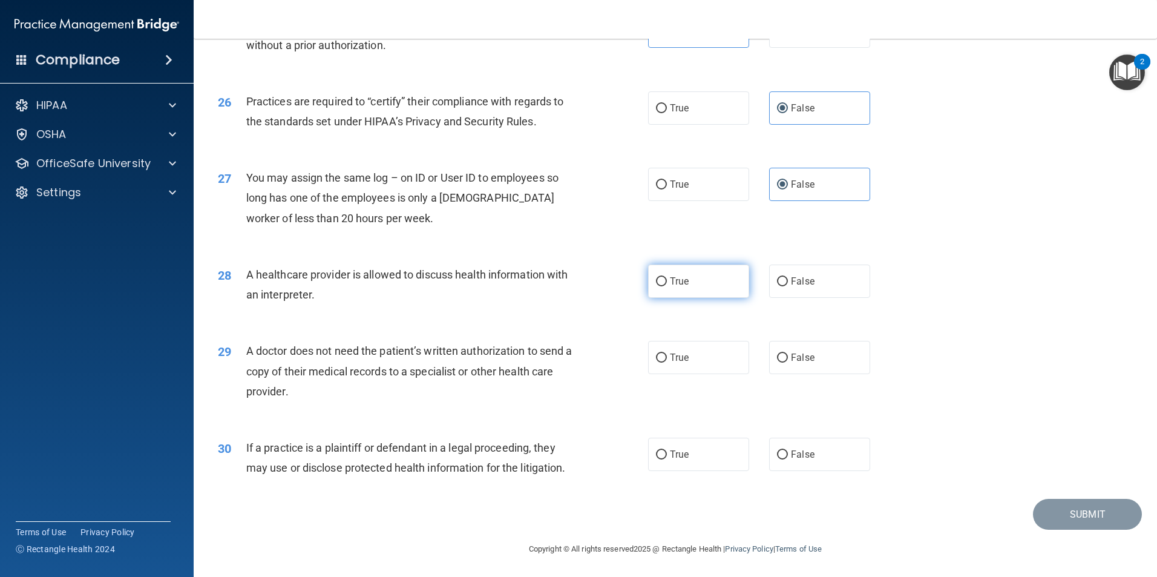
radio input "true"
click at [708, 370] on label "True" at bounding box center [698, 357] width 101 height 33
click at [667, 362] on input "True" at bounding box center [661, 357] width 11 height 9
radio input "true"
click at [699, 449] on label "True" at bounding box center [698, 453] width 101 height 33
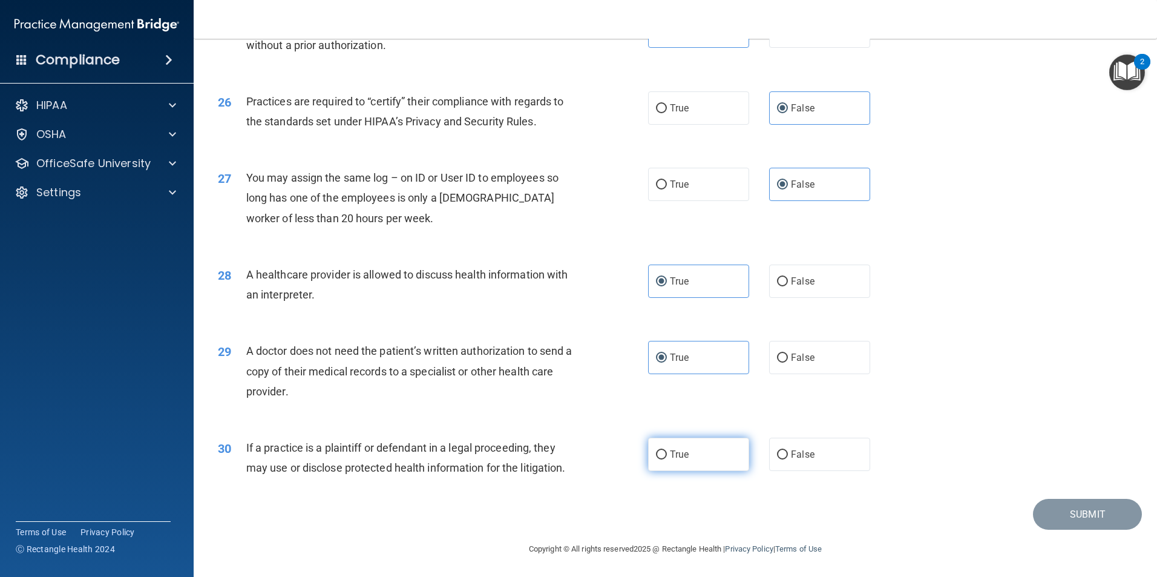
click at [667, 450] on input "True" at bounding box center [661, 454] width 11 height 9
radio input "true"
click at [1058, 517] on button "Submit" at bounding box center [1087, 514] width 109 height 31
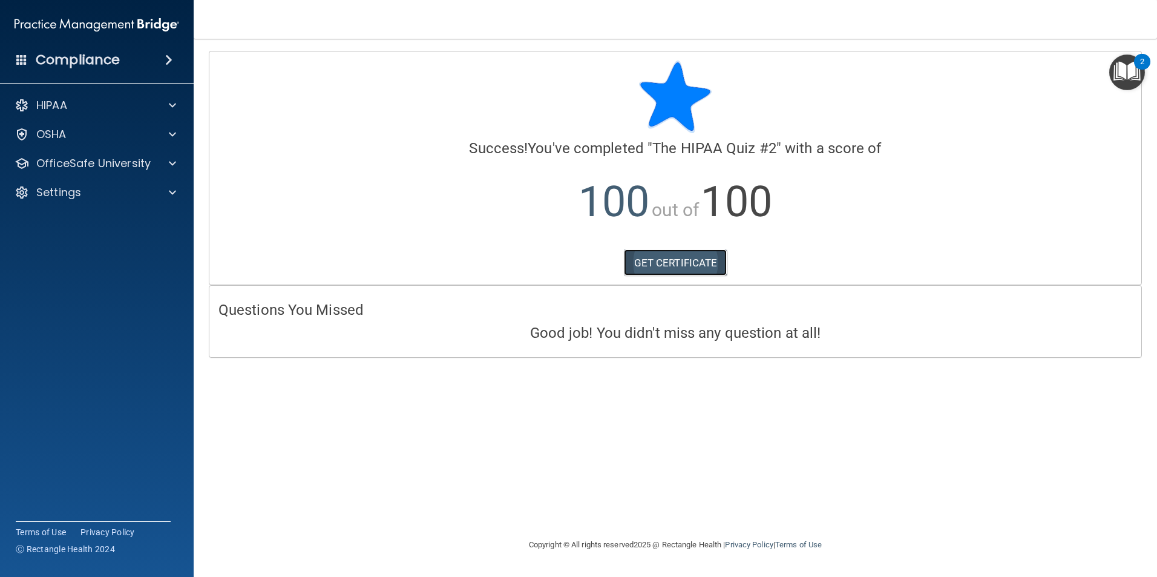
click at [707, 261] on link "GET CERTIFICATE" at bounding box center [675, 262] width 103 height 27
click at [77, 158] on p "OfficeSafe University" at bounding box center [93, 163] width 114 height 15
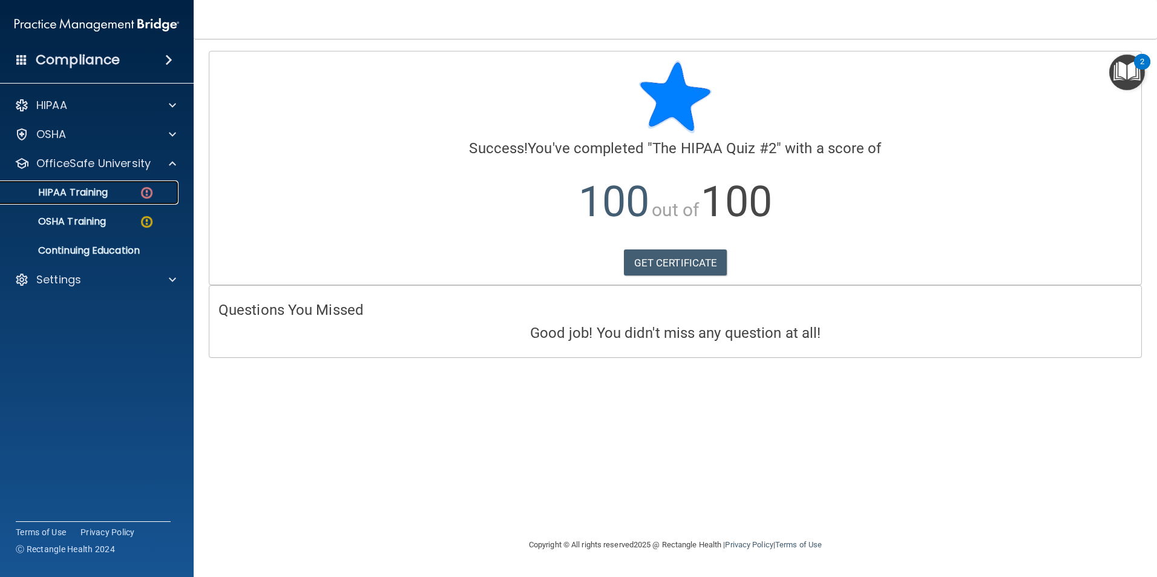
click at [120, 198] on link "HIPAA Training" at bounding box center [83, 192] width 191 height 24
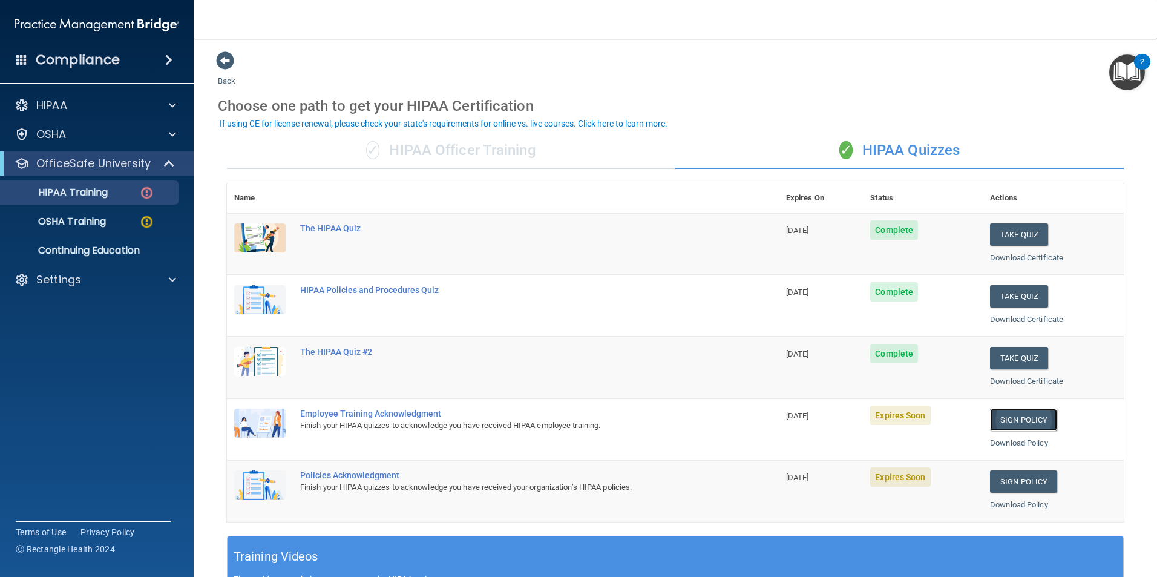
click at [1026, 422] on link "Sign Policy" at bounding box center [1023, 419] width 67 height 22
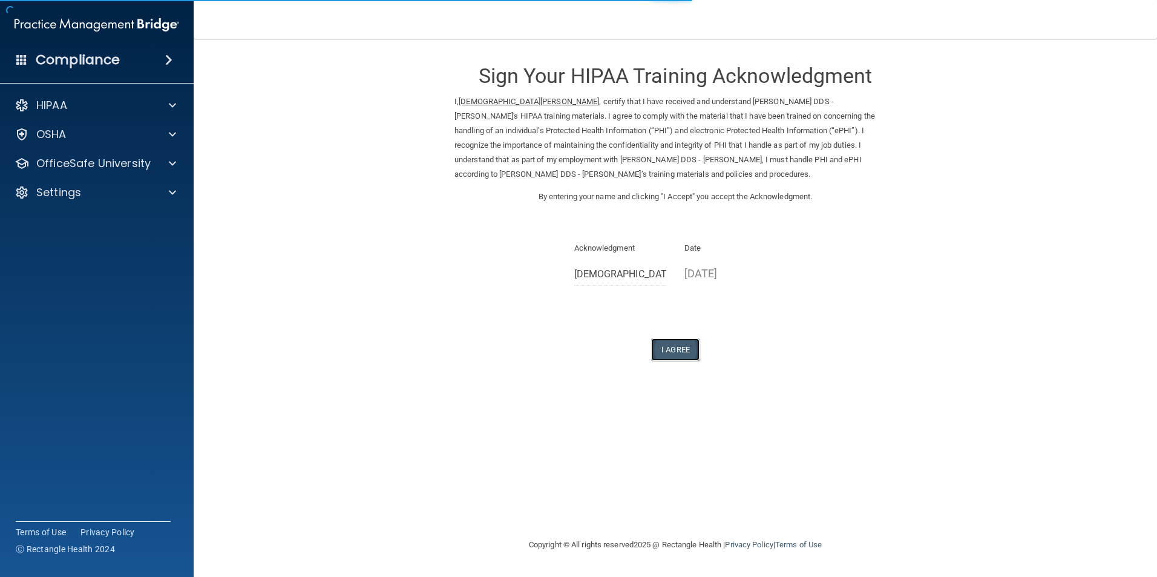
click at [677, 349] on button "I Agree" at bounding box center [675, 349] width 48 height 22
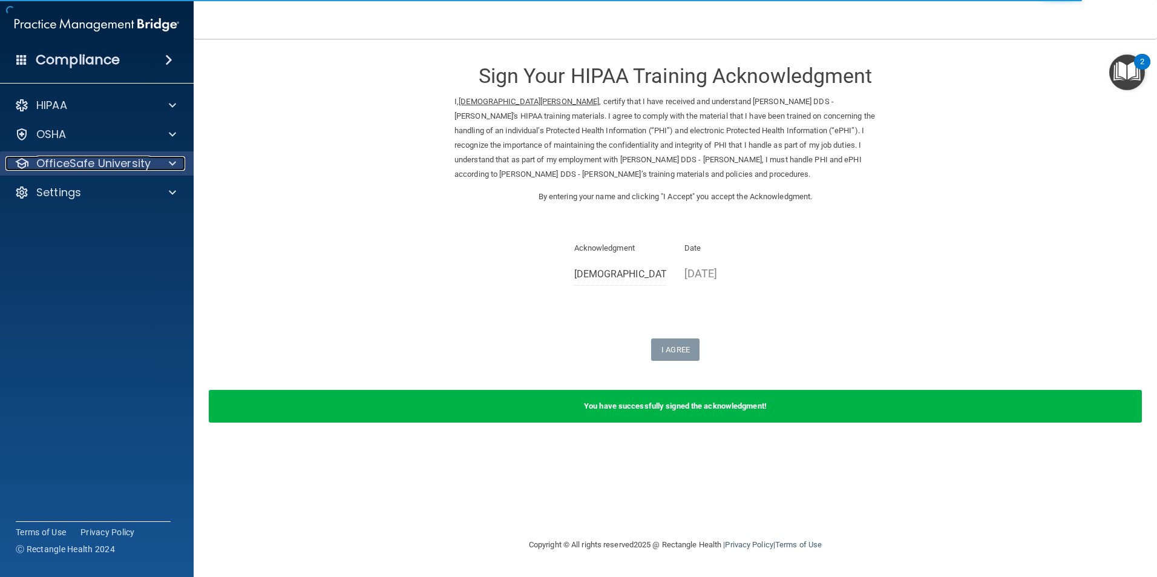
click at [163, 163] on div at bounding box center [171, 163] width 30 height 15
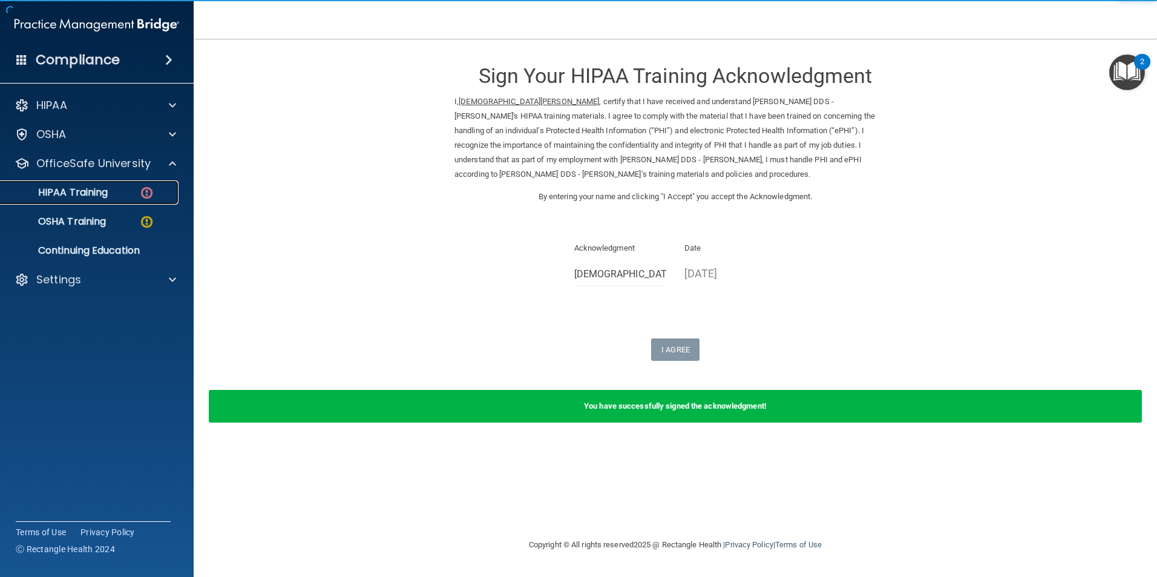
click at [140, 192] on img at bounding box center [146, 192] width 15 height 15
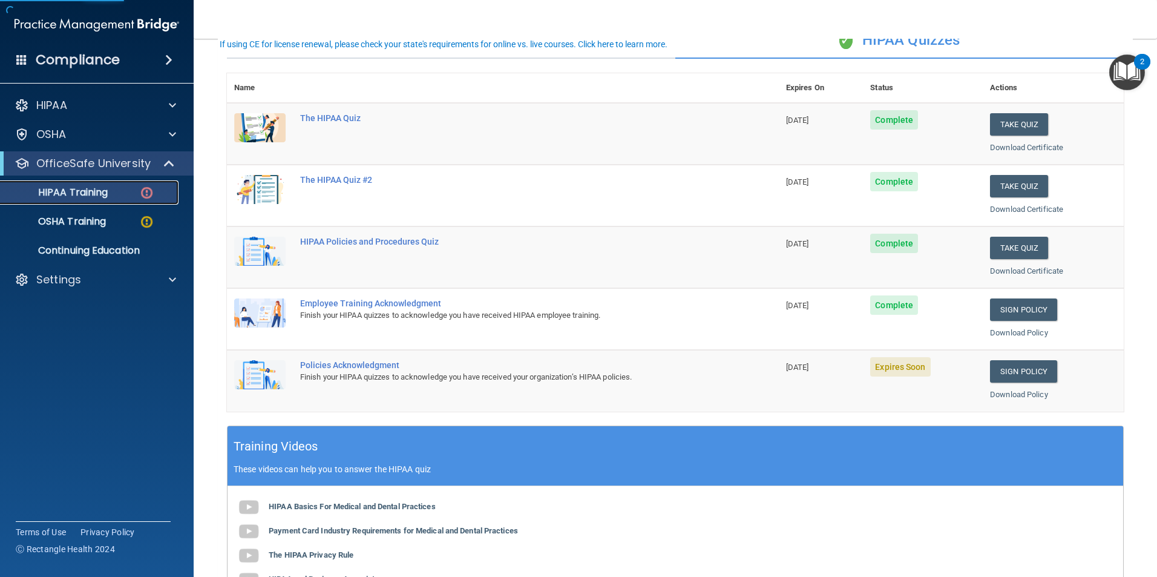
scroll to position [121, 0]
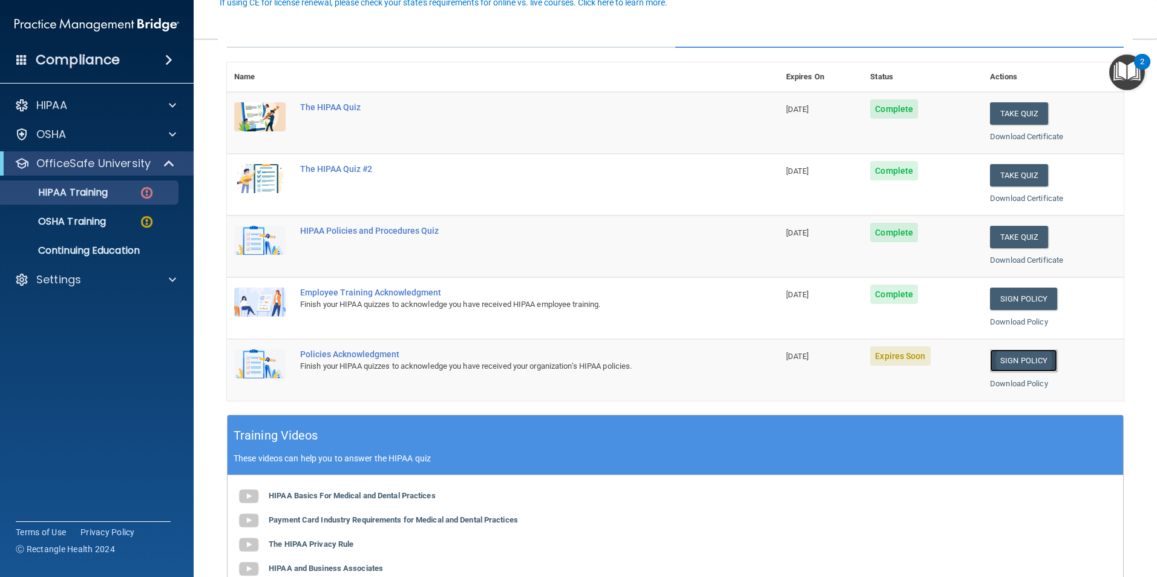
click at [1002, 358] on link "Sign Policy" at bounding box center [1023, 360] width 67 height 22
click at [1004, 361] on link "Sign Policy" at bounding box center [1023, 360] width 67 height 22
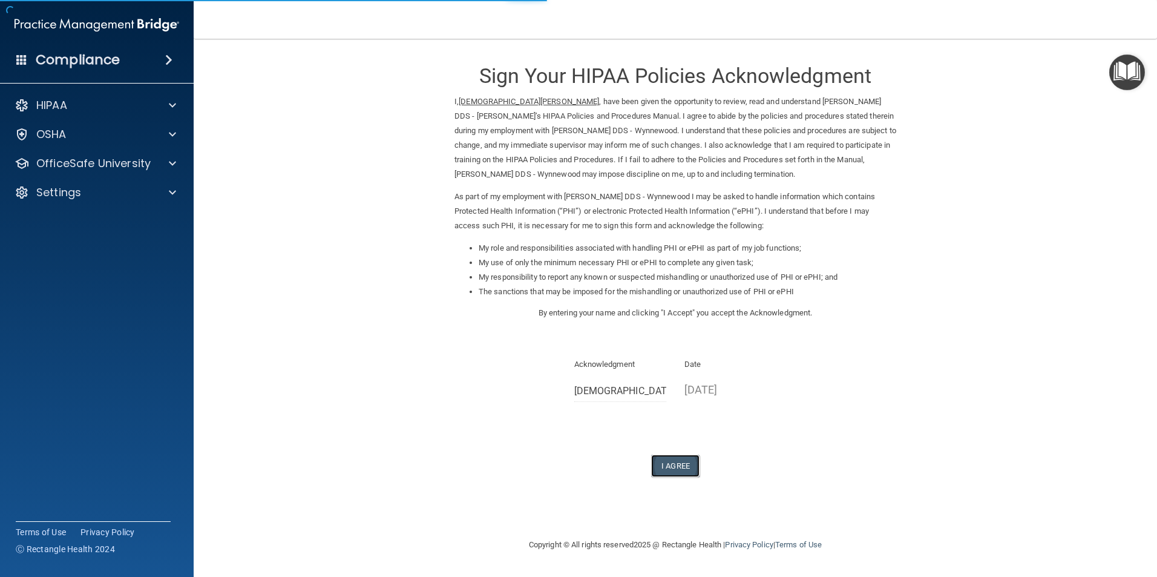
click at [675, 467] on button "I Agree" at bounding box center [675, 465] width 48 height 22
click at [677, 467] on button "I Agree" at bounding box center [675, 465] width 48 height 22
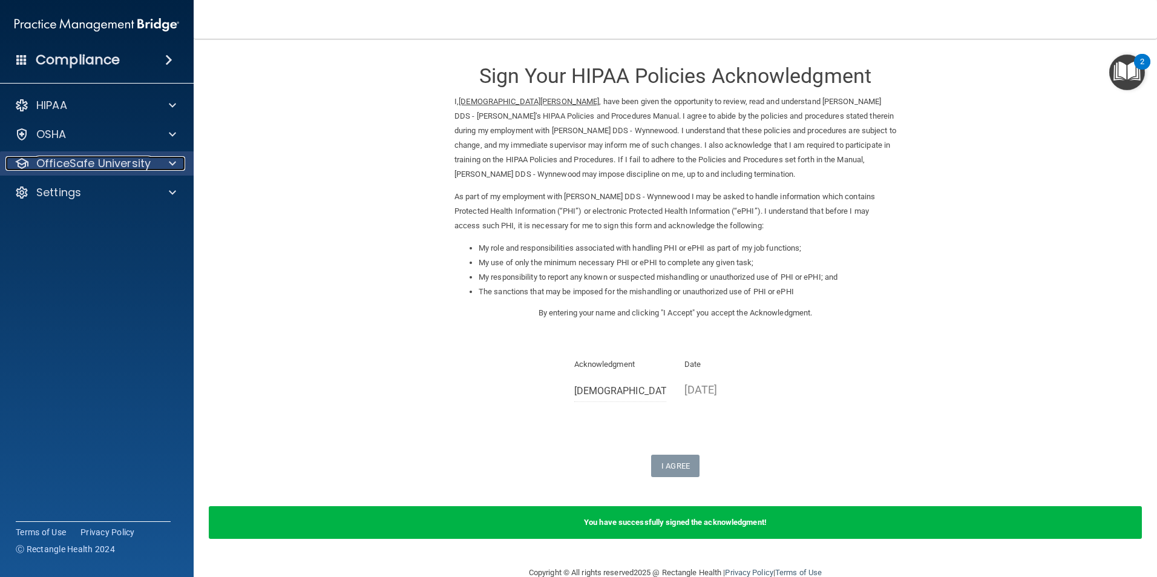
click at [80, 160] on p "OfficeSafe University" at bounding box center [93, 163] width 114 height 15
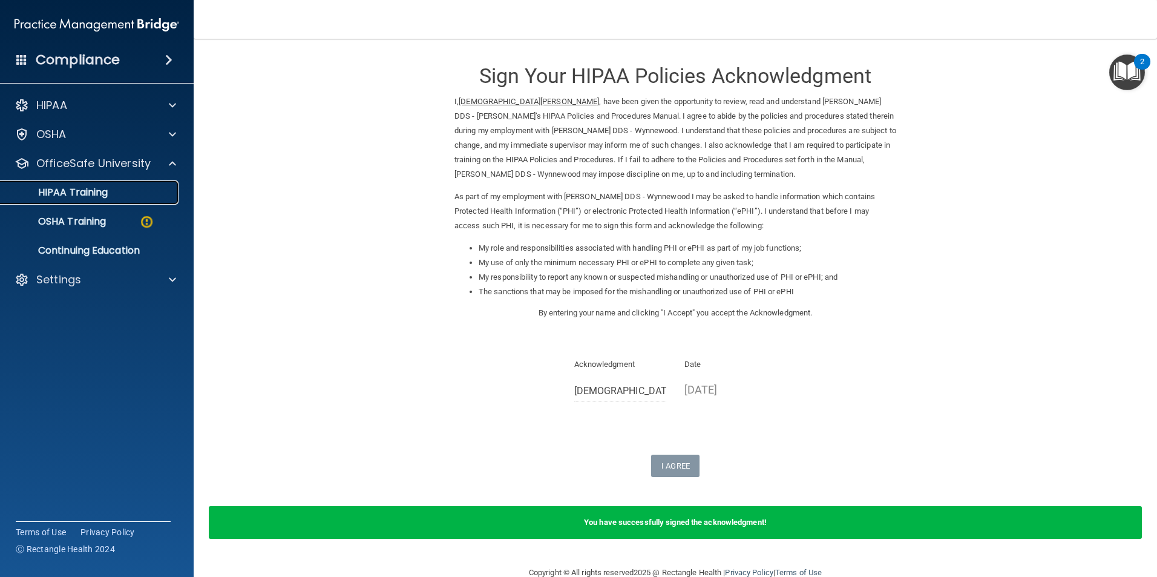
click at [94, 197] on p "HIPAA Training" at bounding box center [58, 192] width 100 height 12
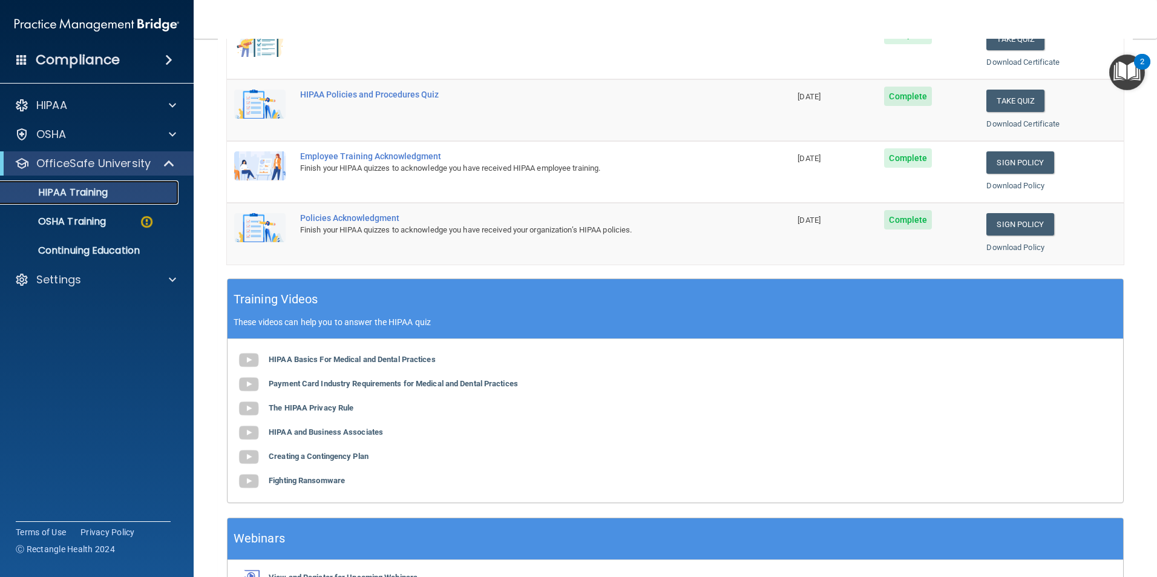
scroll to position [182, 0]
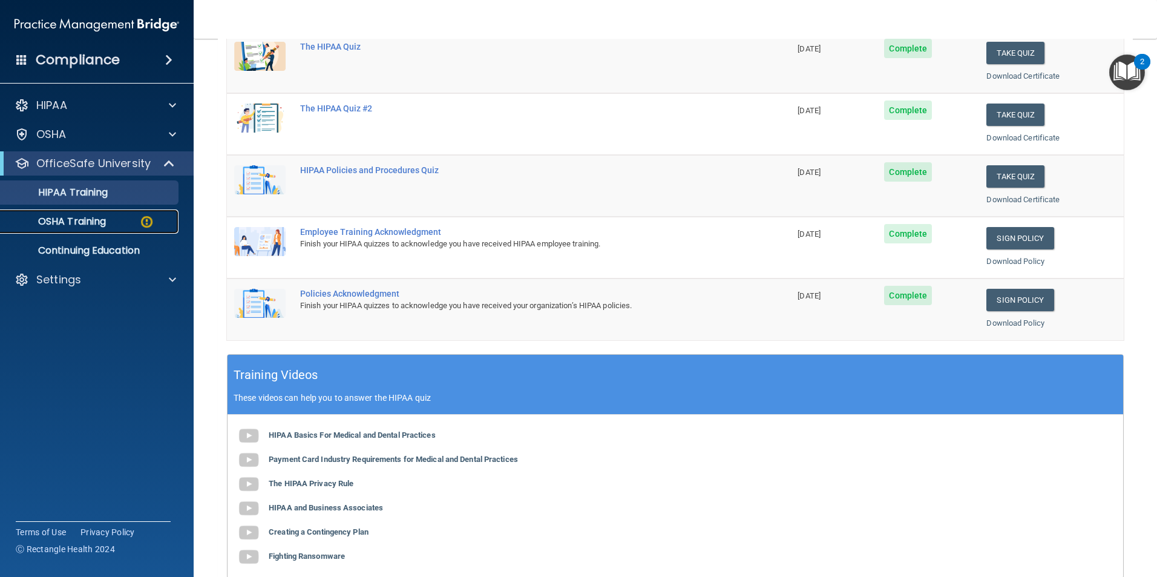
click at [80, 223] on p "OSHA Training" at bounding box center [57, 221] width 98 height 12
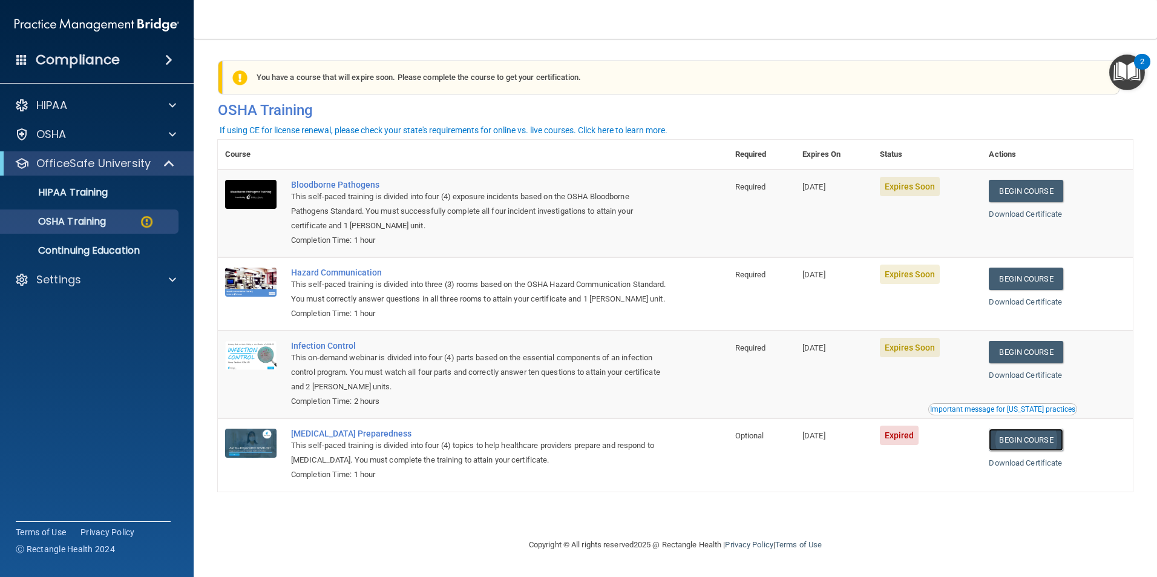
click at [1020, 451] on link "Begin Course" at bounding box center [1026, 439] width 74 height 22
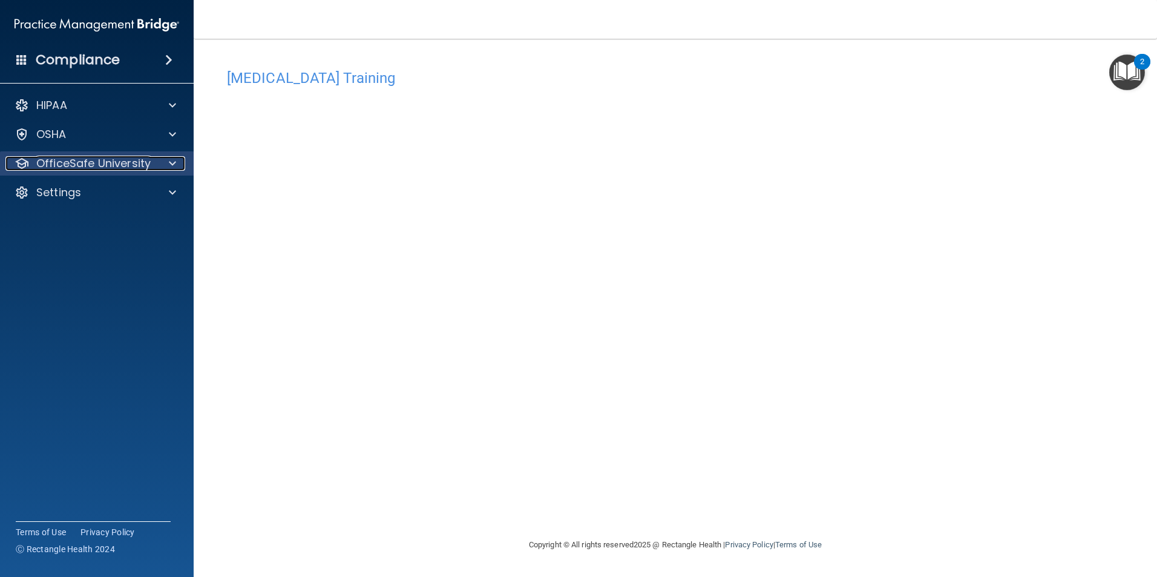
click at [112, 162] on p "OfficeSafe University" at bounding box center [93, 163] width 114 height 15
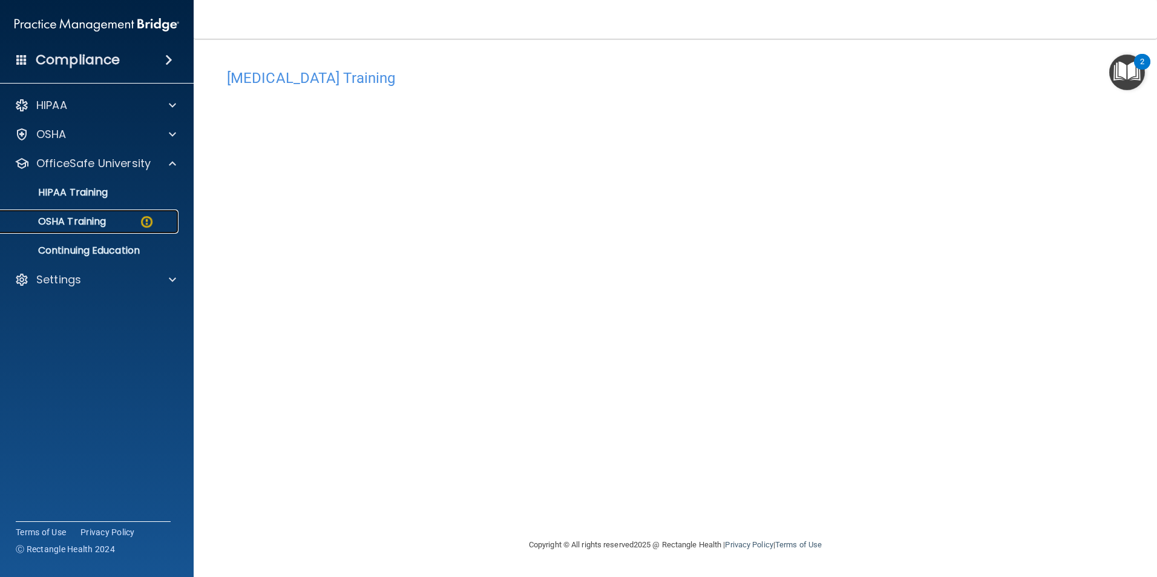
click at [118, 225] on div "OSHA Training" at bounding box center [90, 221] width 165 height 12
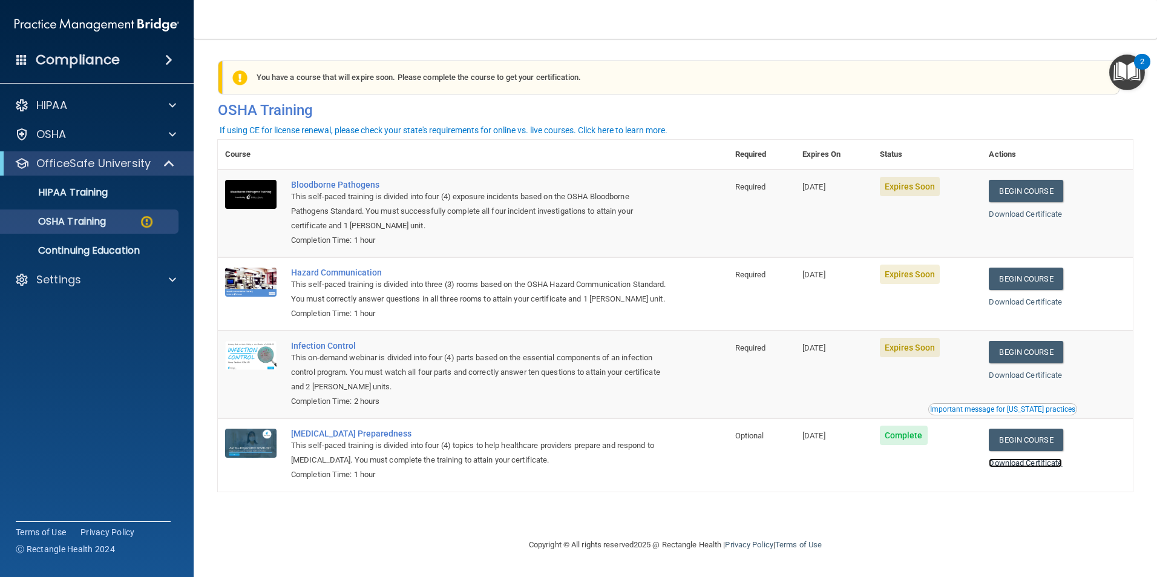
click at [1044, 467] on link "Download Certificate" at bounding box center [1025, 462] width 73 height 9
click at [1039, 363] on link "Begin Course" at bounding box center [1026, 352] width 74 height 22
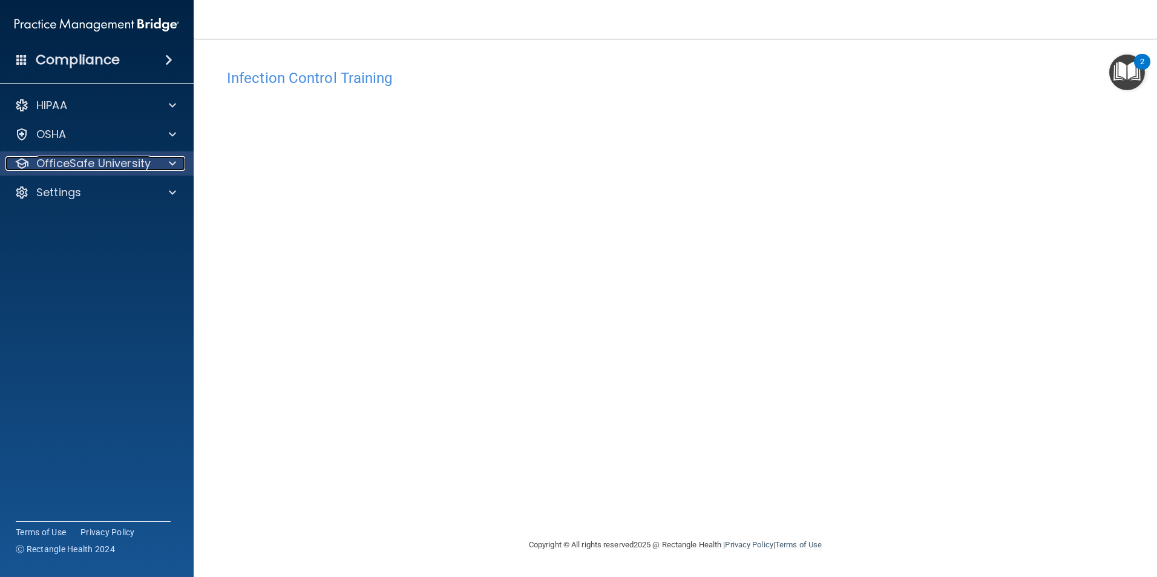
click at [152, 159] on div "OfficeSafe University" at bounding box center [80, 163] width 150 height 15
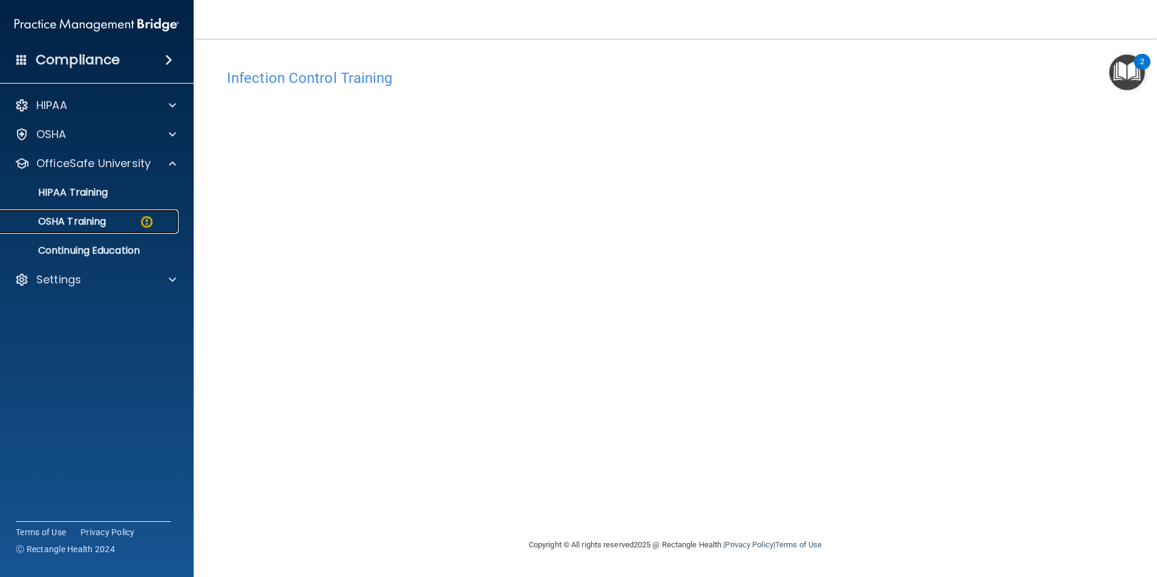
click at [117, 220] on div "OSHA Training" at bounding box center [90, 221] width 165 height 12
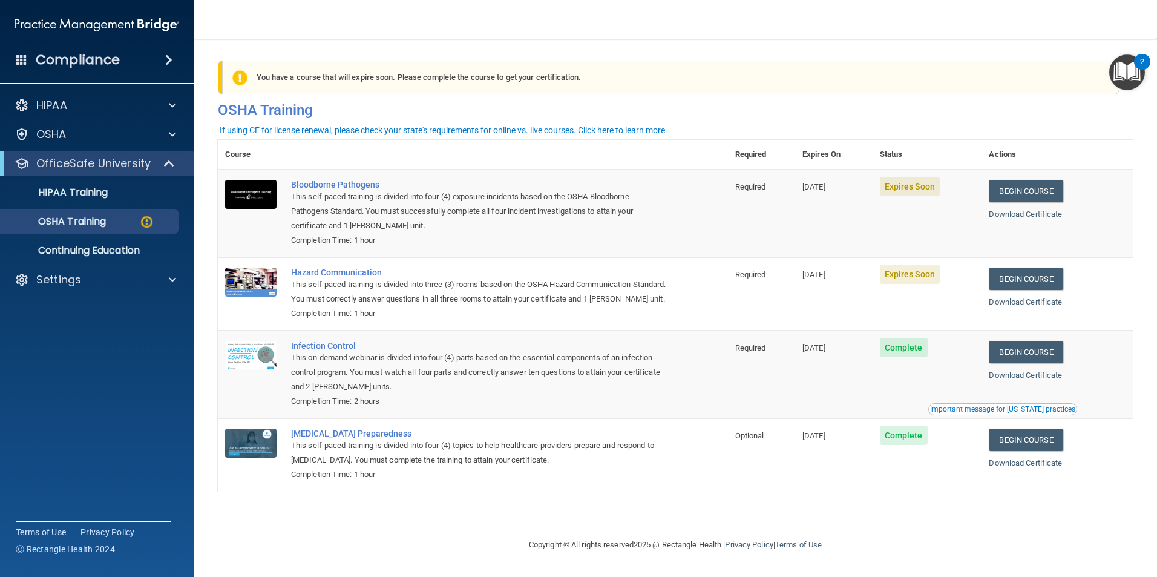
click at [1040, 382] on div "Download Certificate" at bounding box center [1057, 375] width 137 height 15
click at [1033, 379] on link "Download Certificate" at bounding box center [1025, 374] width 73 height 9
click at [1026, 283] on link "Begin Course" at bounding box center [1026, 278] width 74 height 22
click at [1038, 196] on link "Begin Course" at bounding box center [1026, 191] width 74 height 22
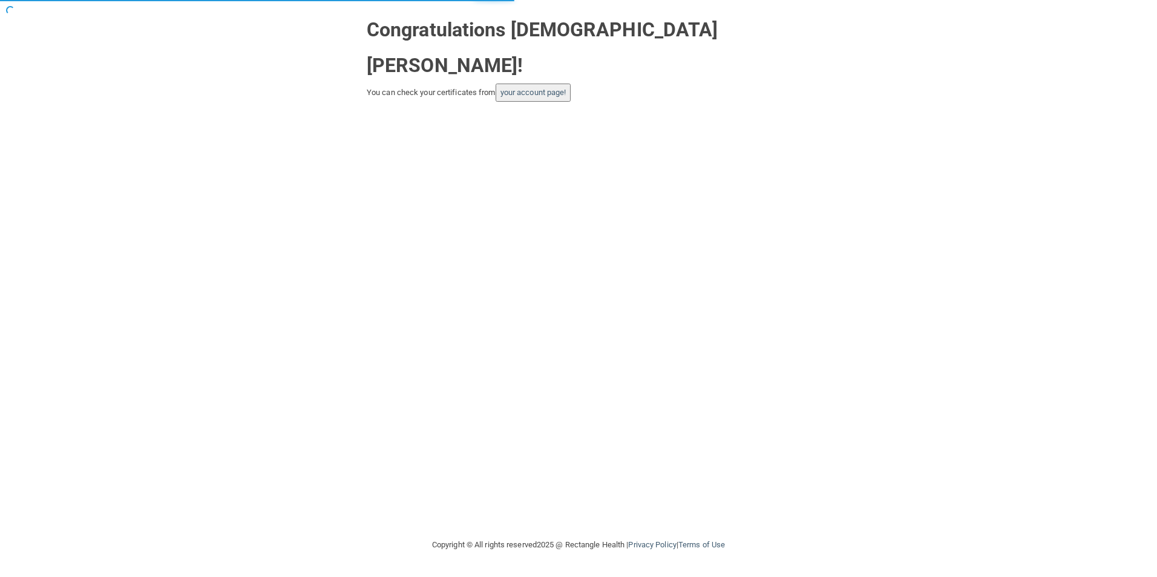
click at [546, 84] on button "your account page!" at bounding box center [534, 93] width 76 height 18
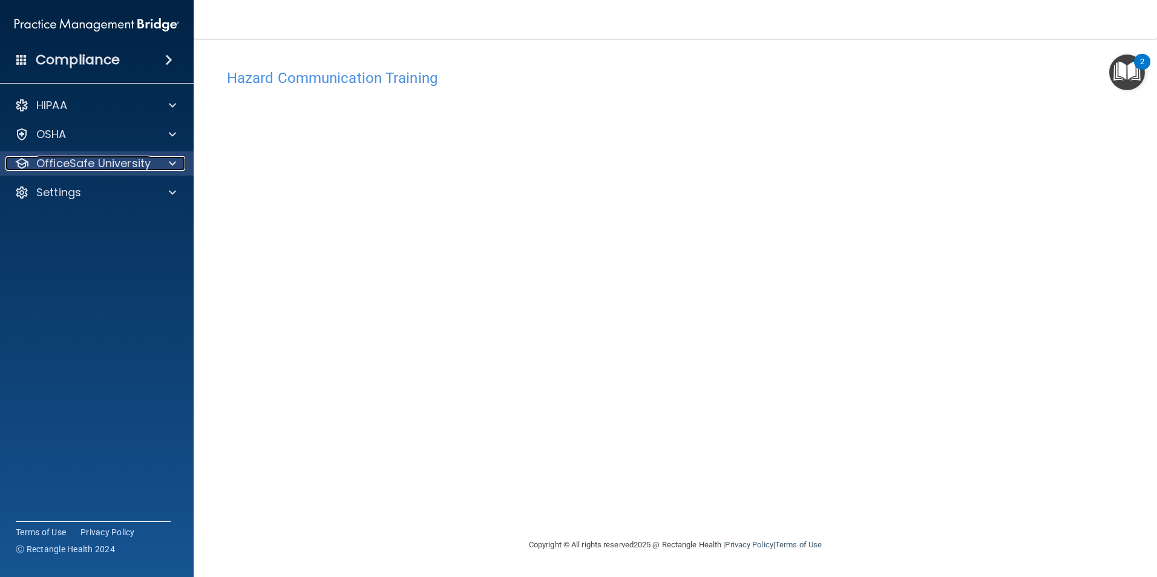
click at [126, 170] on p "OfficeSafe University" at bounding box center [93, 163] width 114 height 15
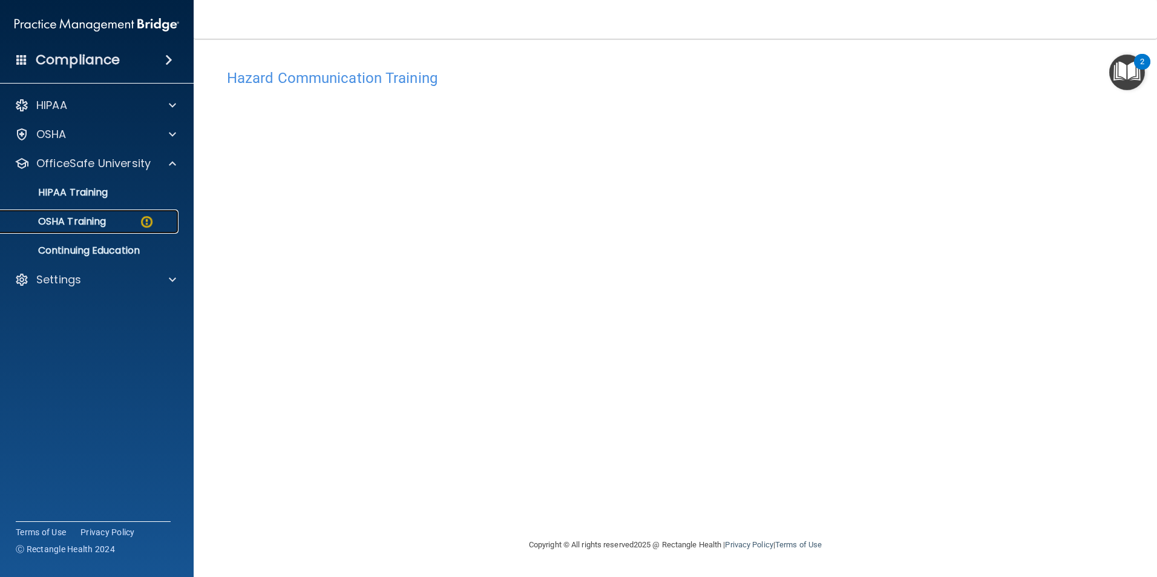
click at [82, 229] on link "OSHA Training" at bounding box center [83, 221] width 191 height 24
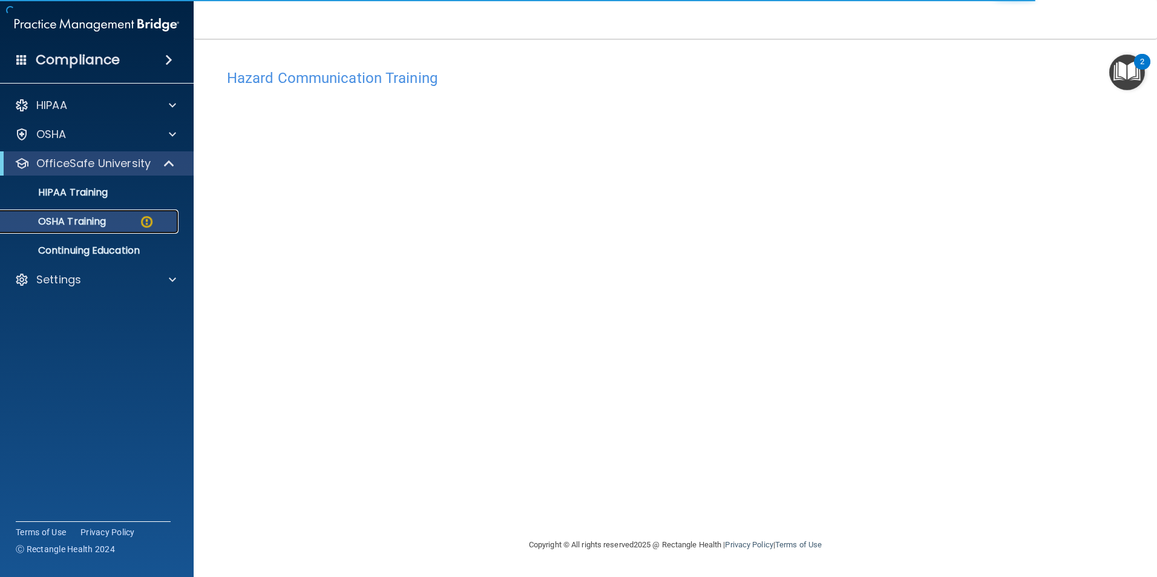
click at [126, 228] on link "OSHA Training" at bounding box center [83, 221] width 191 height 24
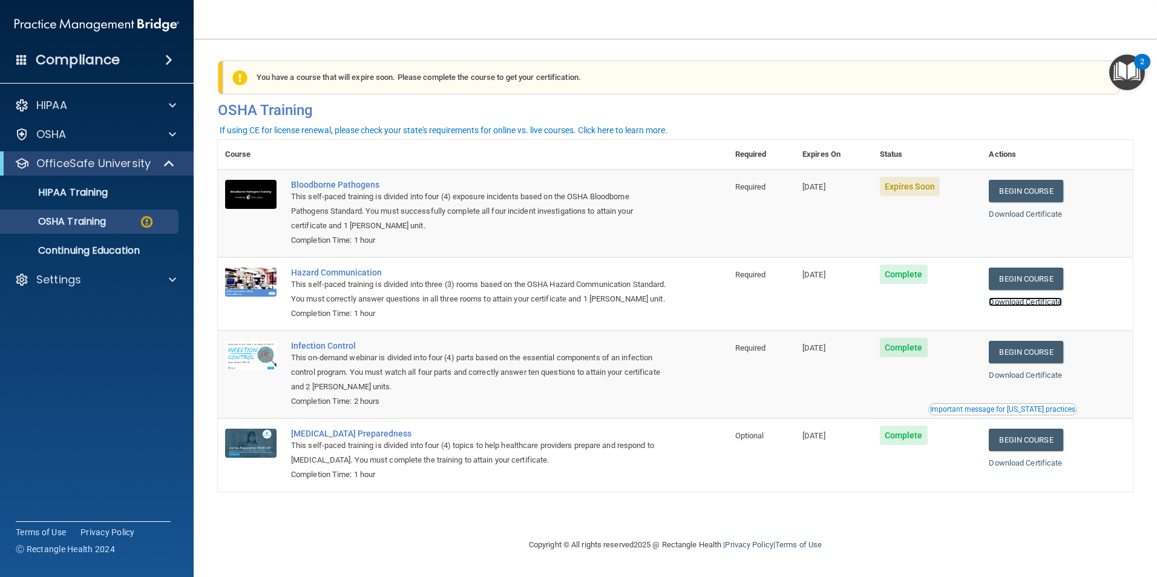
click at [1003, 299] on link "Download Certificate" at bounding box center [1025, 301] width 73 height 9
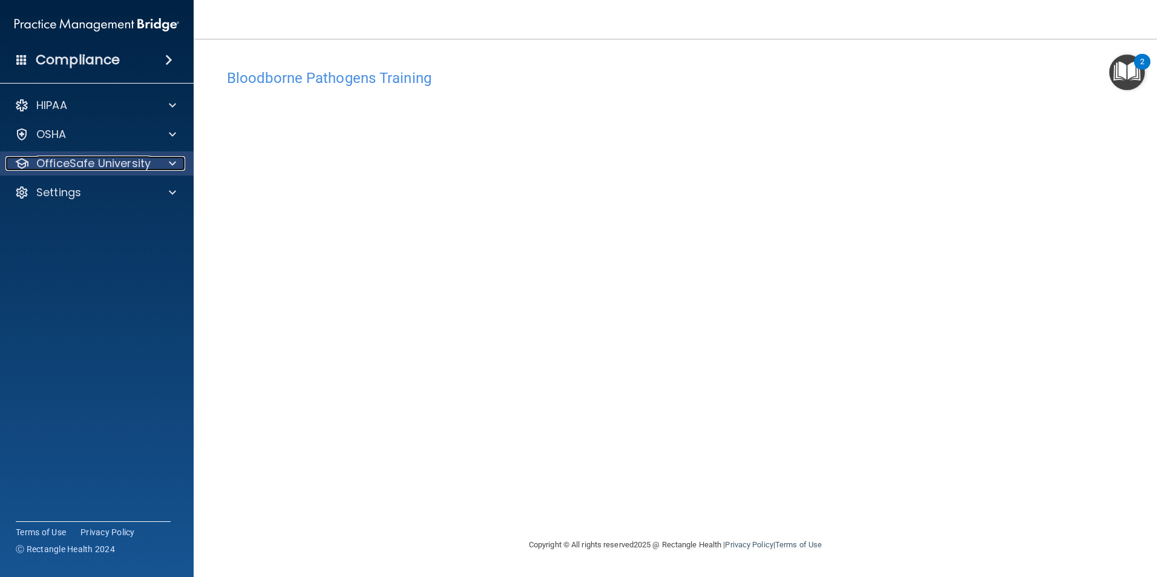
click at [129, 169] on p "OfficeSafe University" at bounding box center [93, 163] width 114 height 15
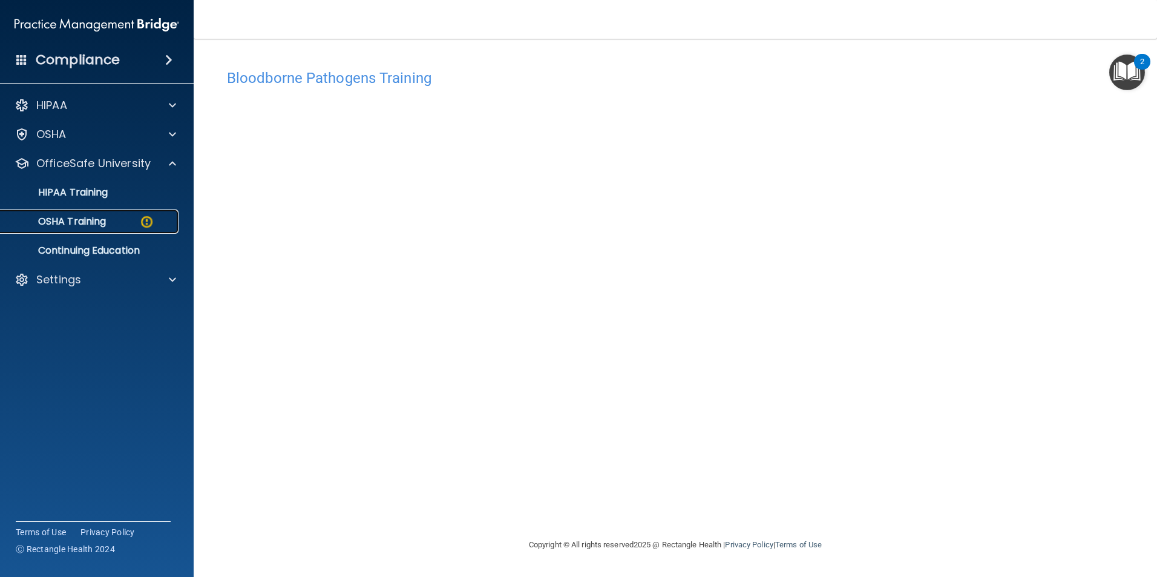
click at [119, 222] on div "OSHA Training" at bounding box center [90, 221] width 165 height 12
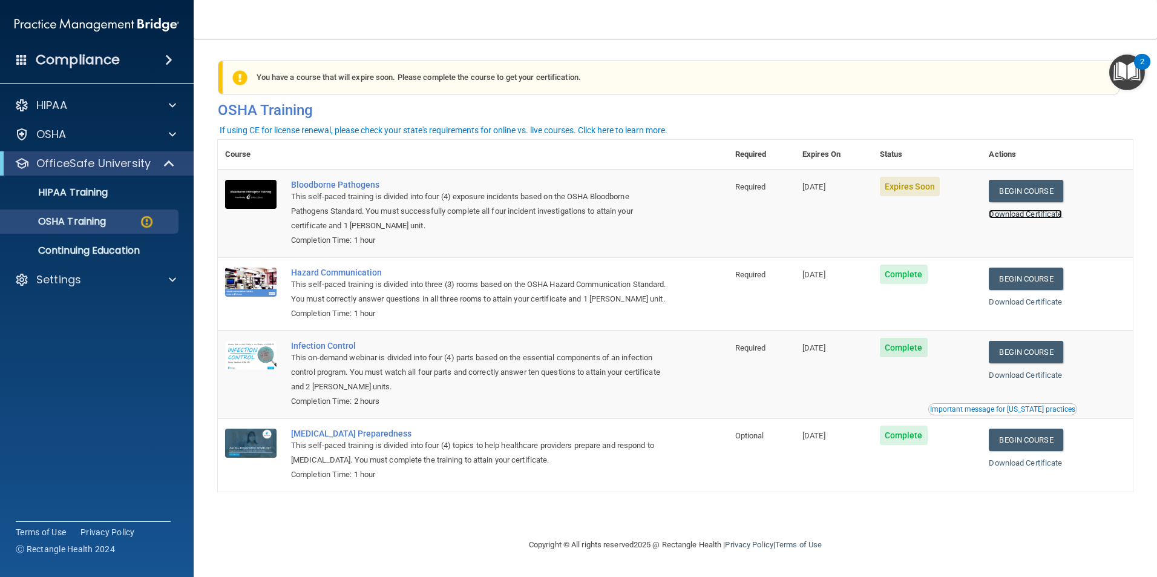
click at [1041, 216] on link "Download Certificate" at bounding box center [1025, 213] width 73 height 9
click at [1030, 195] on link "Begin Course" at bounding box center [1026, 191] width 74 height 22
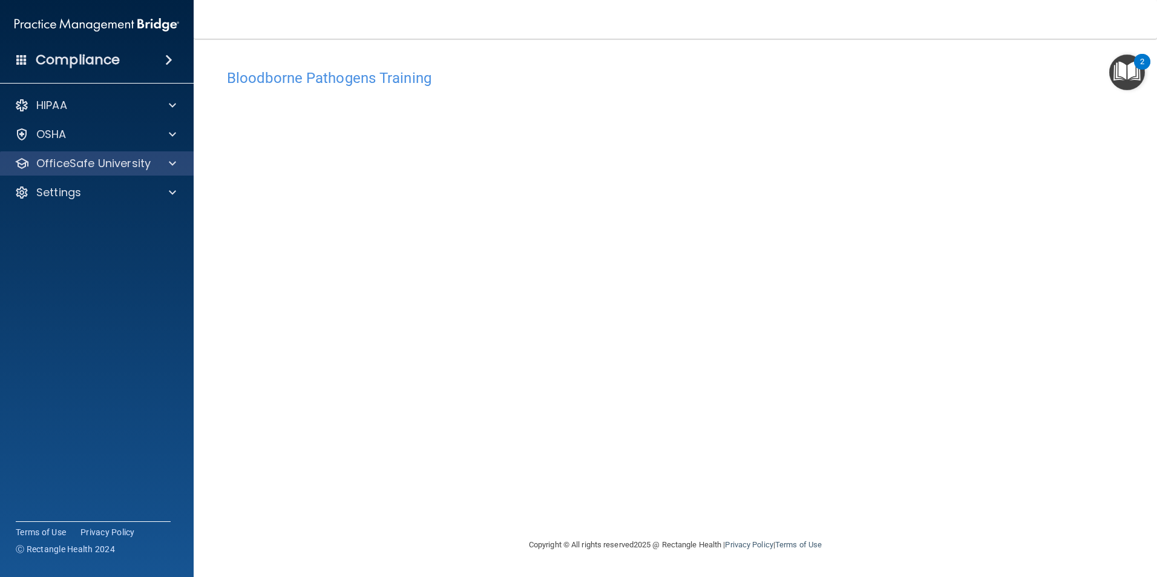
click at [56, 172] on div "OfficeSafe University" at bounding box center [97, 163] width 194 height 24
click at [99, 166] on p "OfficeSafe University" at bounding box center [93, 163] width 114 height 15
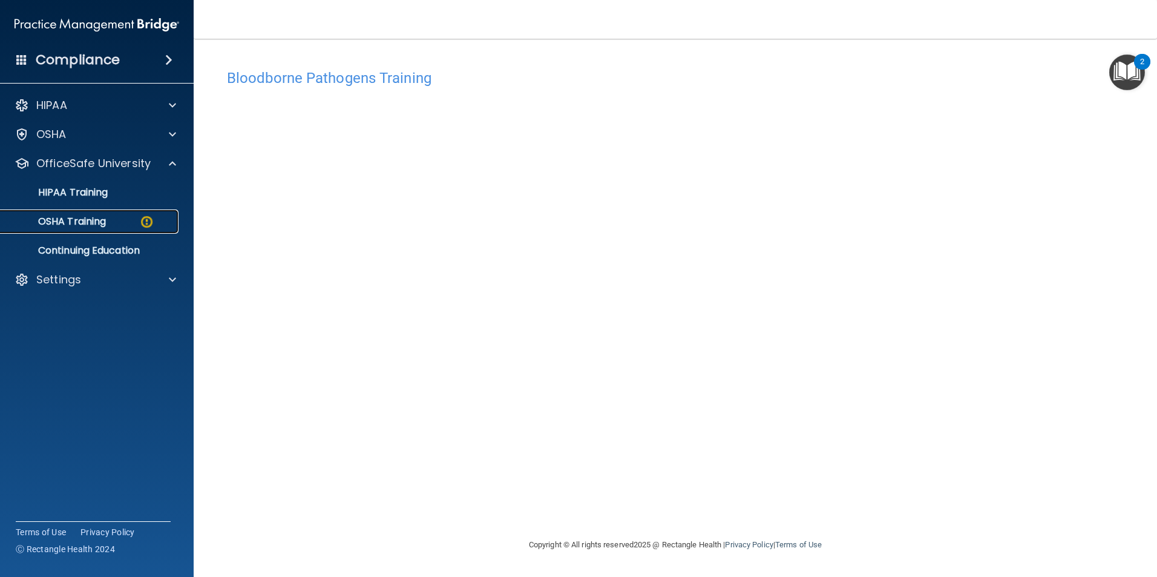
click at [106, 214] on link "OSHA Training" at bounding box center [83, 221] width 191 height 24
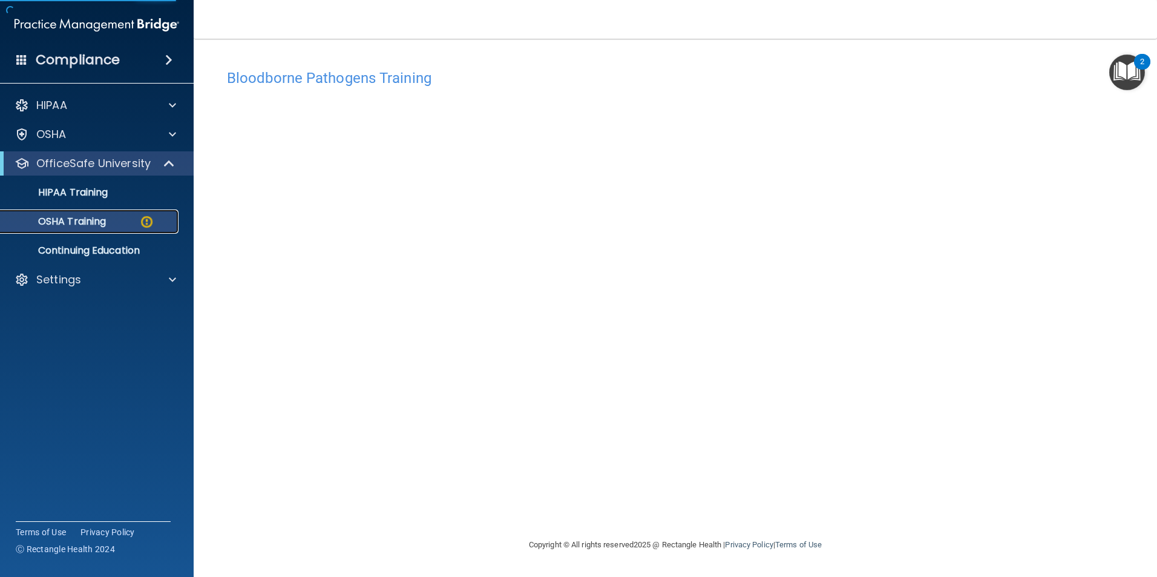
click at [124, 228] on link "OSHA Training" at bounding box center [83, 221] width 191 height 24
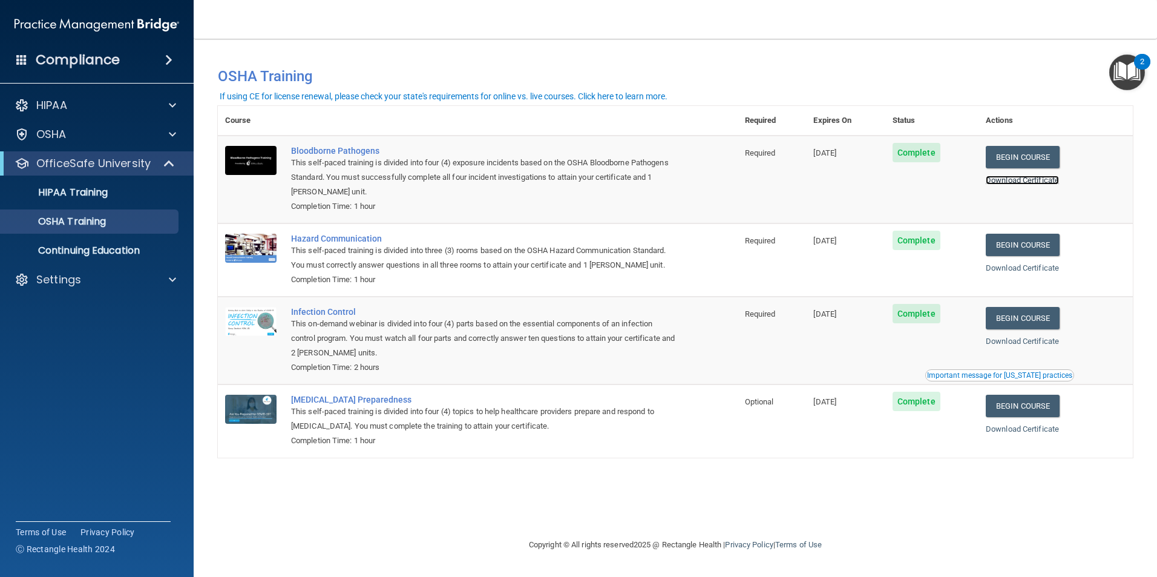
click at [1011, 181] on link "Download Certificate" at bounding box center [1022, 179] width 73 height 9
